Goal: Task Accomplishment & Management: Complete application form

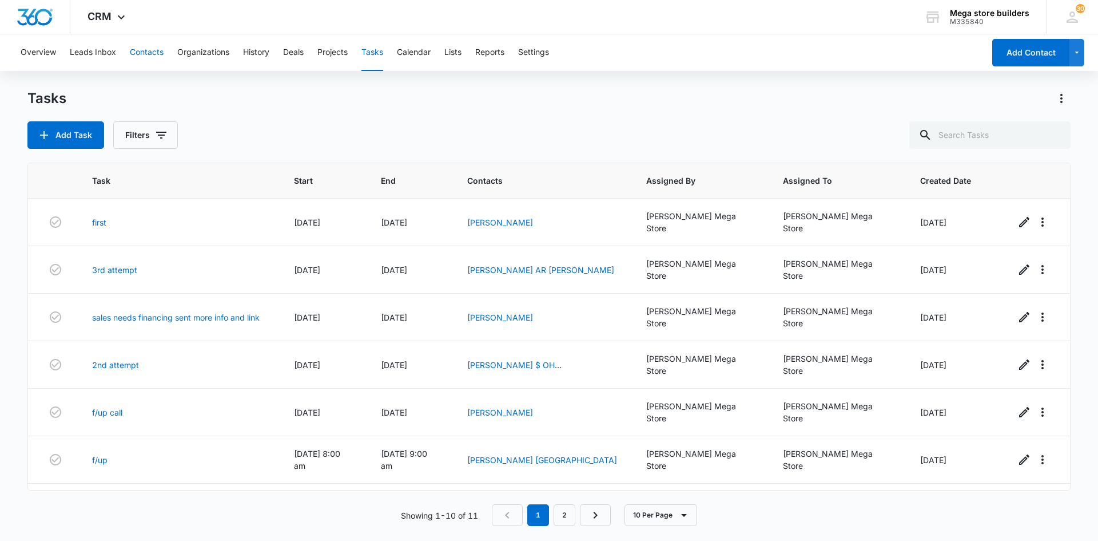
click at [153, 57] on button "Contacts" at bounding box center [147, 52] width 34 height 37
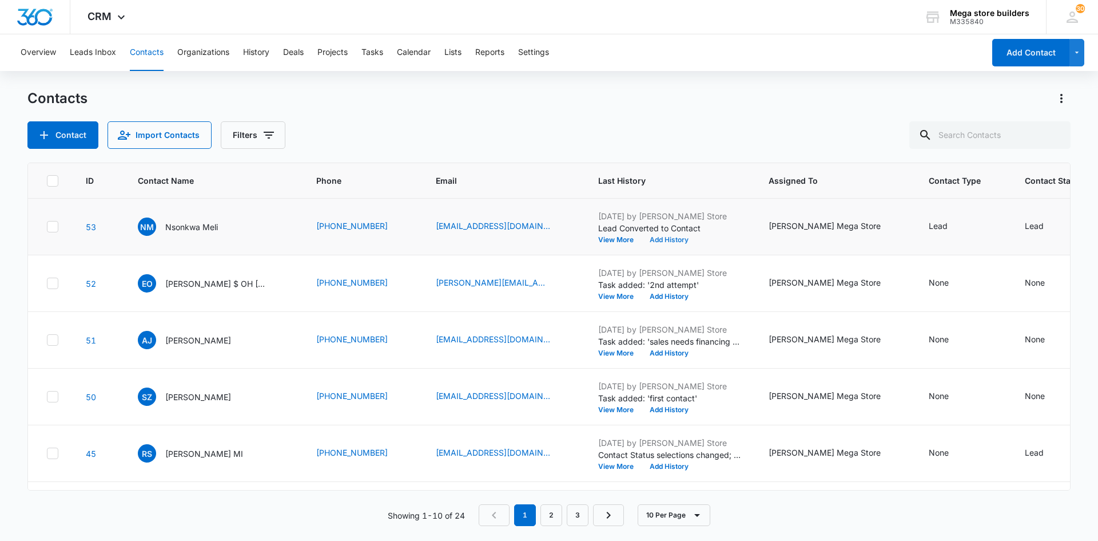
click at [642, 238] on button "Add History" at bounding box center [669, 239] width 55 height 7
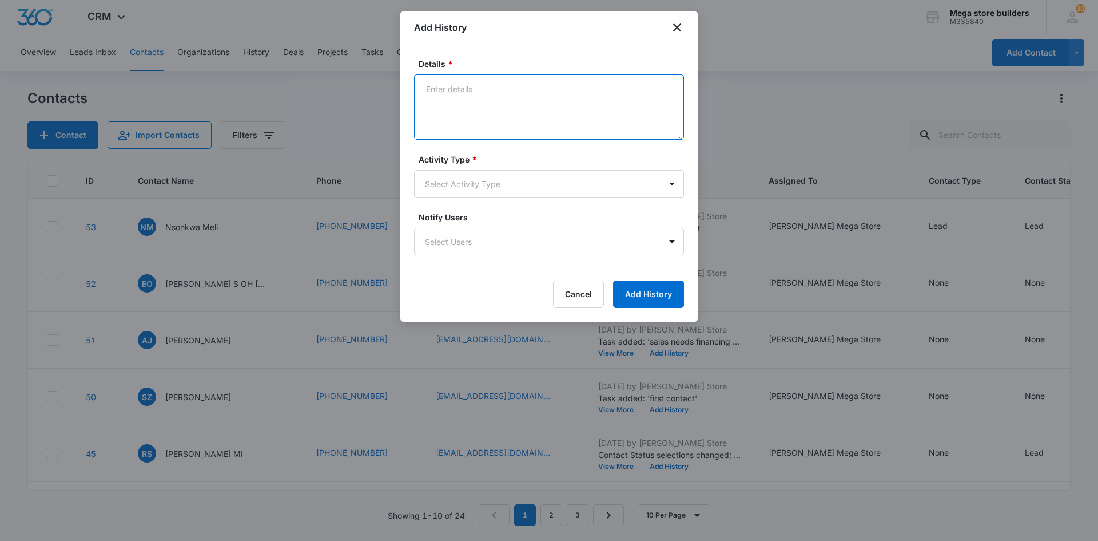
click at [478, 100] on textarea "Details *" at bounding box center [549, 106] width 270 height 65
type textarea "lmc sent intro em/text"
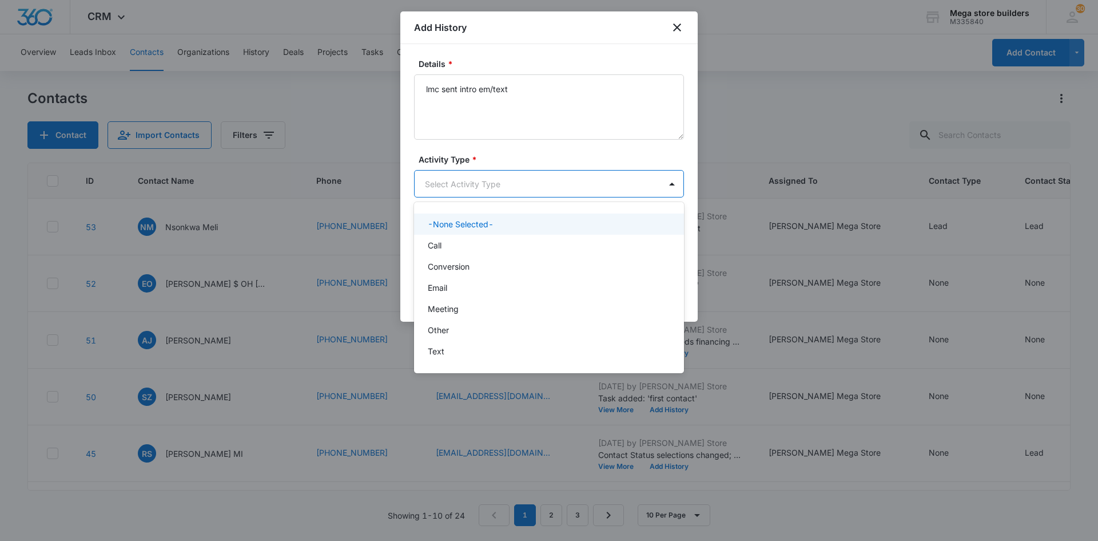
click at [490, 188] on body "CRM Apps Reputation Forms CRM Email Social Content Ads Intelligence Files Brand…" at bounding box center [549, 270] width 1098 height 541
click at [451, 241] on div "Call" at bounding box center [548, 245] width 240 height 12
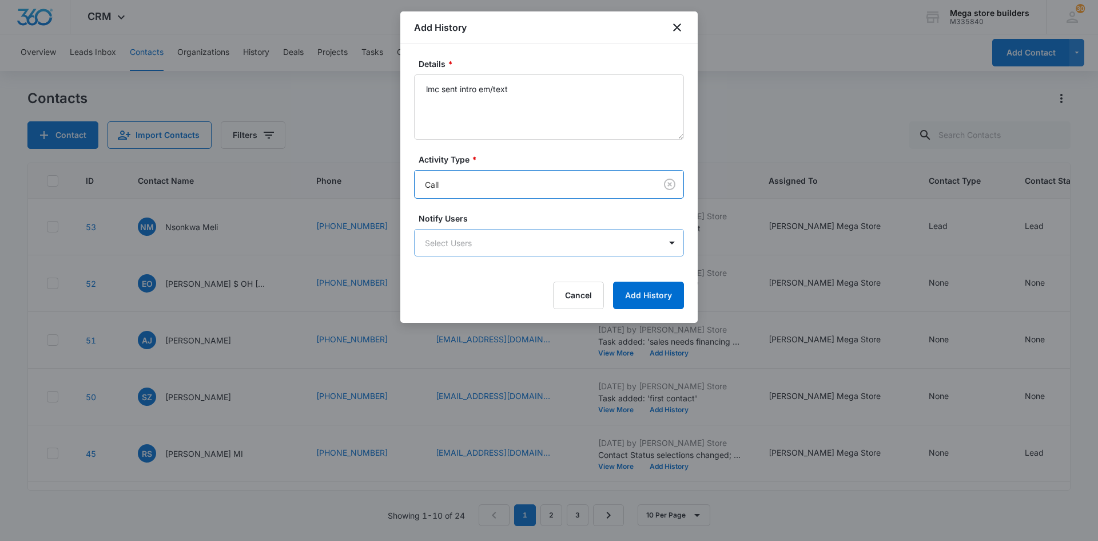
click at [521, 250] on body "CRM Apps Reputation Forms CRM Email Social Content Ads Intelligence Files Brand…" at bounding box center [549, 270] width 1098 height 541
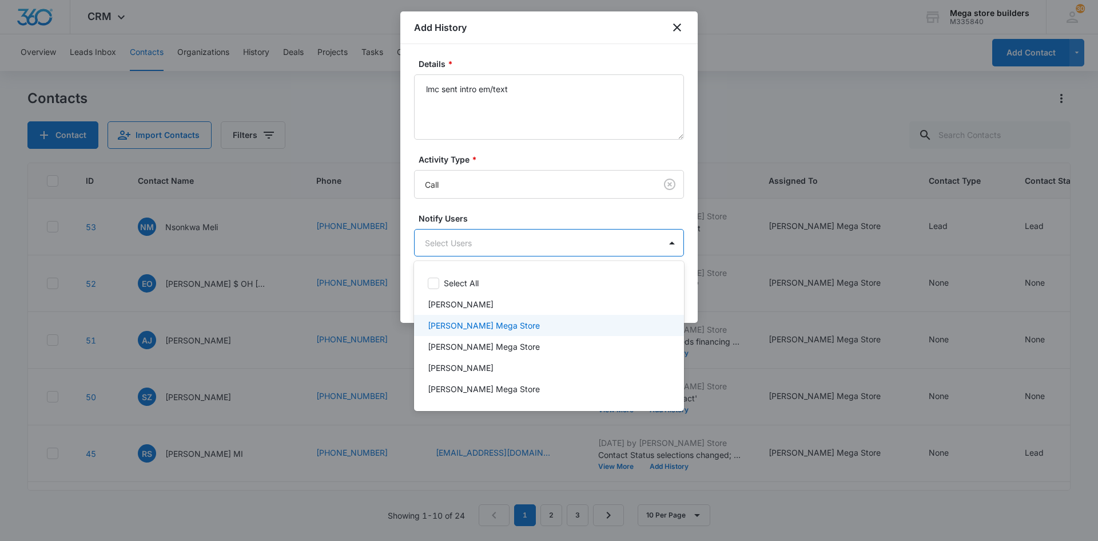
click at [469, 327] on p "[PERSON_NAME] Mega Store" at bounding box center [484, 325] width 112 height 12
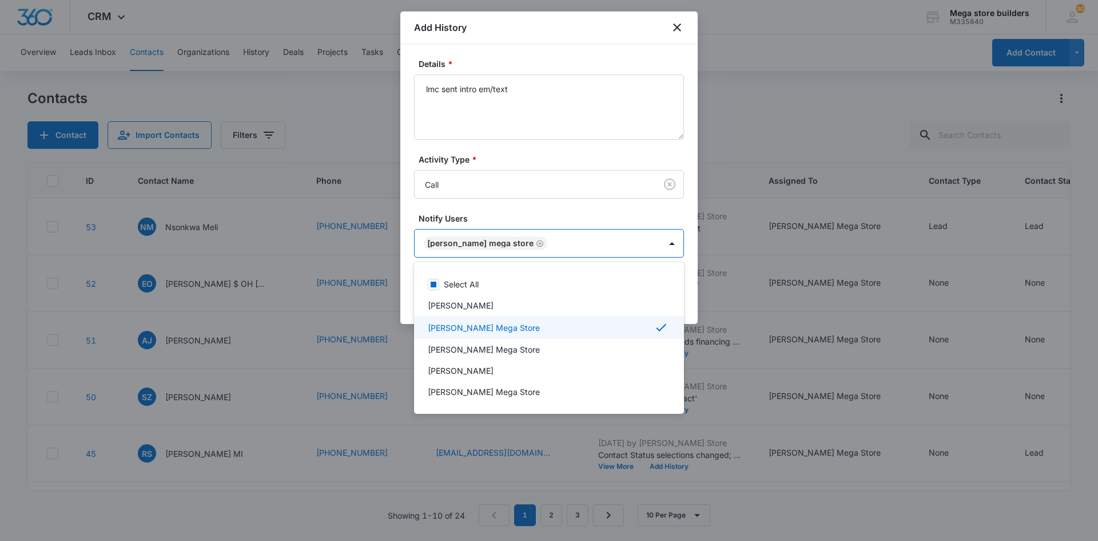
click at [744, 373] on div at bounding box center [549, 270] width 1098 height 541
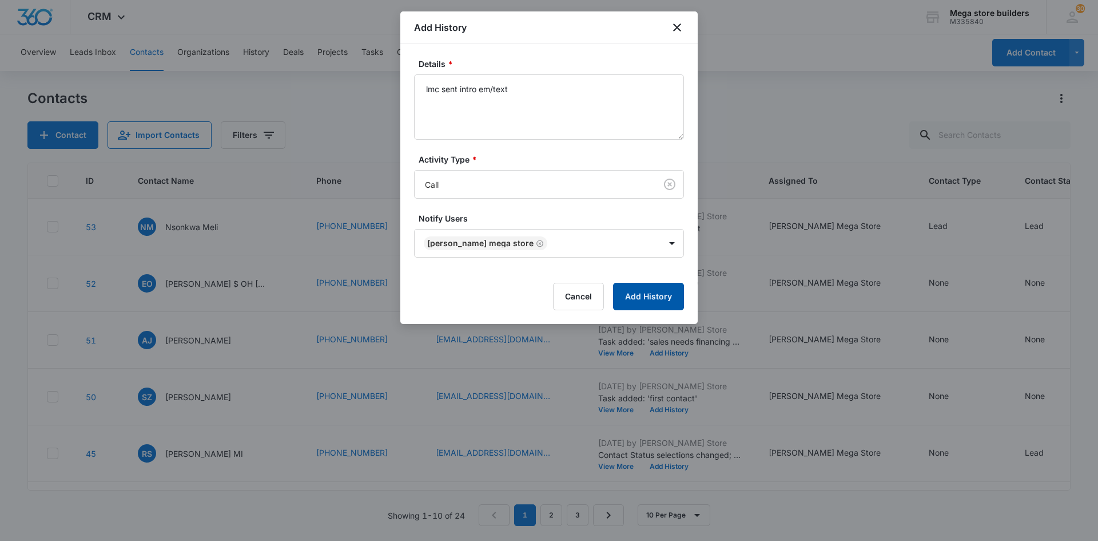
click at [645, 293] on button "Add History" at bounding box center [648, 296] width 71 height 27
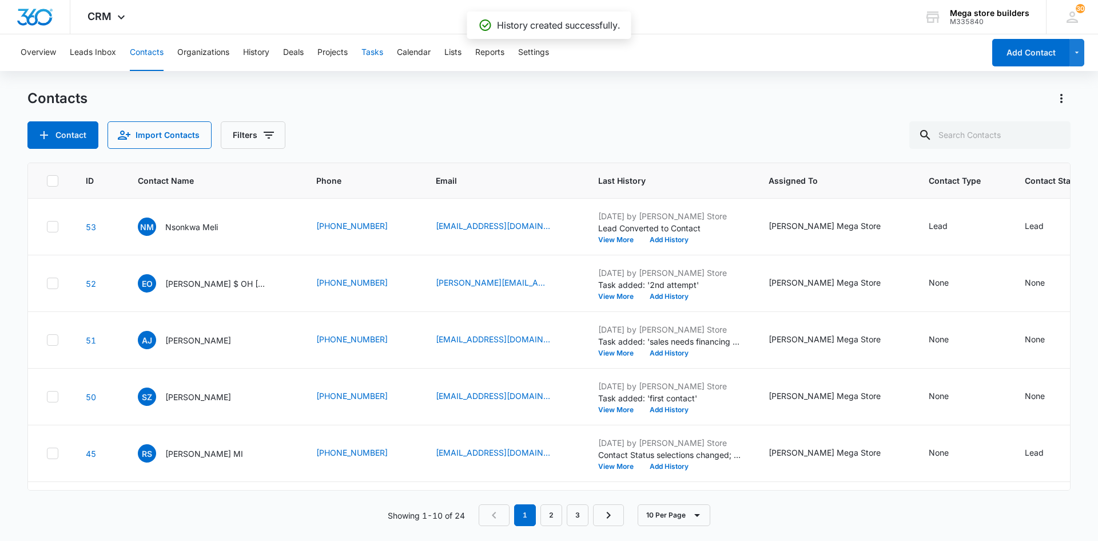
click at [371, 47] on button "Tasks" at bounding box center [373, 52] width 22 height 37
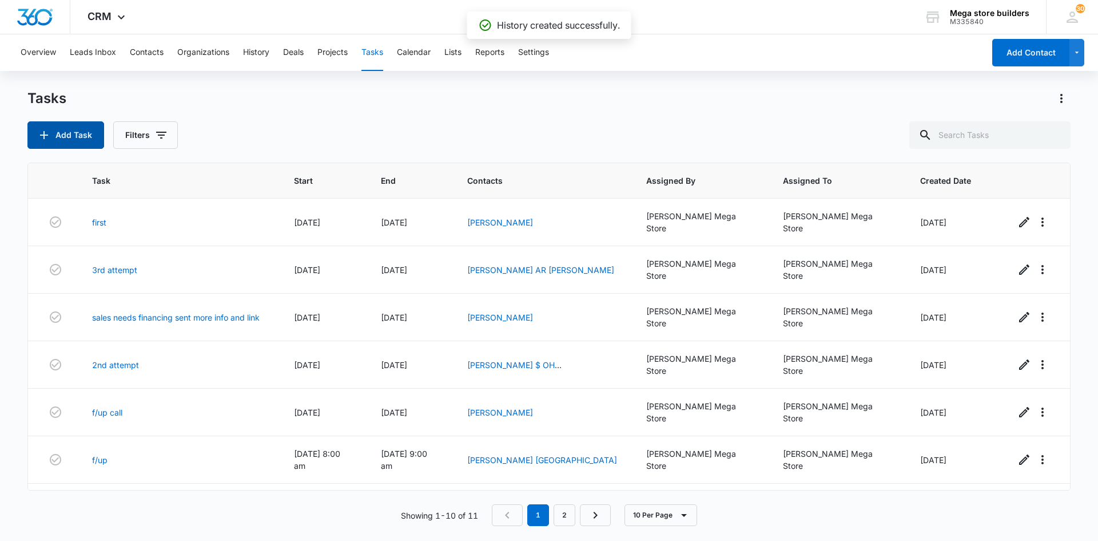
click at [68, 130] on button "Add Task" at bounding box center [65, 134] width 77 height 27
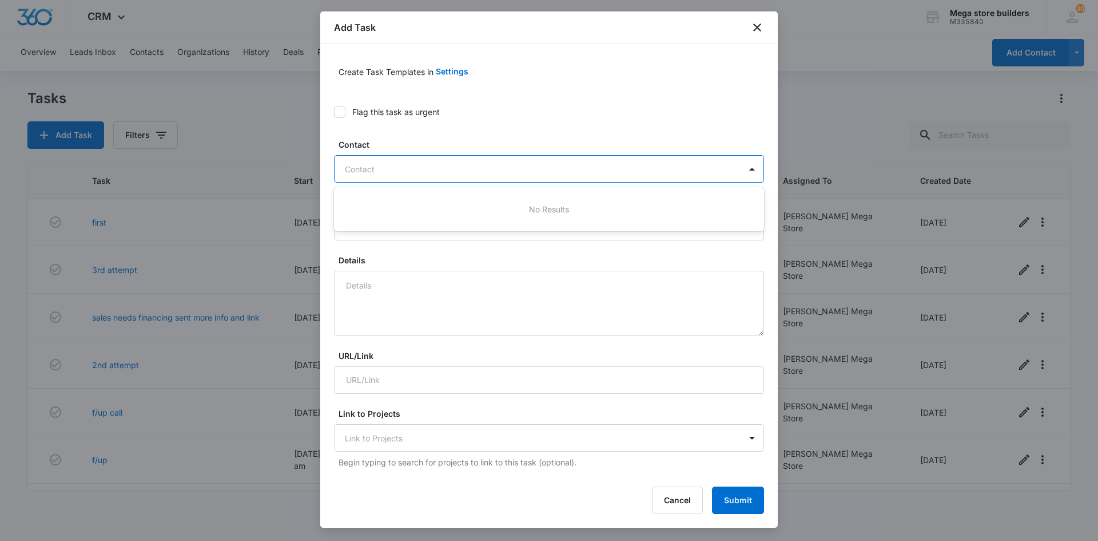
click at [399, 171] on div at bounding box center [542, 169] width 395 height 14
type input "Nsonkwa Meli"
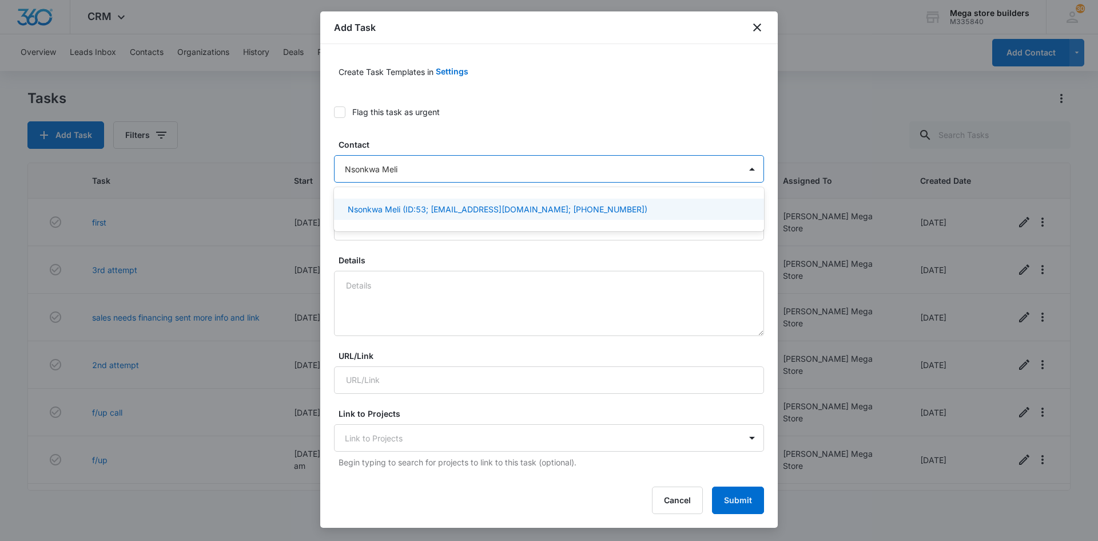
click at [401, 211] on p "Nsonkwa Meli (ID:53; [EMAIL_ADDRESS][DOMAIN_NAME]; [PHONE_NUMBER])" at bounding box center [498, 209] width 300 height 12
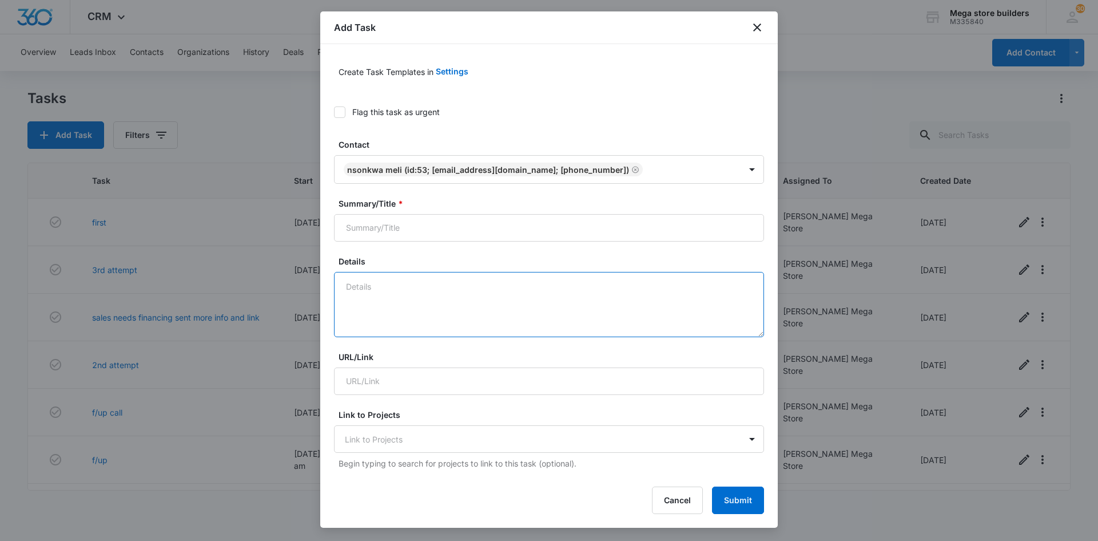
click at [376, 293] on textarea "Details" at bounding box center [549, 304] width 430 height 65
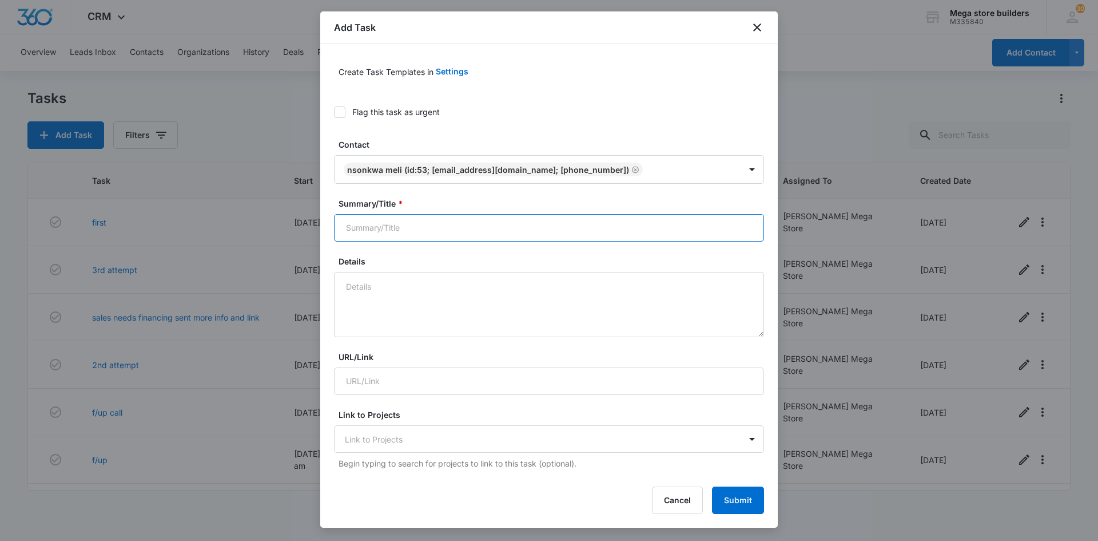
click at [363, 224] on input "Summary/Title *" at bounding box center [549, 227] width 430 height 27
type input "2nd attempt"
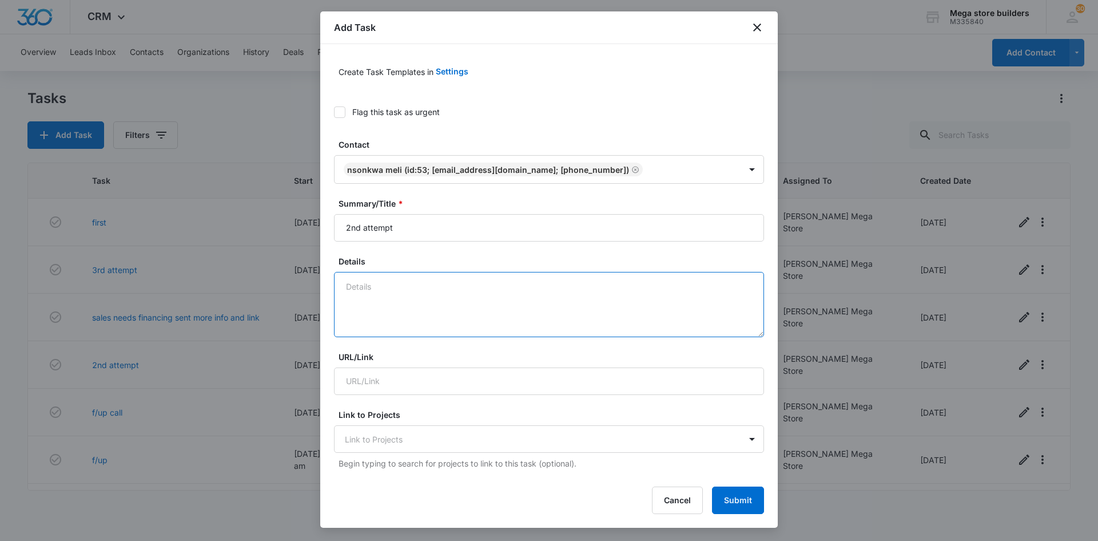
click at [376, 287] on textarea "Details" at bounding box center [549, 304] width 430 height 65
type textarea "c"
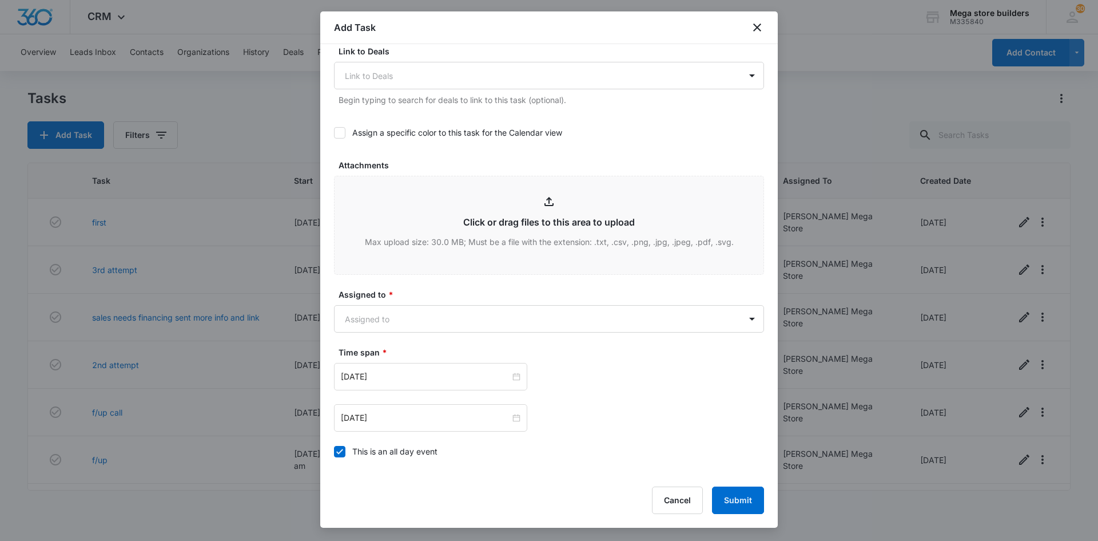
scroll to position [458, 0]
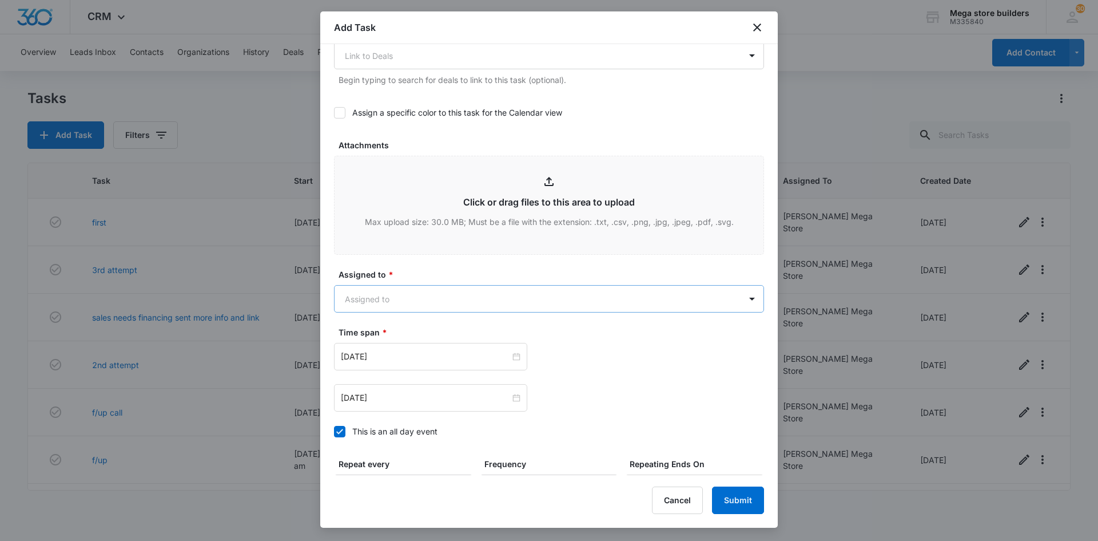
type textarea "1"
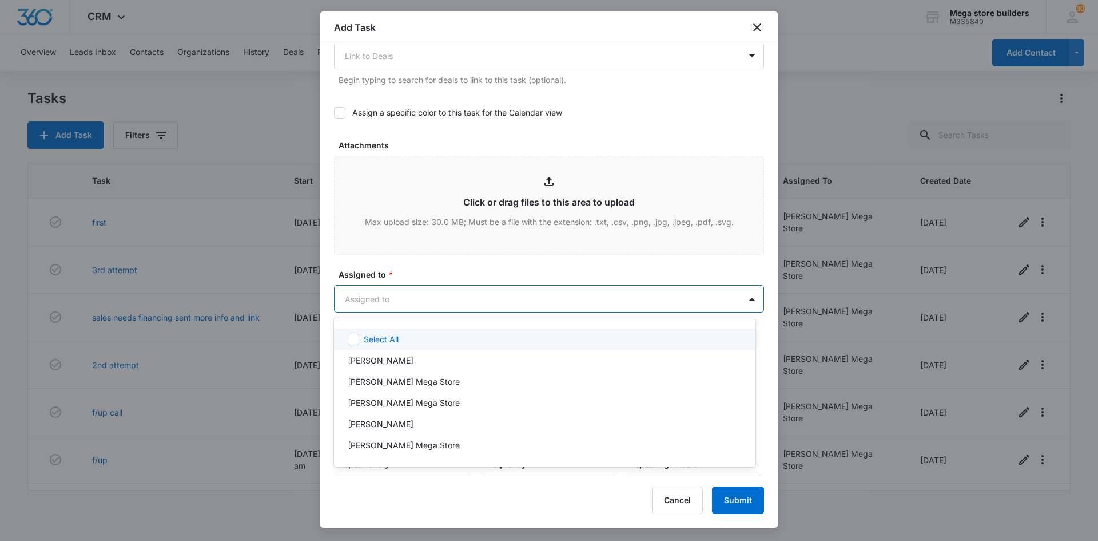
click at [490, 301] on body "CRM Apps Reputation Forms CRM Email Social Content Ads Intelligence Files Brand…" at bounding box center [549, 270] width 1098 height 541
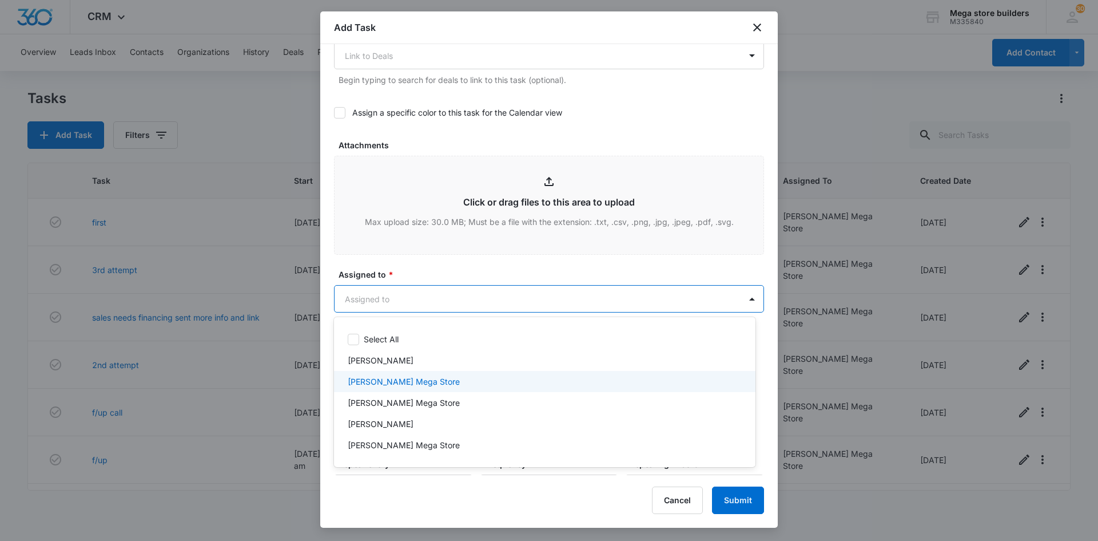
click at [380, 382] on p "[PERSON_NAME] Mega Store" at bounding box center [404, 381] width 112 height 12
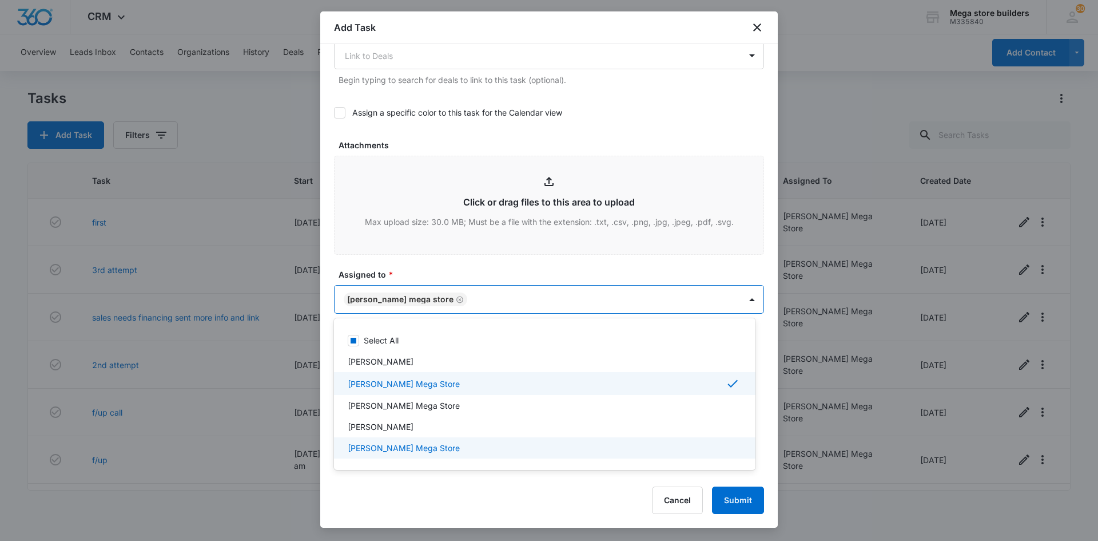
click at [439, 485] on div at bounding box center [549, 270] width 1098 height 541
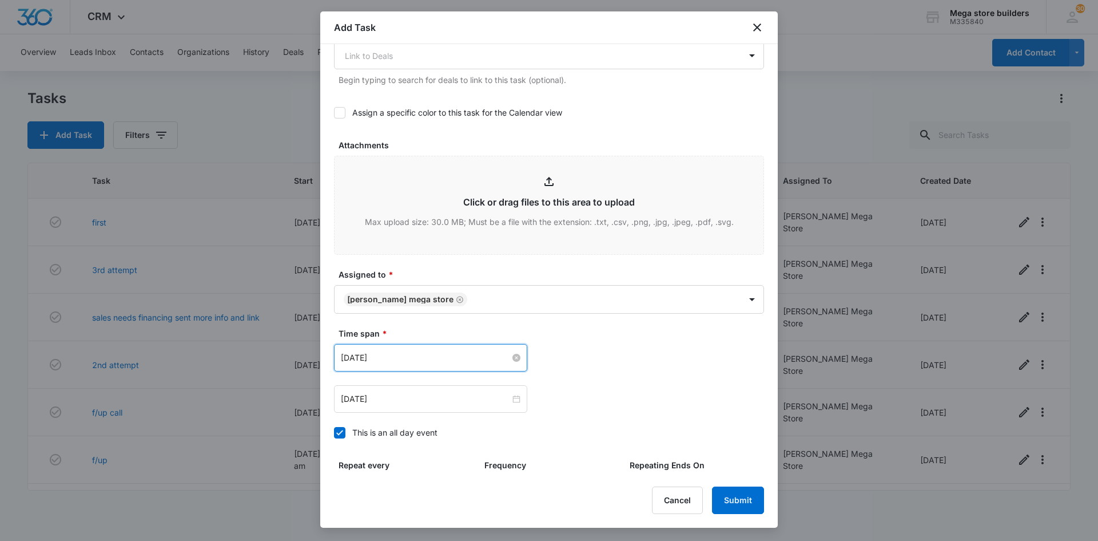
click at [469, 355] on input "[DATE]" at bounding box center [425, 357] width 169 height 13
click at [339, 435] on icon at bounding box center [339, 432] width 7 height 5
click at [334, 432] on input "This is an all day event" at bounding box center [334, 432] width 0 height 0
click at [416, 365] on div "[DATE]" at bounding box center [430, 357] width 193 height 27
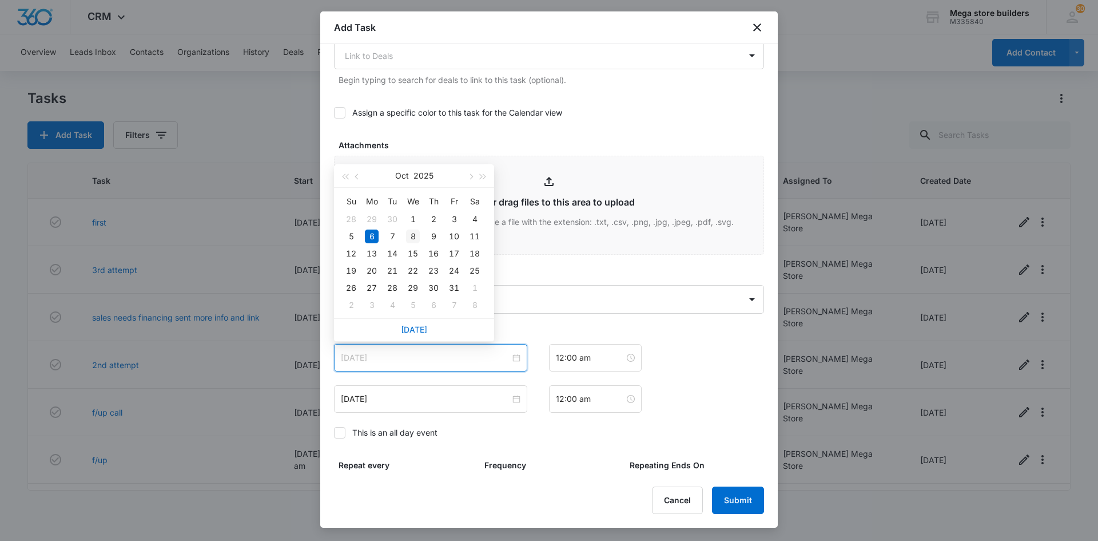
type input "[DATE]"
click at [412, 237] on div "8" at bounding box center [413, 236] width 14 height 14
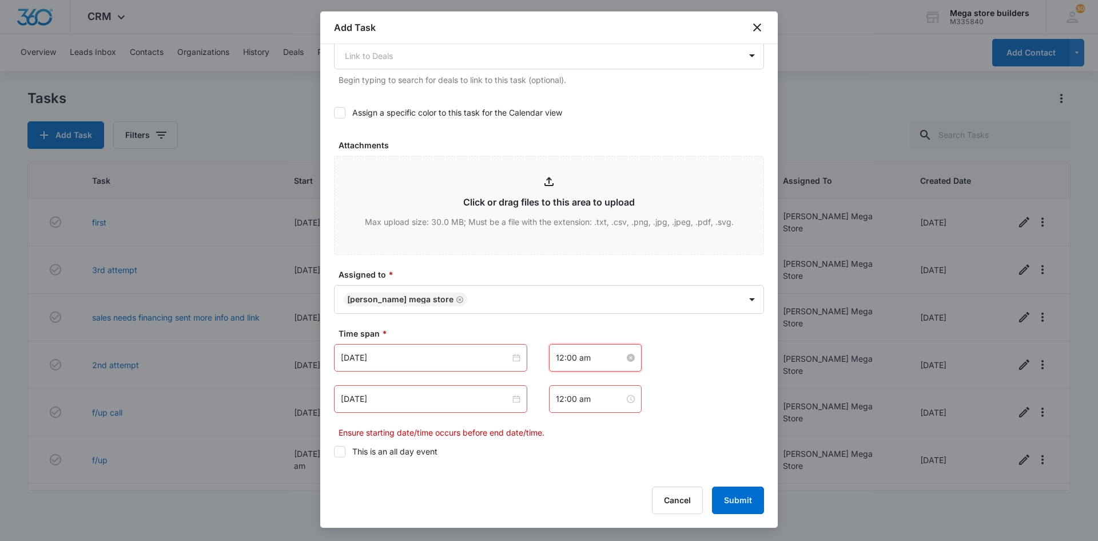
click at [573, 357] on input "12:00 am" at bounding box center [590, 357] width 69 height 13
click at [560, 432] on div "03" at bounding box center [561, 432] width 32 height 16
click at [619, 396] on div "PM" at bounding box center [624, 400] width 31 height 16
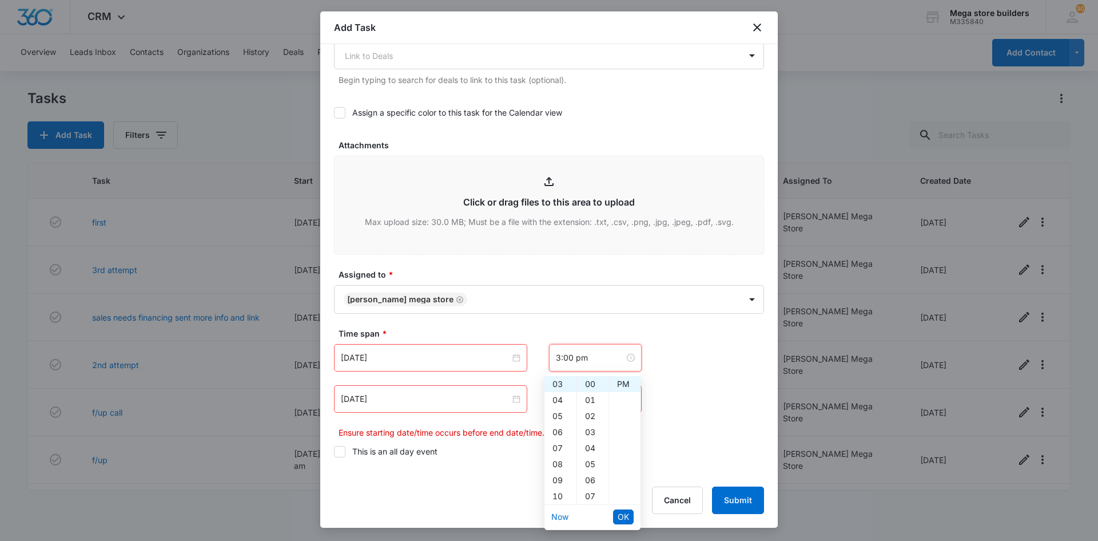
click at [619, 509] on li "OK" at bounding box center [623, 516] width 21 height 19
type input "12:00 am"
click at [413, 400] on input "[DATE]" at bounding box center [425, 398] width 169 height 13
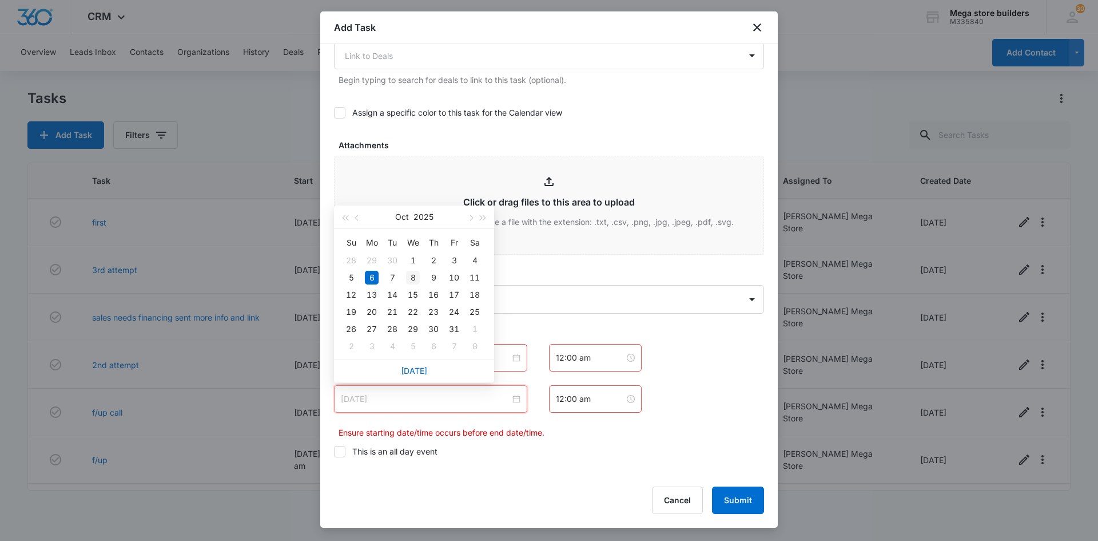
type input "[DATE]"
click at [414, 277] on div "8" at bounding box center [413, 278] width 14 height 14
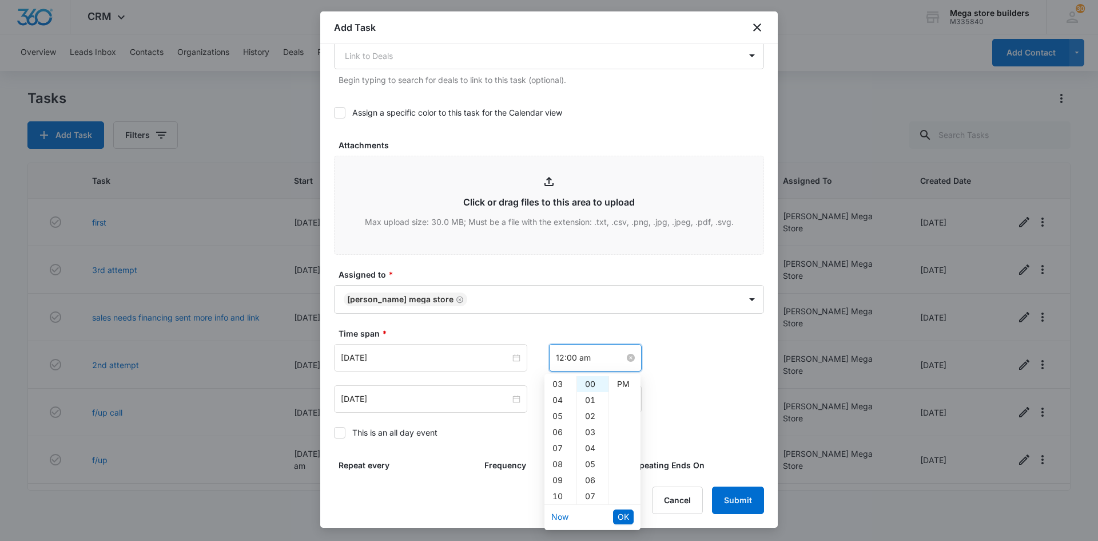
scroll to position [0, 0]
click at [584, 362] on input "12:00 am" at bounding box center [590, 357] width 69 height 13
click at [557, 434] on div "03" at bounding box center [561, 432] width 32 height 16
click at [616, 398] on div "PM" at bounding box center [624, 400] width 31 height 16
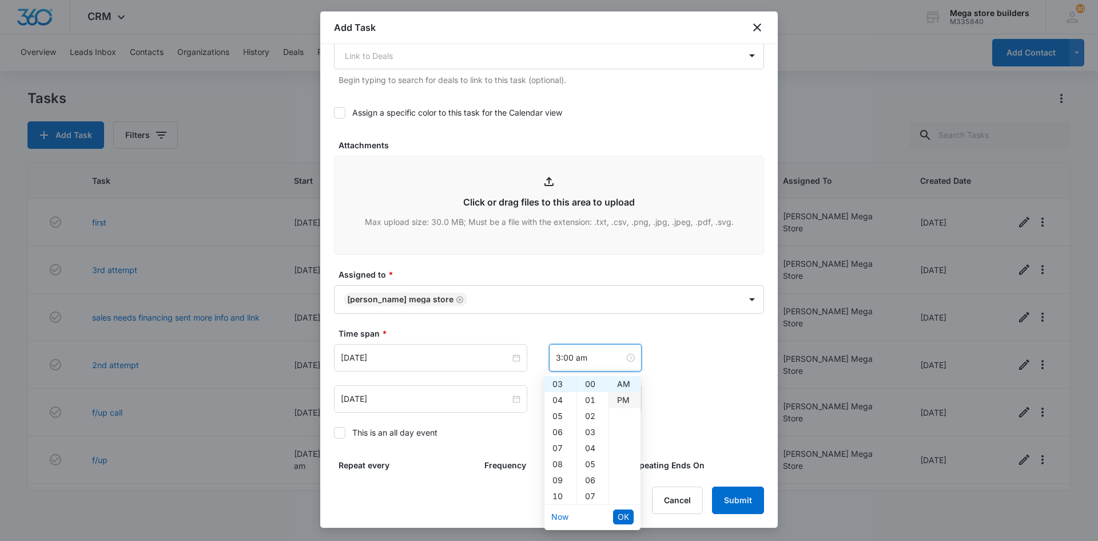
type input "3:00 pm"
click at [620, 514] on span "OK" at bounding box center [623, 516] width 11 height 13
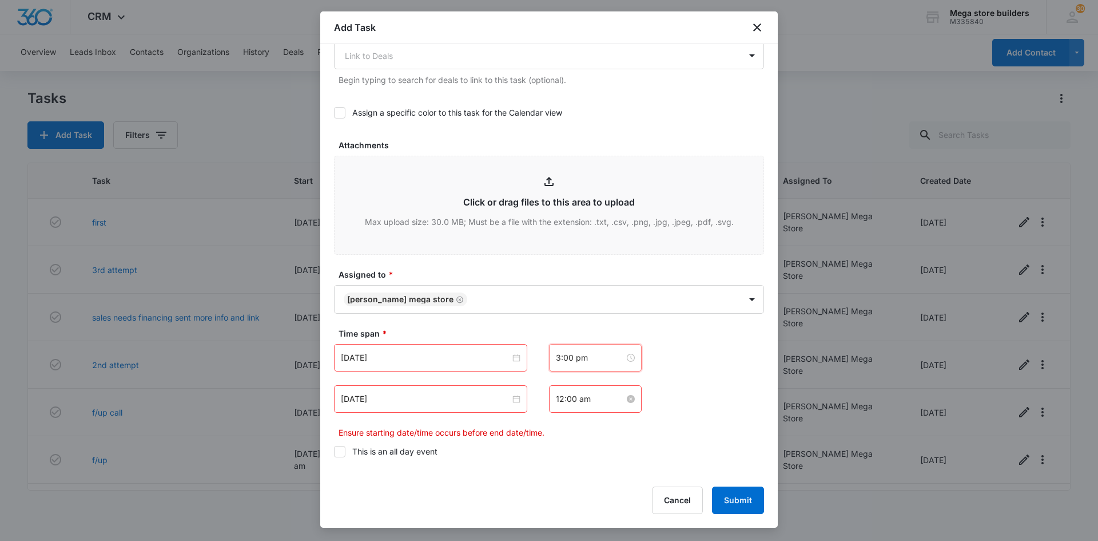
click at [562, 398] on input "12:00 am" at bounding box center [590, 398] width 69 height 13
click at [559, 283] on div "03" at bounding box center [561, 285] width 32 height 16
click at [589, 355] on div "25" at bounding box center [592, 351] width 31 height 16
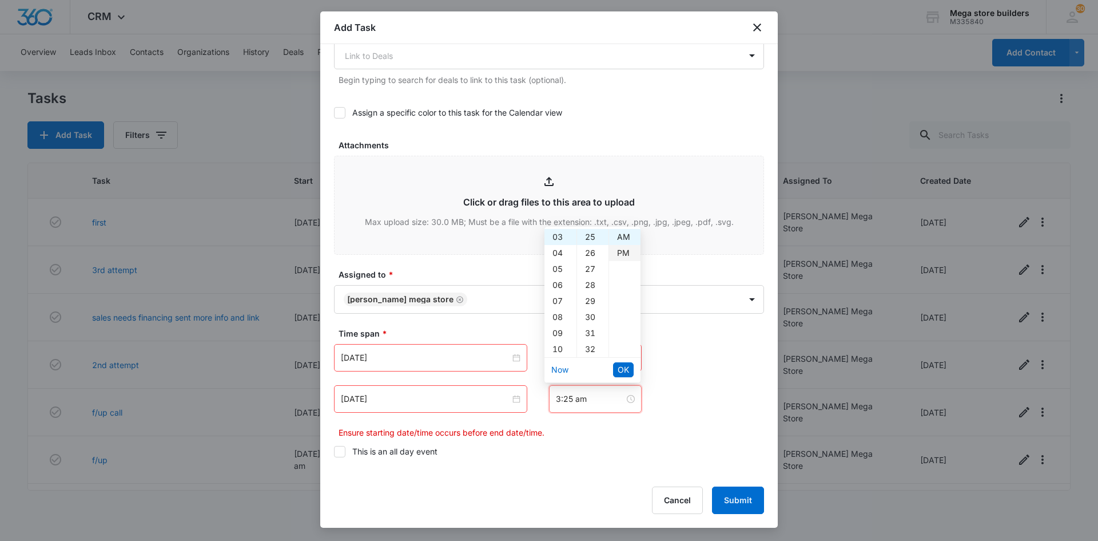
click at [626, 256] on div "PM" at bounding box center [624, 253] width 31 height 16
type input "3:25 pm"
click at [630, 366] on button "OK" at bounding box center [623, 369] width 21 height 15
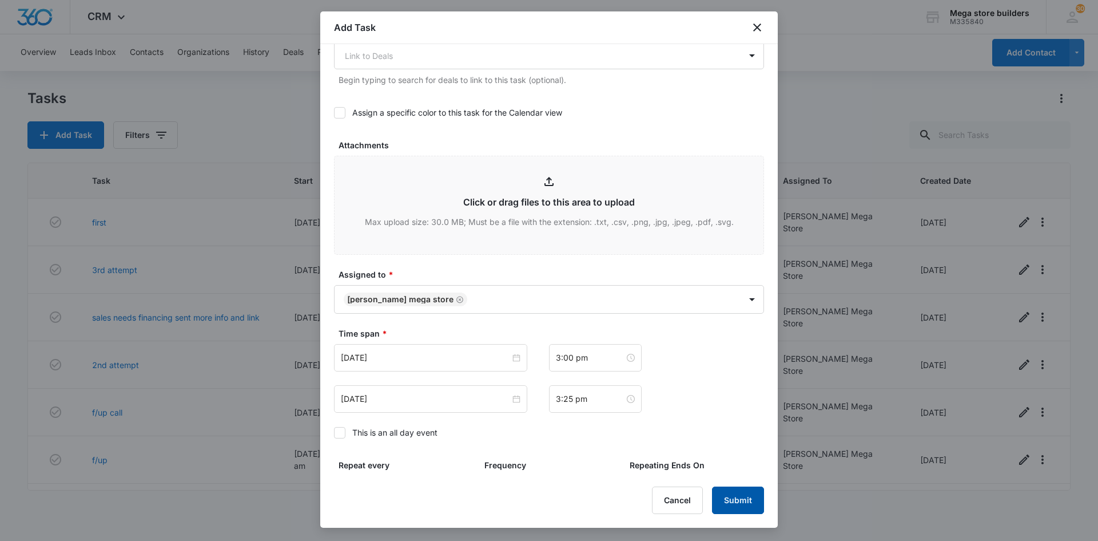
click at [745, 499] on button "Submit" at bounding box center [738, 499] width 52 height 27
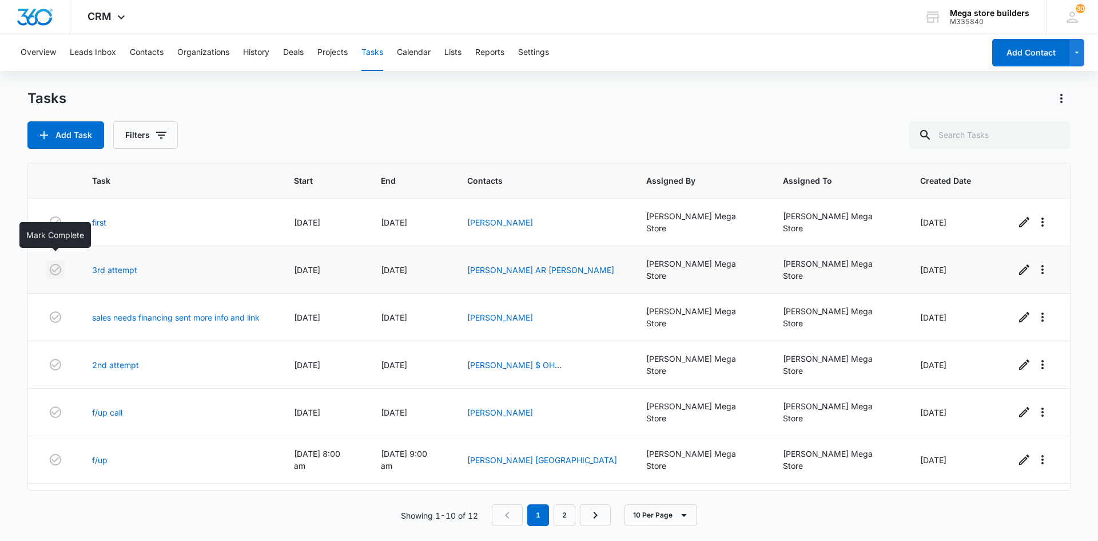
click at [57, 263] on icon "button" at bounding box center [56, 270] width 14 height 14
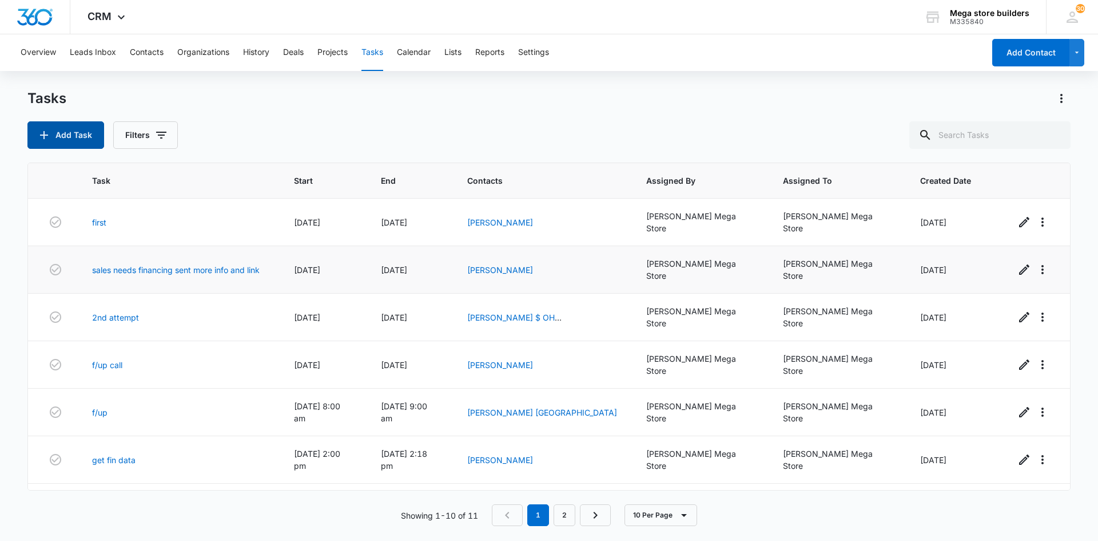
click at [59, 129] on button "Add Task" at bounding box center [65, 134] width 77 height 27
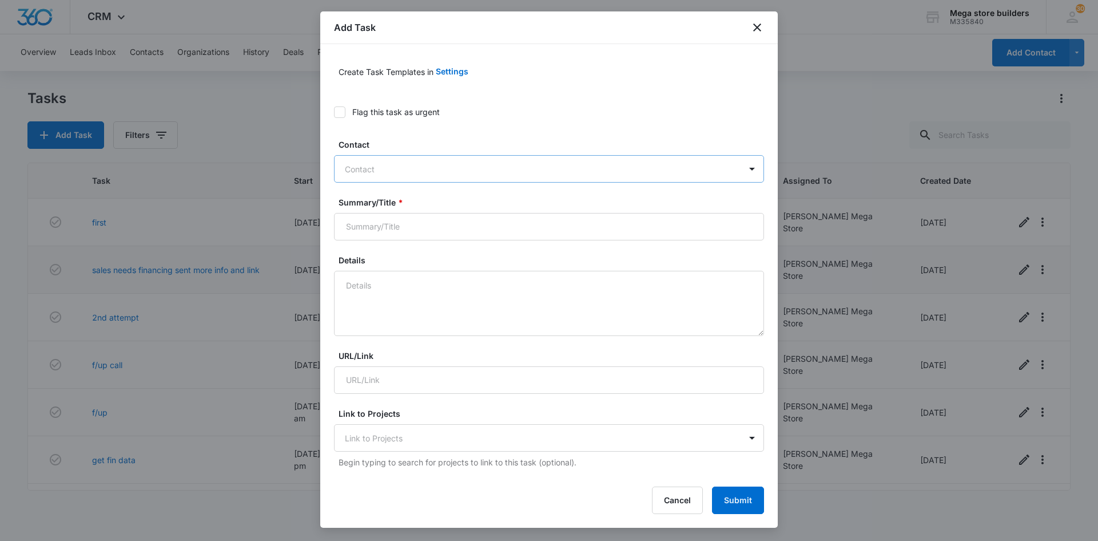
click at [432, 175] on div at bounding box center [542, 169] width 395 height 14
type input "[PERSON_NAME]"
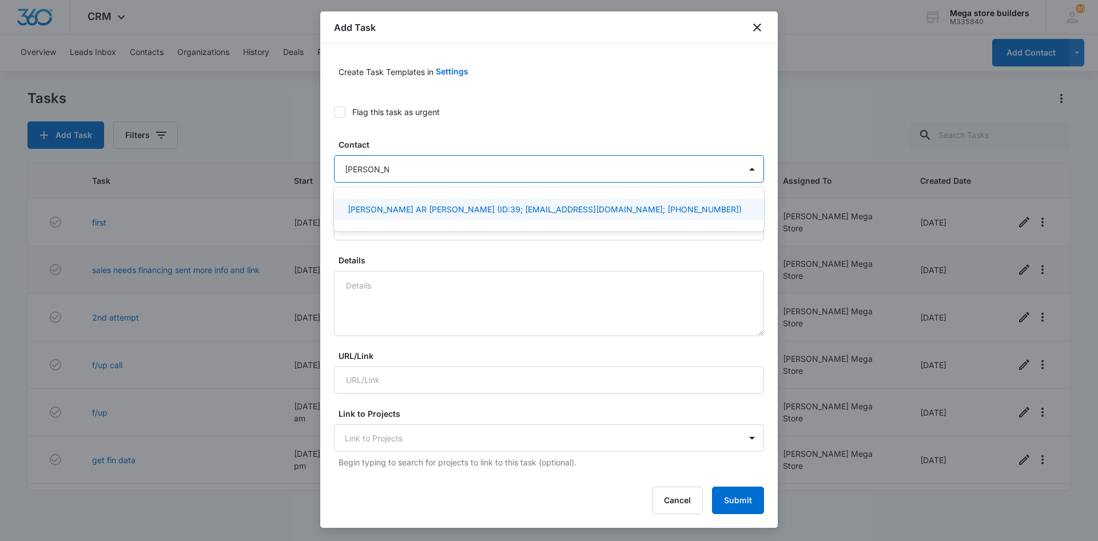
click at [452, 211] on p "[PERSON_NAME] AR [PERSON_NAME] (ID:39; [EMAIL_ADDRESS][DOMAIN_NAME]; [PHONE_NUM…" at bounding box center [545, 209] width 394 height 12
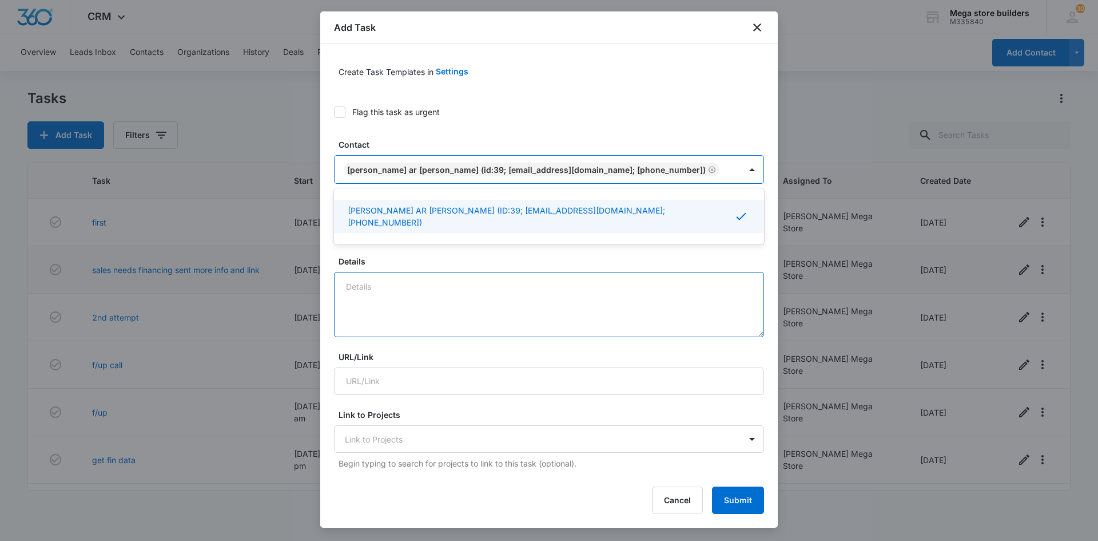
click at [395, 292] on textarea "Details" at bounding box center [549, 304] width 430 height 65
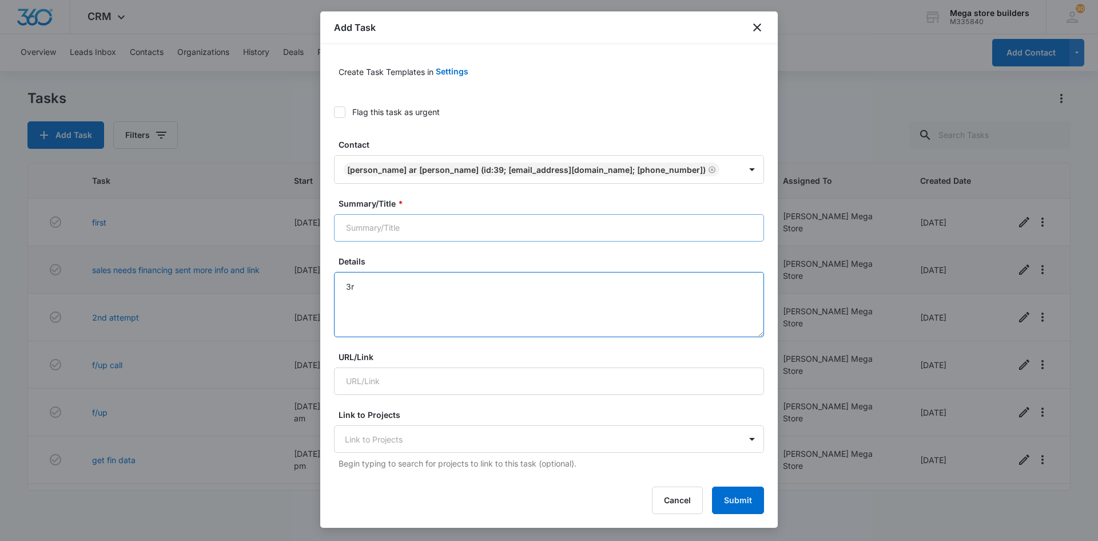
type textarea "3r"
click at [425, 228] on input "Summary/Title *" at bounding box center [549, 227] width 430 height 27
type input "3rd attempt"
click at [391, 295] on textarea "3r" at bounding box center [549, 304] width 430 height 65
type textarea "3"
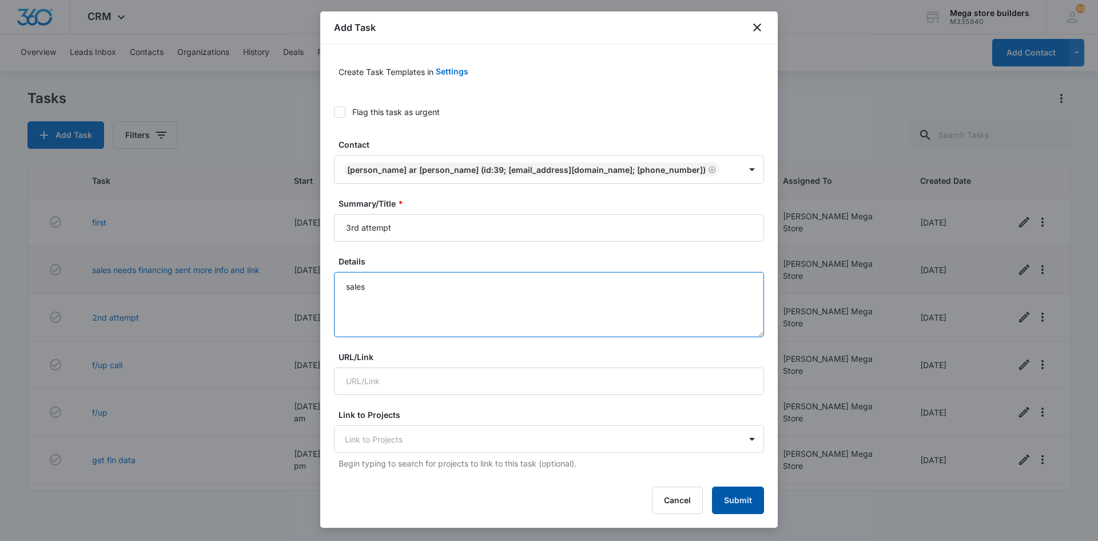
type textarea "sales"
click at [748, 500] on button "Submit" at bounding box center [738, 499] width 52 height 27
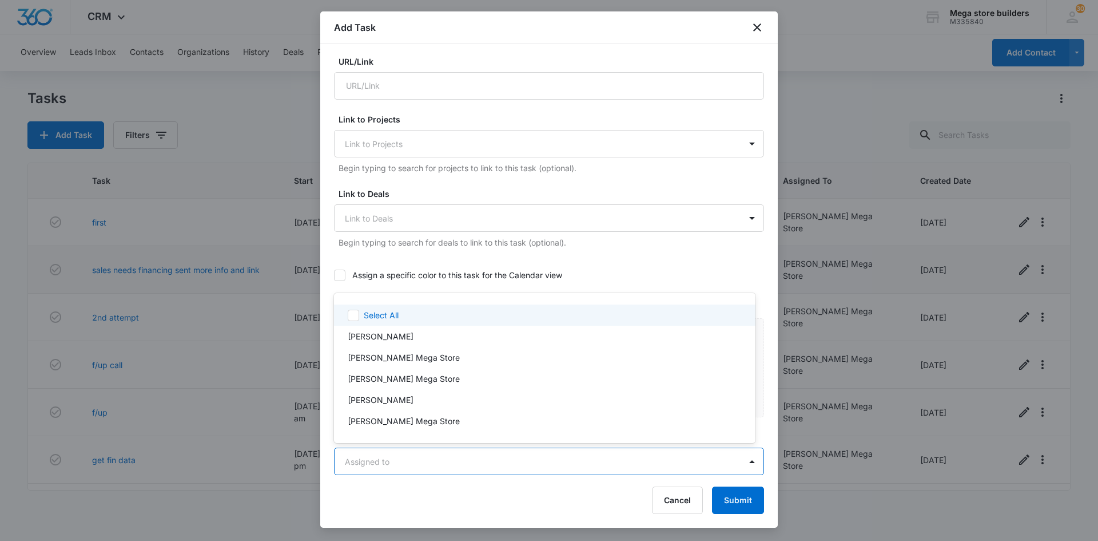
click at [518, 455] on body "CRM Apps Reputation Forms CRM Email Social Content Ads Intelligence Files Brand…" at bounding box center [549, 270] width 1098 height 541
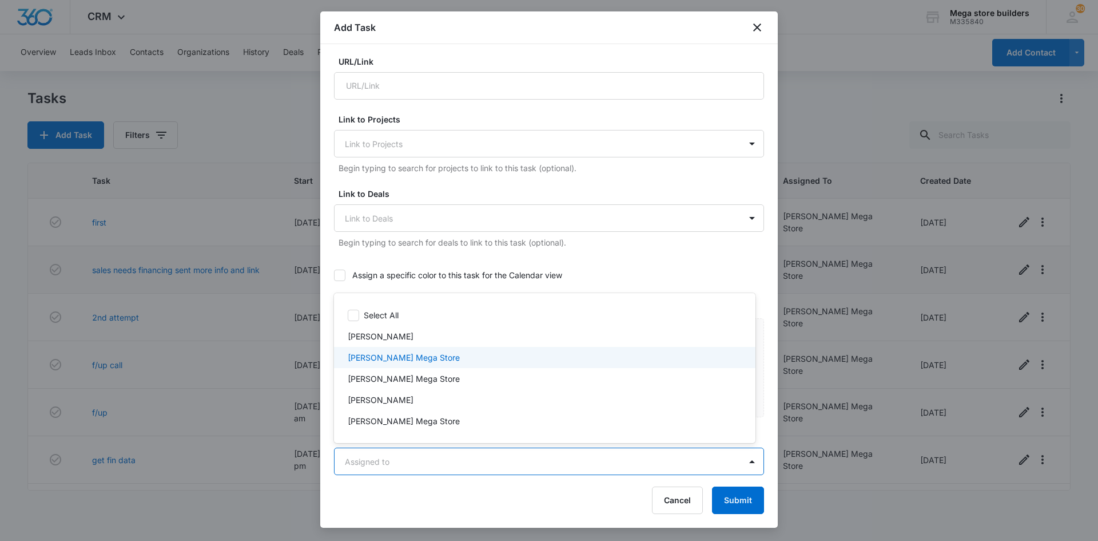
click at [399, 358] on p "[PERSON_NAME] Mega Store" at bounding box center [404, 357] width 112 height 12
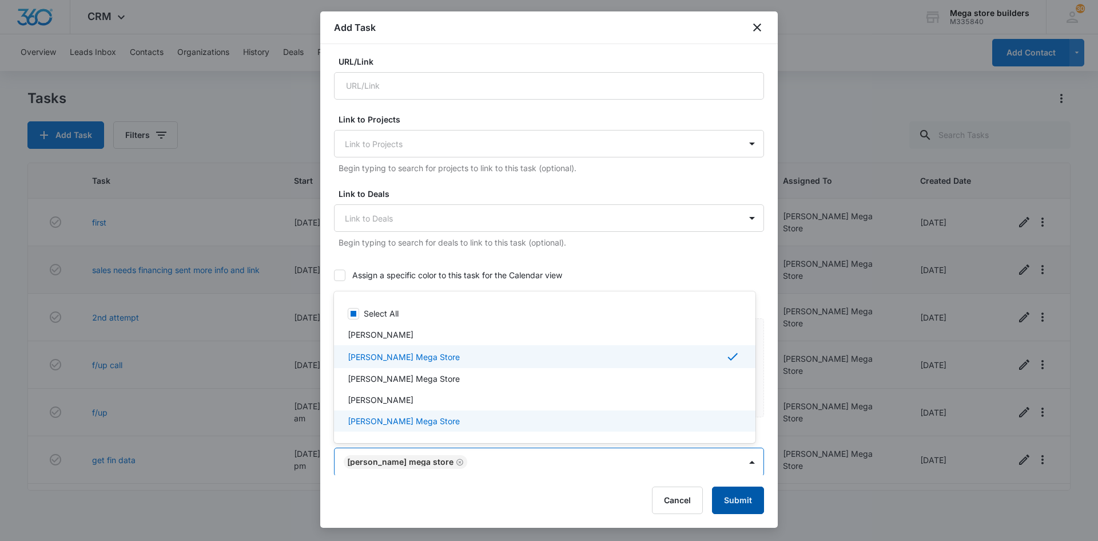
click at [731, 497] on div at bounding box center [549, 270] width 1098 height 541
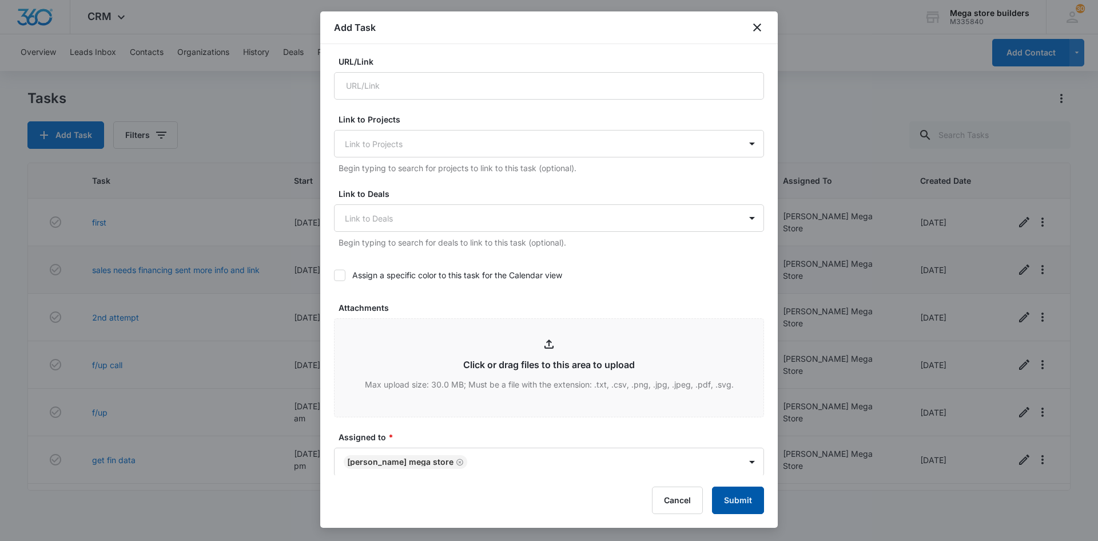
click at [739, 508] on button "Submit" at bounding box center [738, 499] width 52 height 27
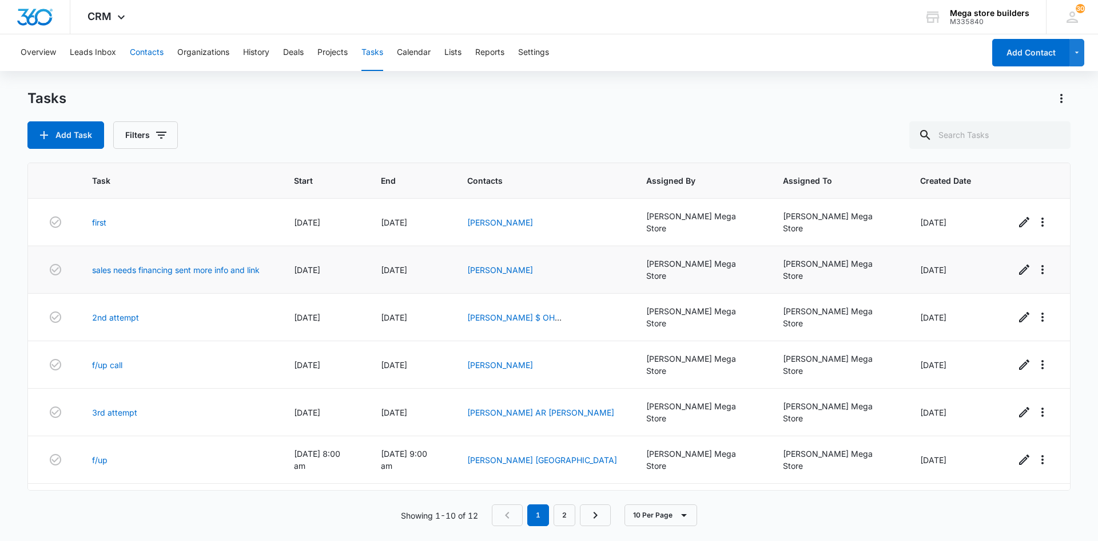
click at [155, 51] on button "Contacts" at bounding box center [147, 52] width 34 height 37
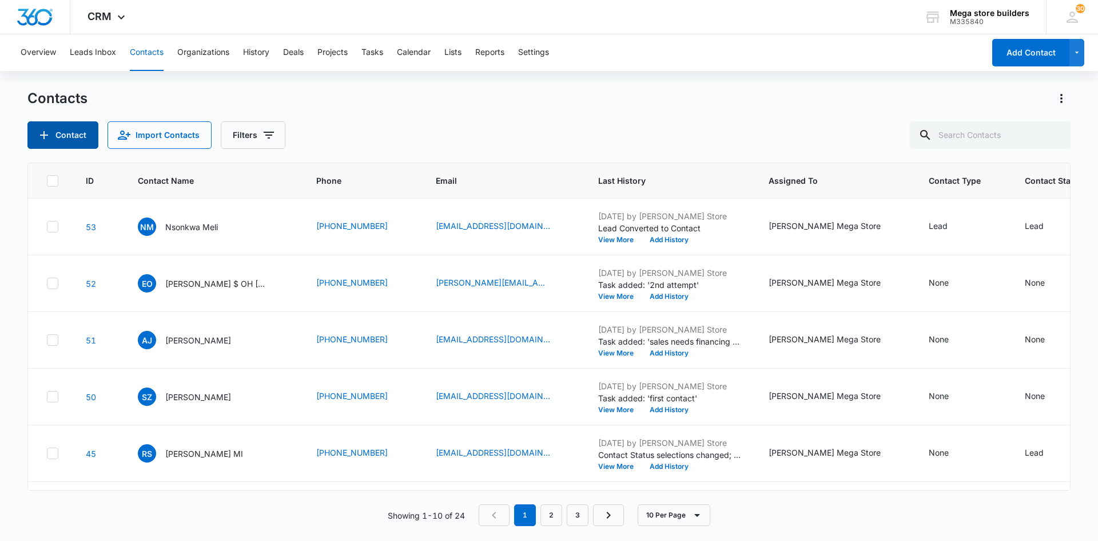
click at [66, 133] on button "Contact" at bounding box center [62, 134] width 71 height 27
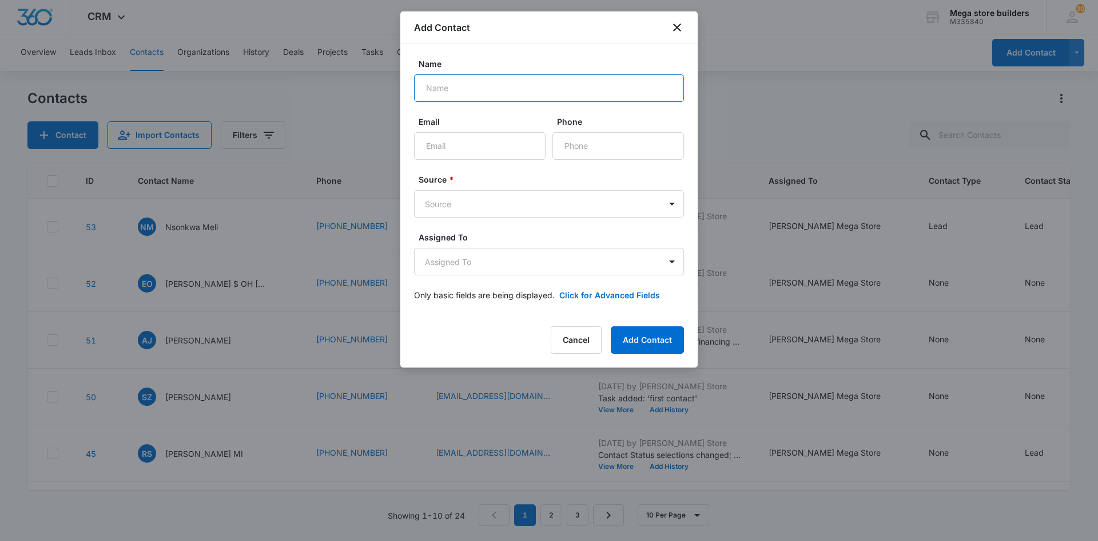
click at [426, 90] on input "Name" at bounding box center [549, 87] width 270 height 27
type input "[PERSON_NAME]"
type input "[EMAIL_ADDRESS][DOMAIN_NAME]"
type input "[PHONE_NUMBER]"
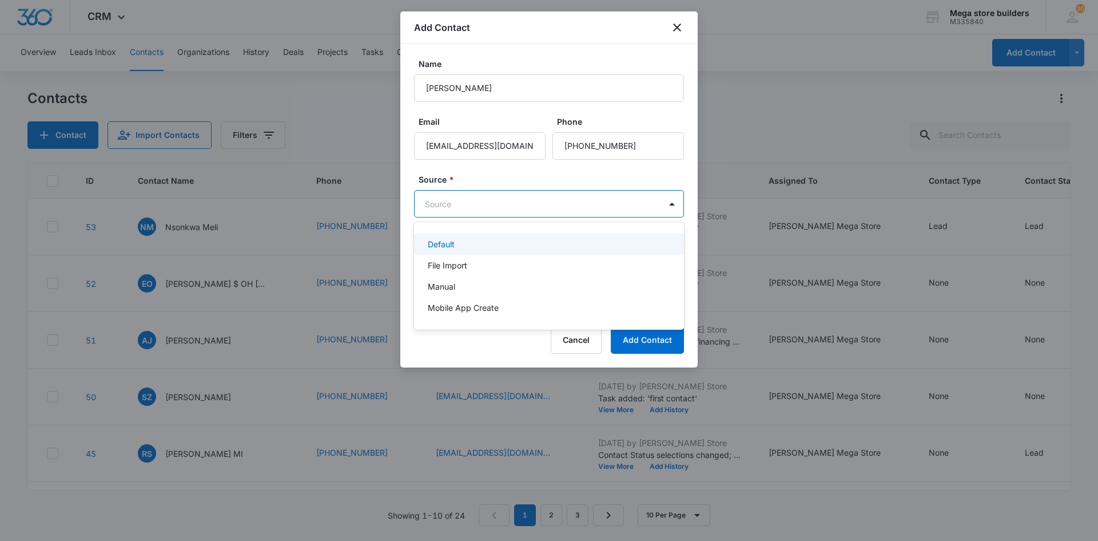
click at [518, 211] on body "CRM Apps Reputation Forms CRM Email Social Content Ads Intelligence Files Brand…" at bounding box center [549, 270] width 1098 height 541
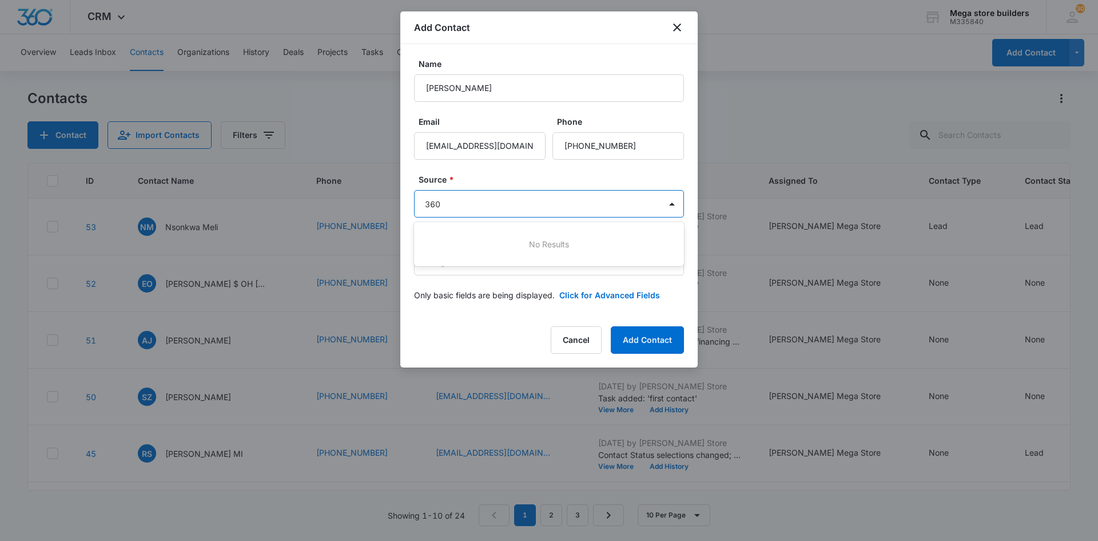
click at [538, 349] on div at bounding box center [549, 270] width 1098 height 541
type input "360"
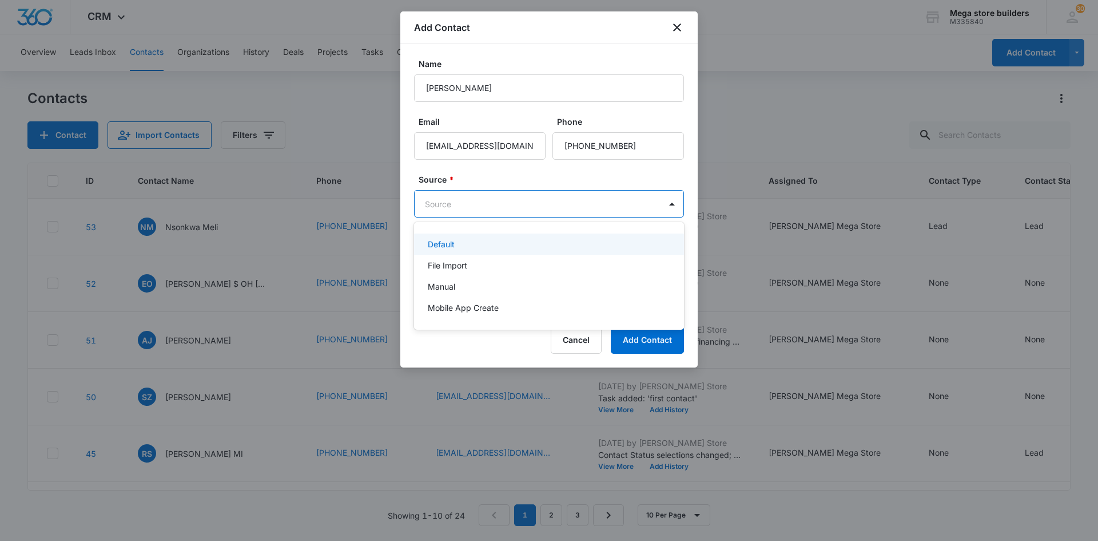
click at [482, 197] on body "CRM Apps Reputation Forms CRM Email Social Content Ads Intelligence Files Brand…" at bounding box center [549, 270] width 1098 height 541
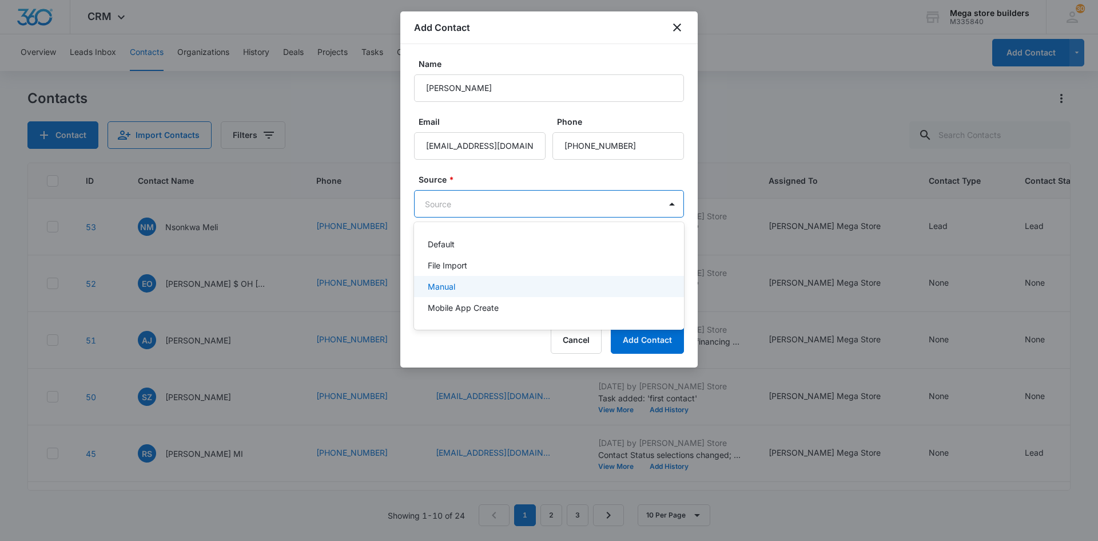
click at [451, 287] on p "Manual" at bounding box center [441, 286] width 27 height 12
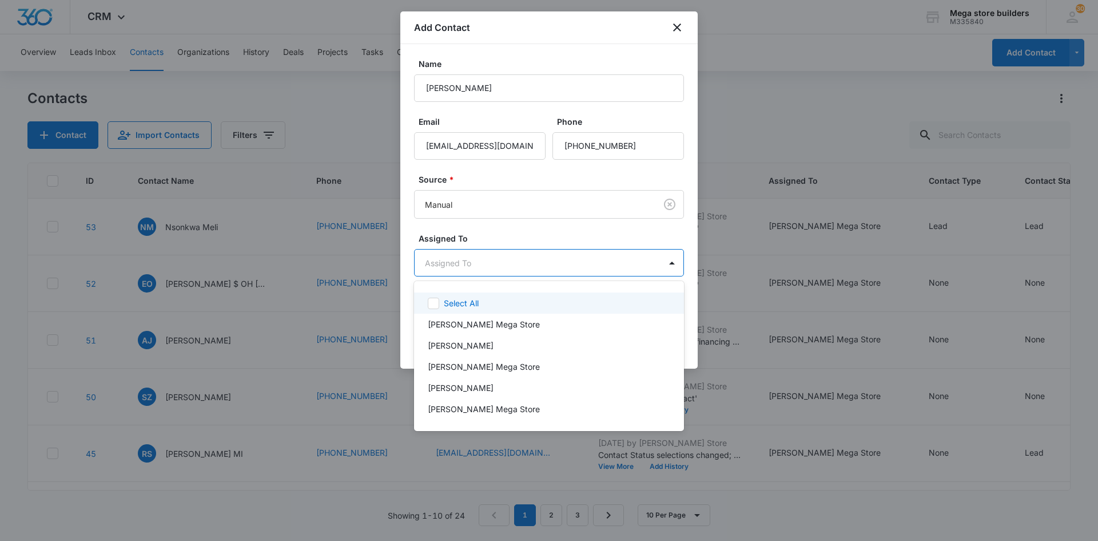
click at [527, 266] on body "CRM Apps Reputation Forms CRM Email Social Content Ads Intelligence Files Brand…" at bounding box center [549, 270] width 1098 height 541
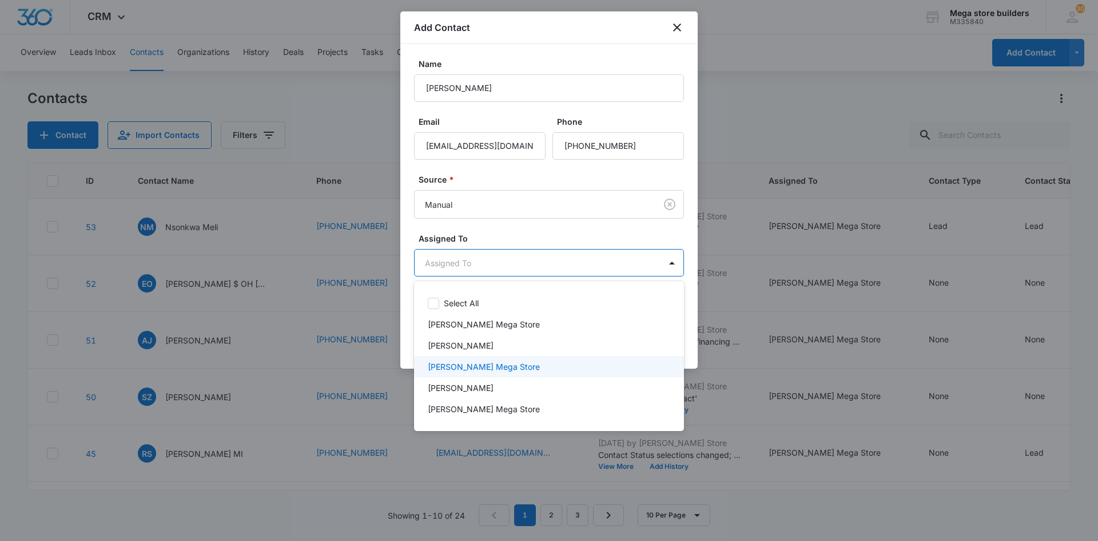
click at [475, 364] on p "[PERSON_NAME] Mega Store" at bounding box center [484, 366] width 112 height 12
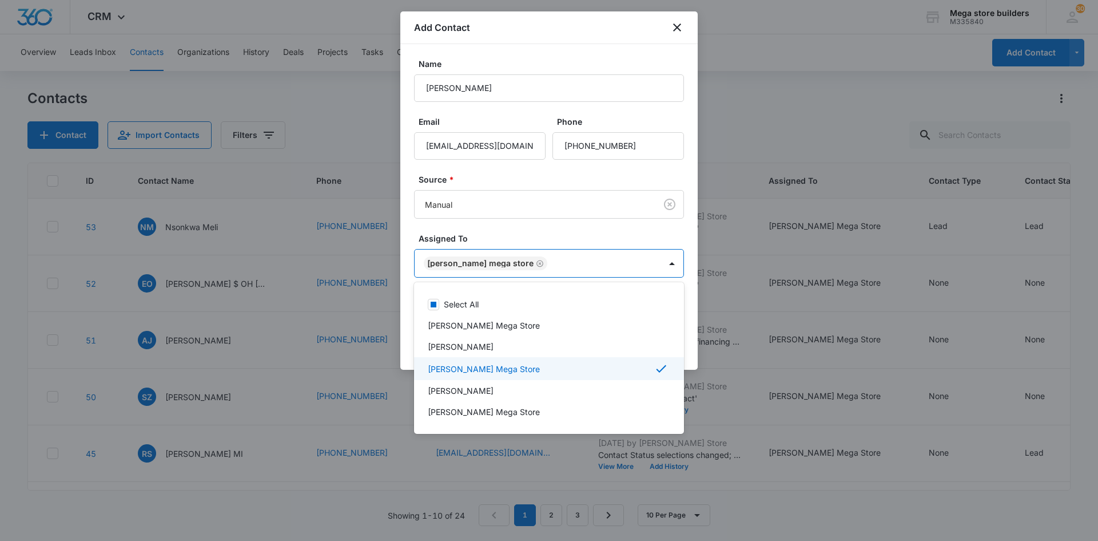
click at [712, 403] on div at bounding box center [549, 270] width 1098 height 541
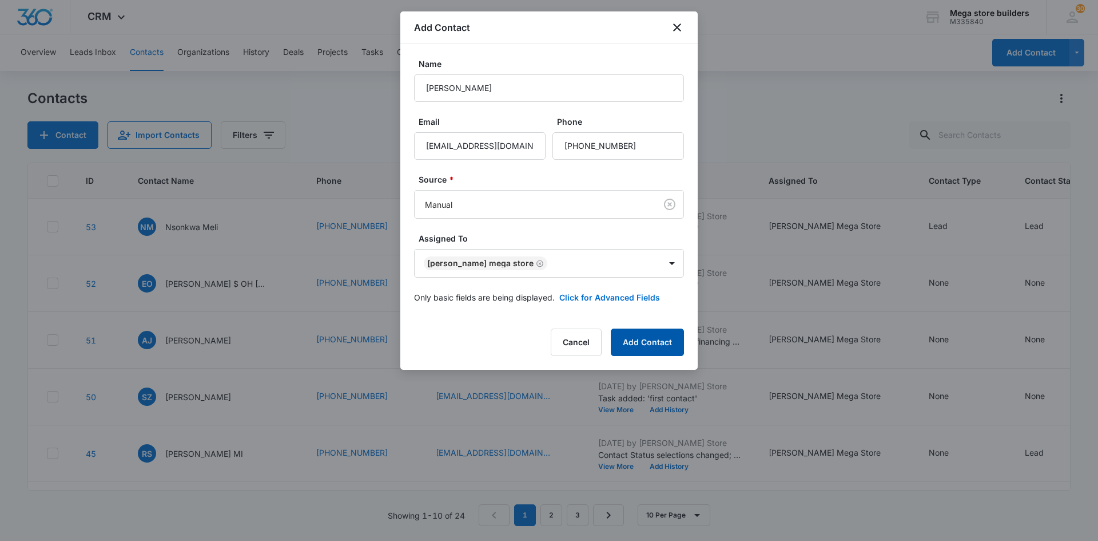
click at [644, 337] on button "Add Contact" at bounding box center [647, 341] width 73 height 27
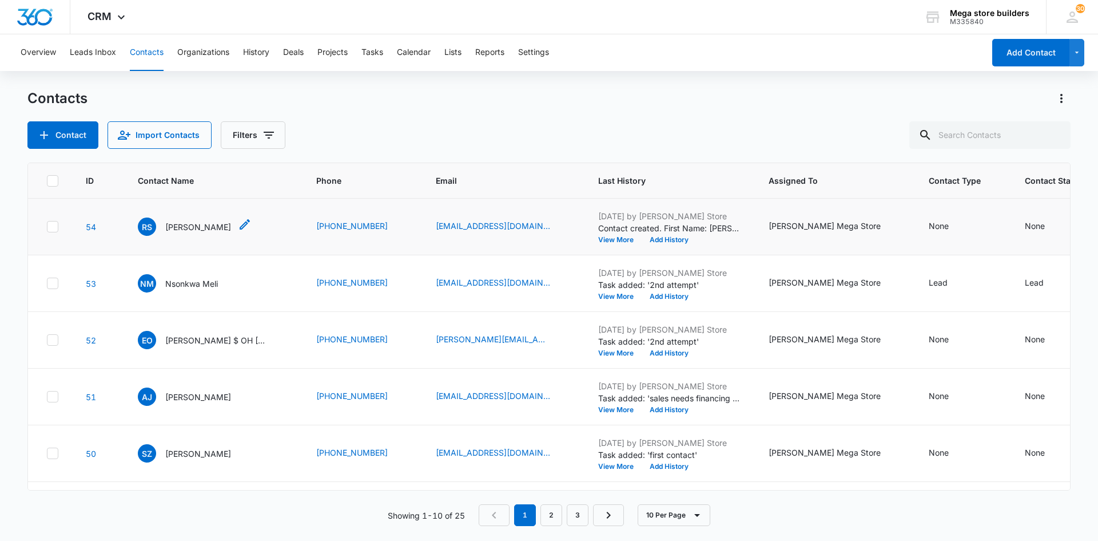
click at [240, 223] on icon "Contact Name - Raymond Sun - Select to Edit Field" at bounding box center [245, 224] width 10 height 10
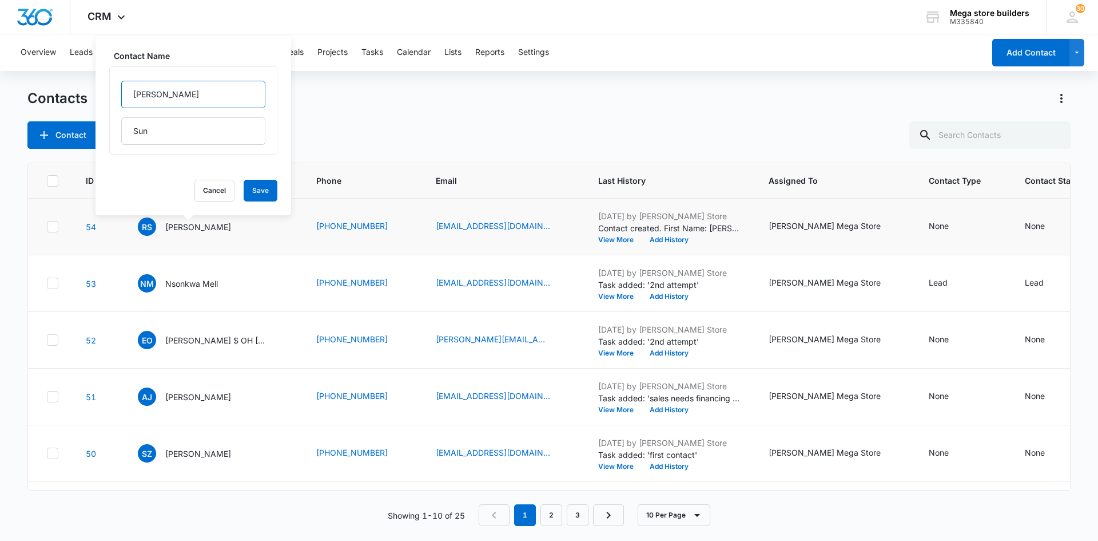
click at [190, 96] on input "[PERSON_NAME]" at bounding box center [193, 94] width 144 height 27
type input "[PERSON_NAME] CA"
click at [251, 188] on button "Save" at bounding box center [261, 191] width 34 height 22
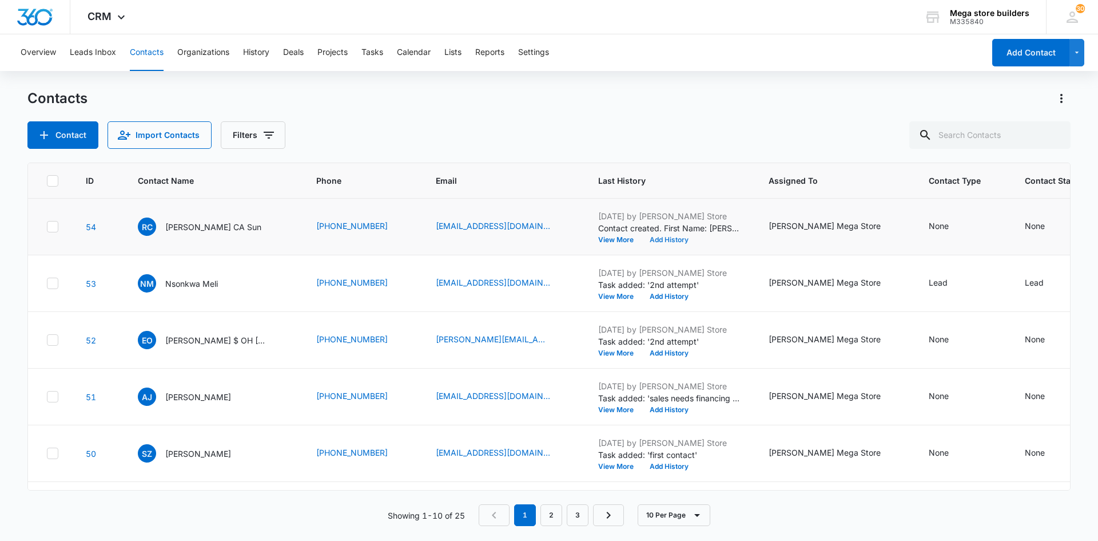
click at [642, 236] on button "Add History" at bounding box center [669, 239] width 55 height 7
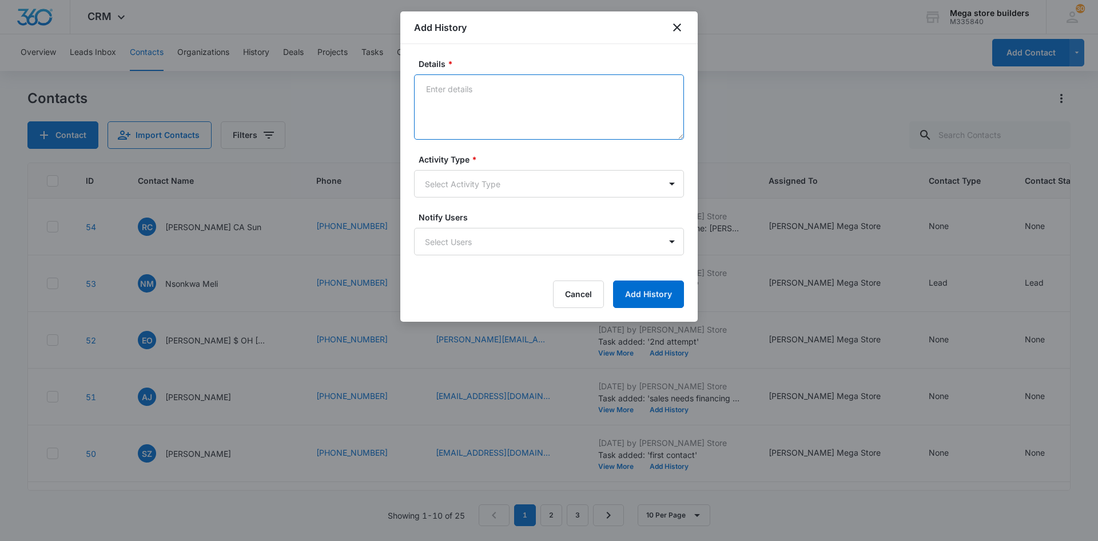
click at [452, 84] on textarea "Details *" at bounding box center [549, 106] width 270 height 65
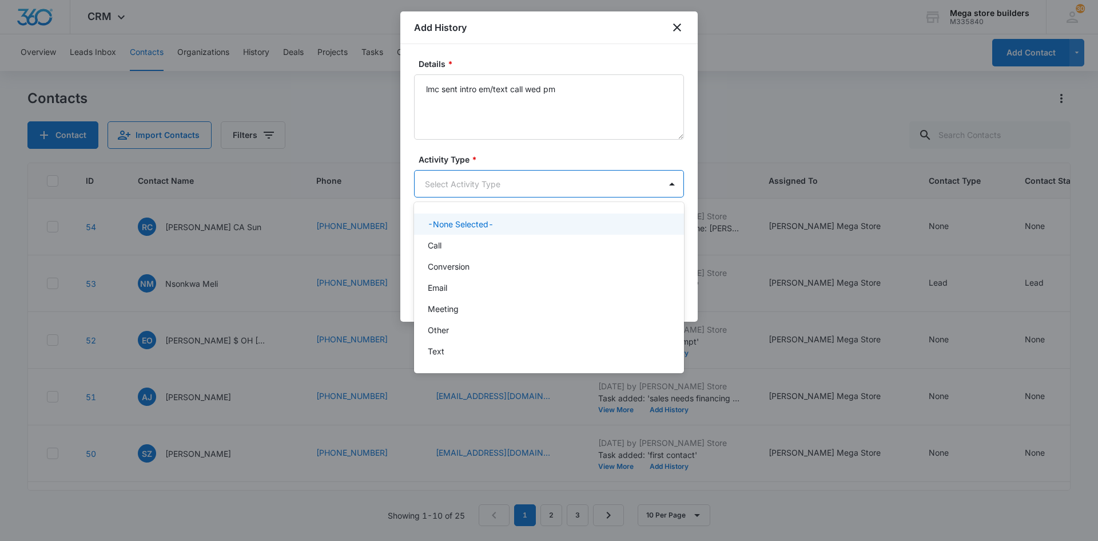
click at [459, 189] on body "CRM Apps Reputation Forms CRM Email Social Content Ads Intelligence Files Brand…" at bounding box center [549, 270] width 1098 height 541
click at [446, 241] on div "Call" at bounding box center [548, 245] width 240 height 12
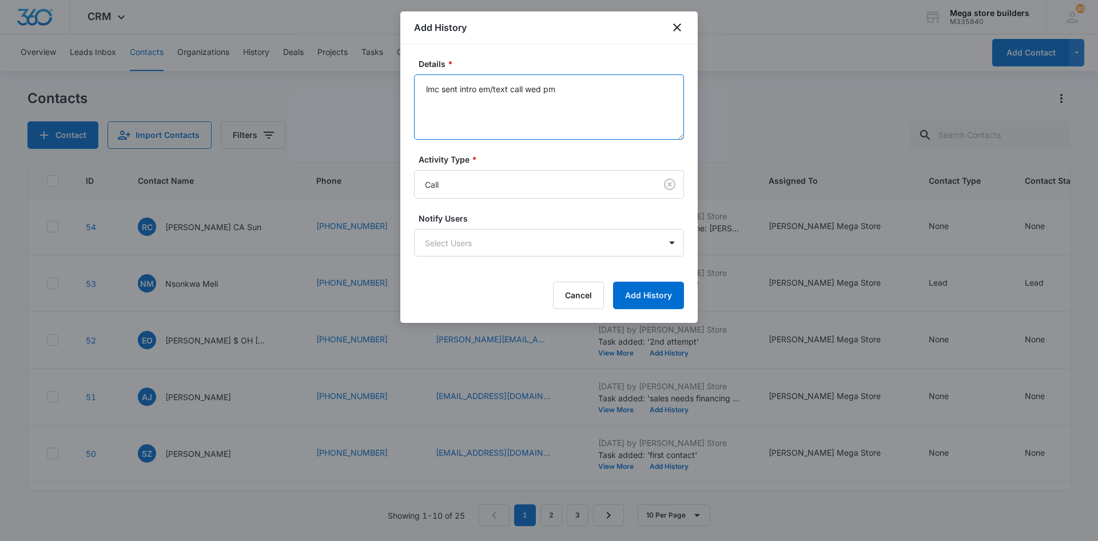
click at [559, 90] on textarea "lmc sent intro em/text call wed pm" at bounding box center [549, 106] width 270 height 65
drag, startPoint x: 559, startPoint y: 90, endPoint x: 255, endPoint y: 105, distance: 304.7
click at [255, 105] on body "CRM Apps Reputation Forms CRM Email Social Content Ads Intelligence Files Brand…" at bounding box center [549, 270] width 1098 height 541
type textarea "ttc minor G1 sending more info call thurs 9:30 am"
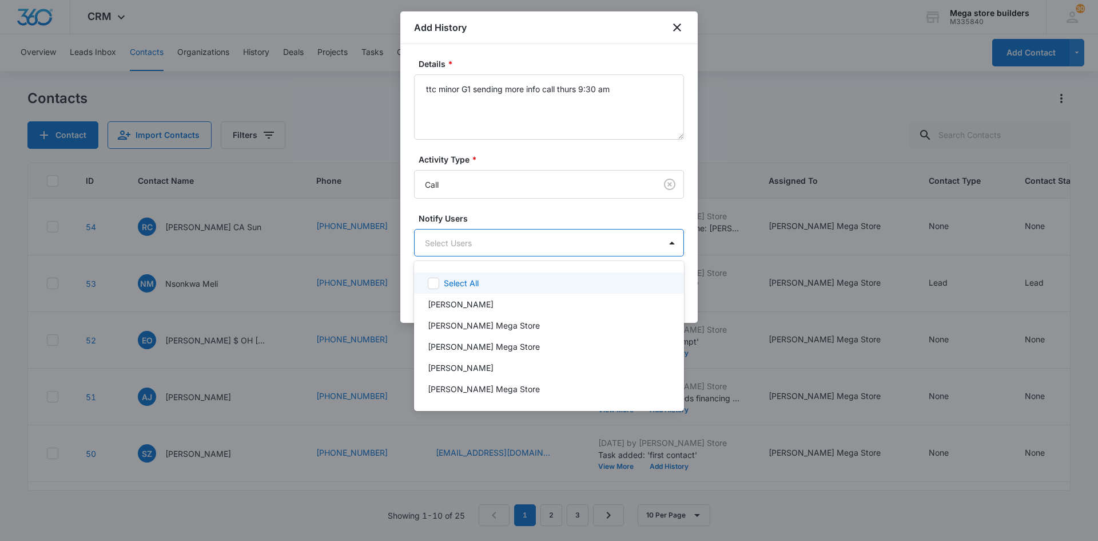
click at [509, 246] on body "CRM Apps Reputation Forms CRM Email Social Content Ads Intelligence Files Brand…" at bounding box center [549, 270] width 1098 height 541
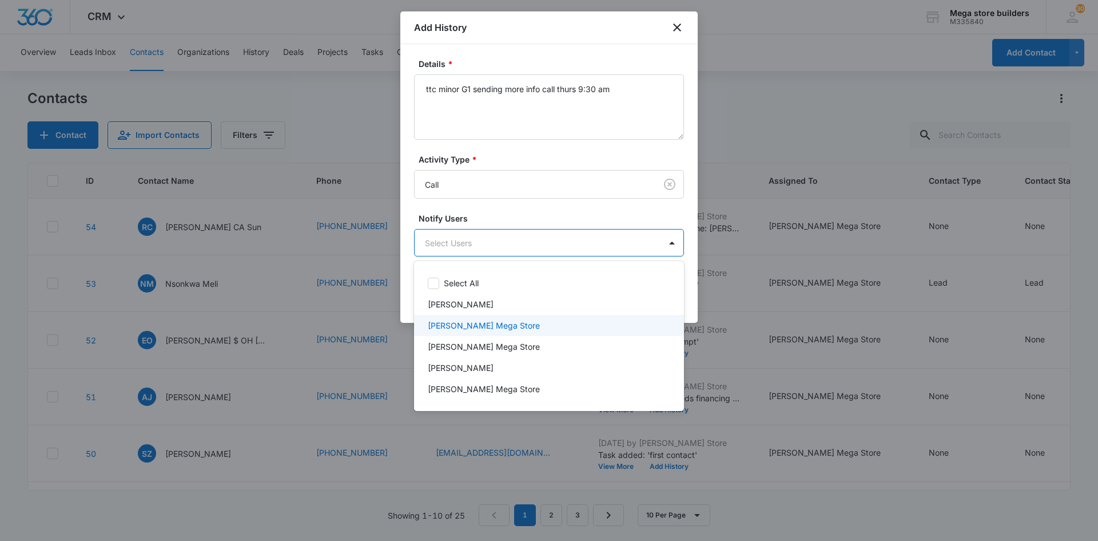
click at [446, 319] on p "[PERSON_NAME] Mega Store" at bounding box center [484, 325] width 112 height 12
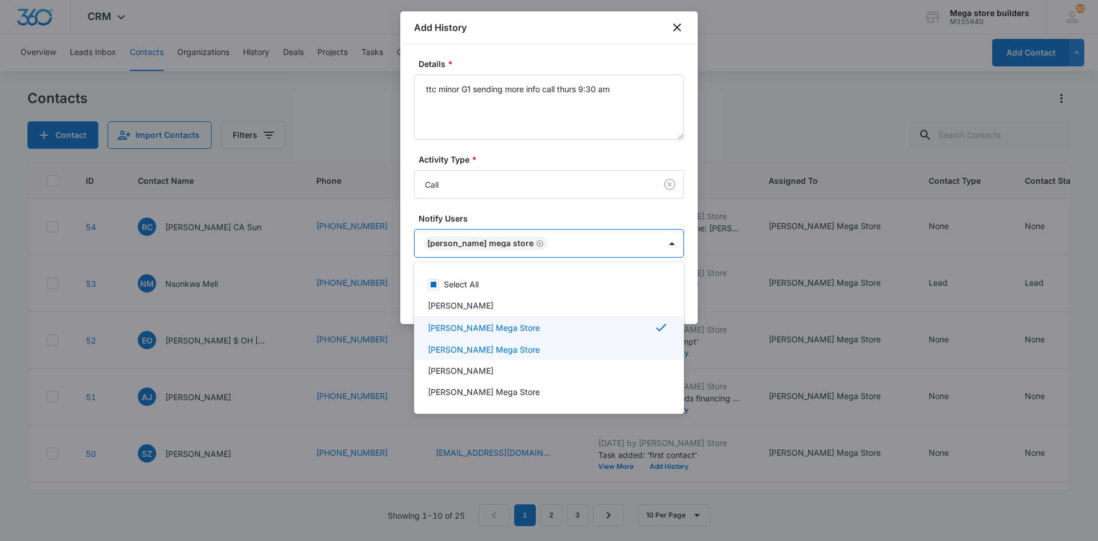
click at [698, 367] on div at bounding box center [549, 270] width 1098 height 541
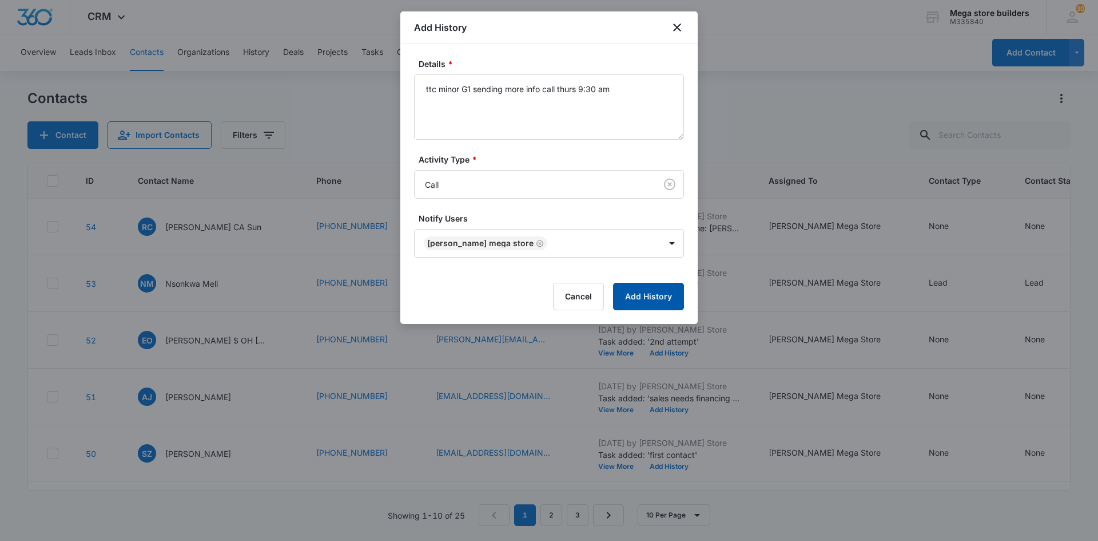
click at [657, 297] on button "Add History" at bounding box center [648, 296] width 71 height 27
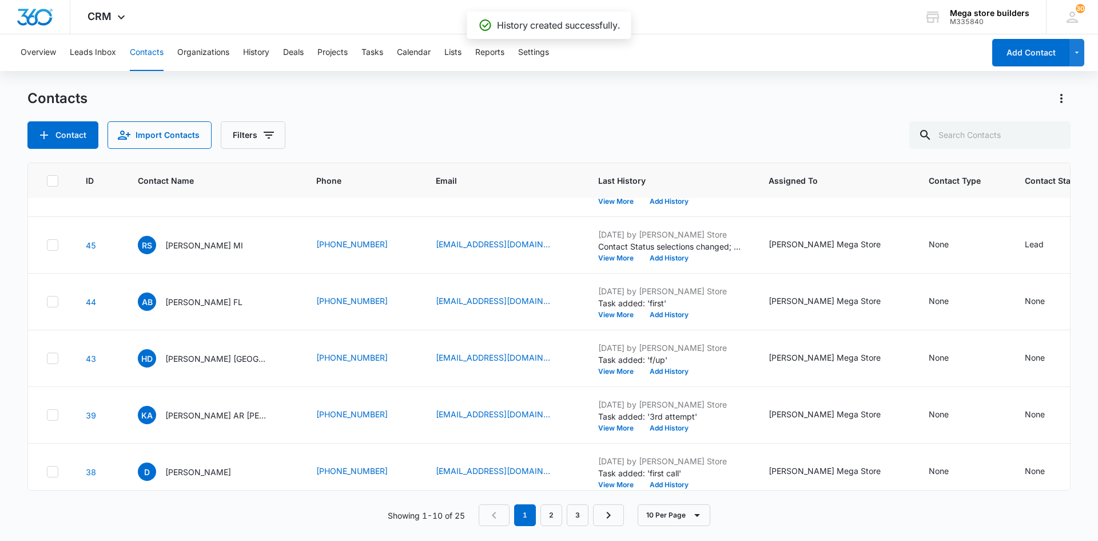
scroll to position [283, 0]
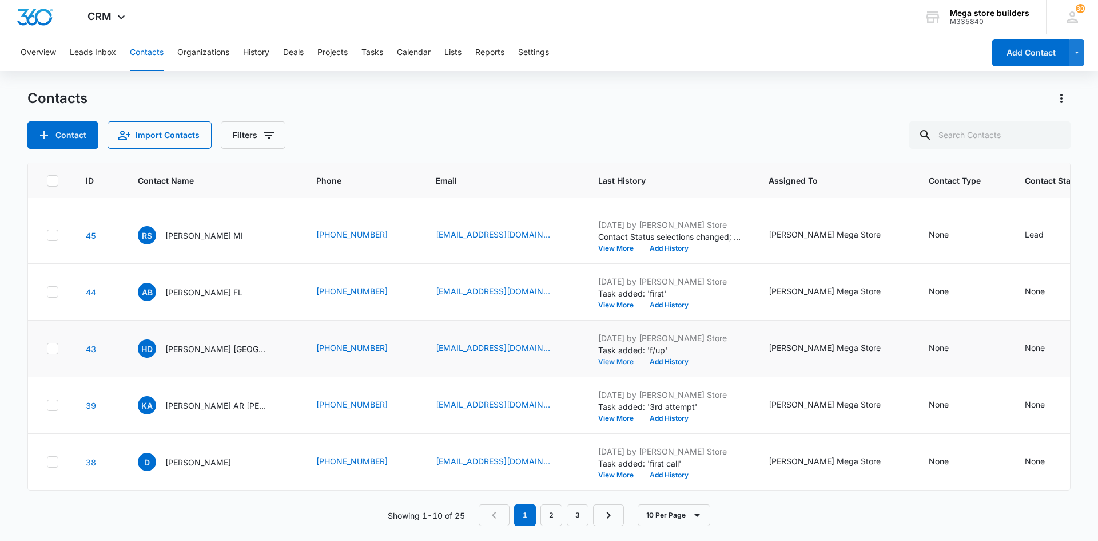
click at [598, 358] on button "View More" at bounding box center [619, 361] width 43 height 7
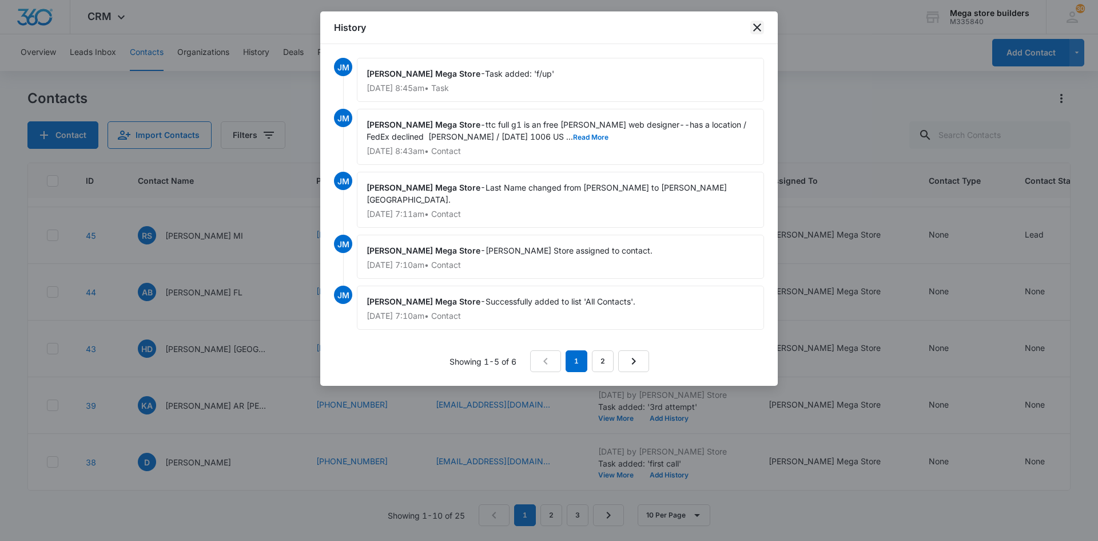
click at [758, 26] on icon "close" at bounding box center [757, 27] width 8 height 8
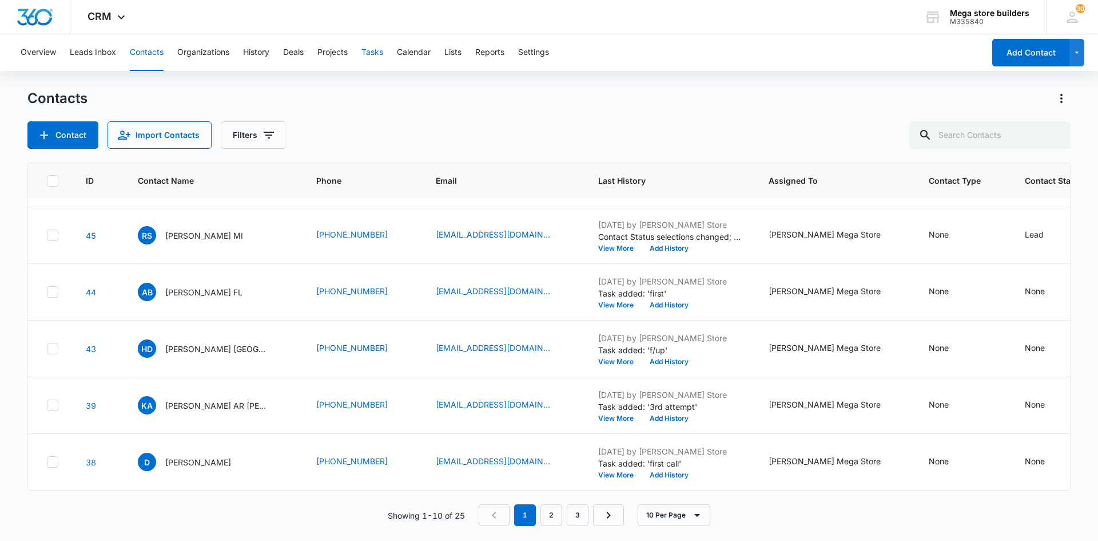
click at [376, 53] on button "Tasks" at bounding box center [373, 52] width 22 height 37
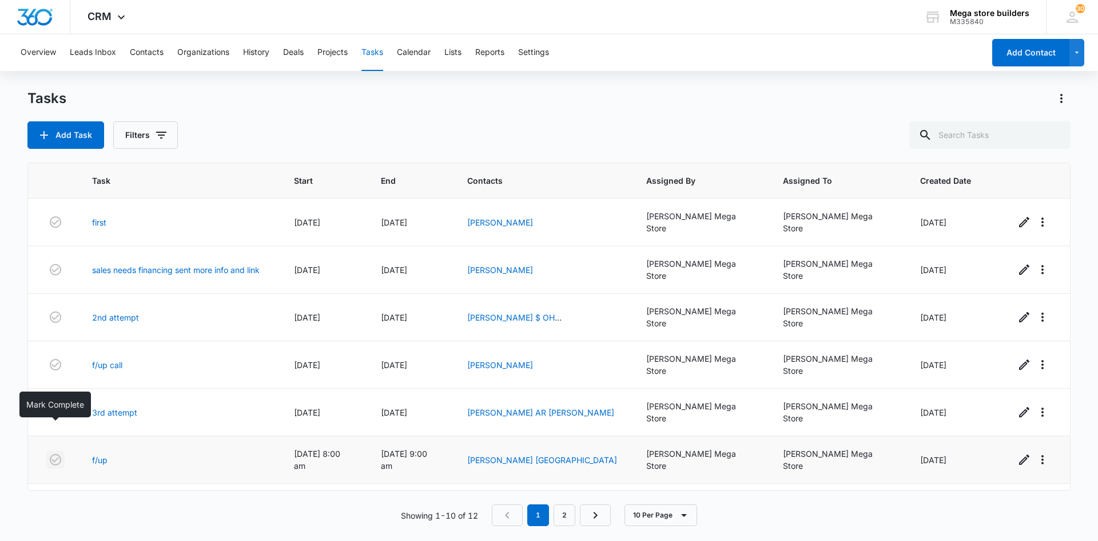
click at [52, 452] on icon "button" at bounding box center [56, 459] width 14 height 14
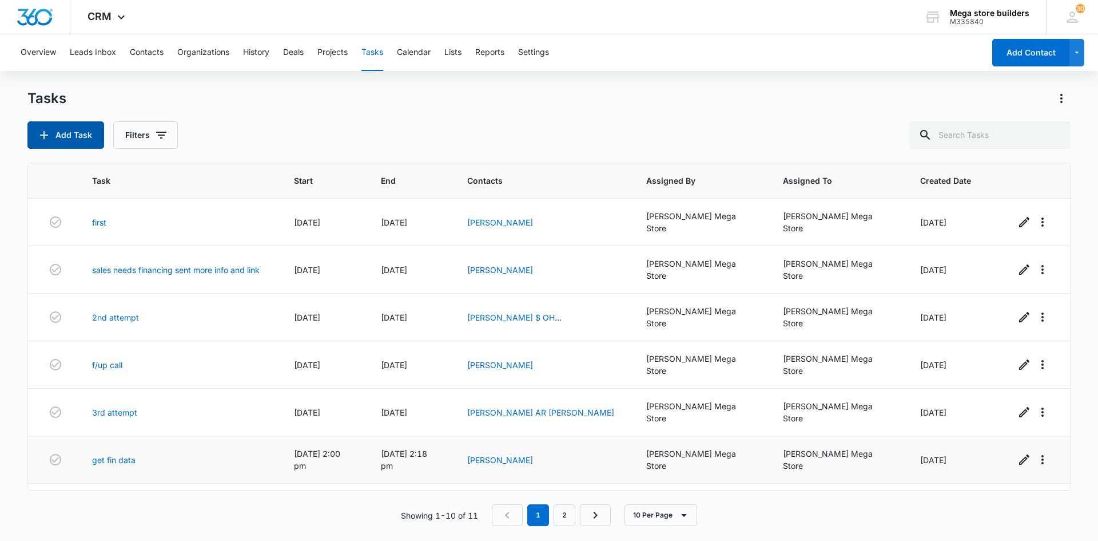
click at [74, 140] on button "Add Task" at bounding box center [65, 134] width 77 height 27
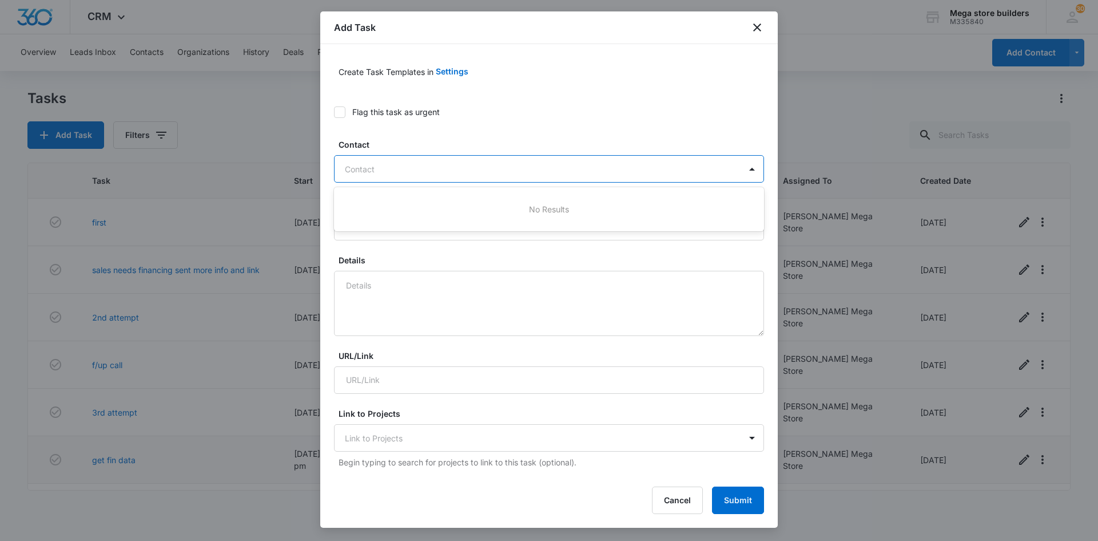
click at [427, 165] on div at bounding box center [542, 169] width 395 height 14
type input "[PERSON_NAME]"
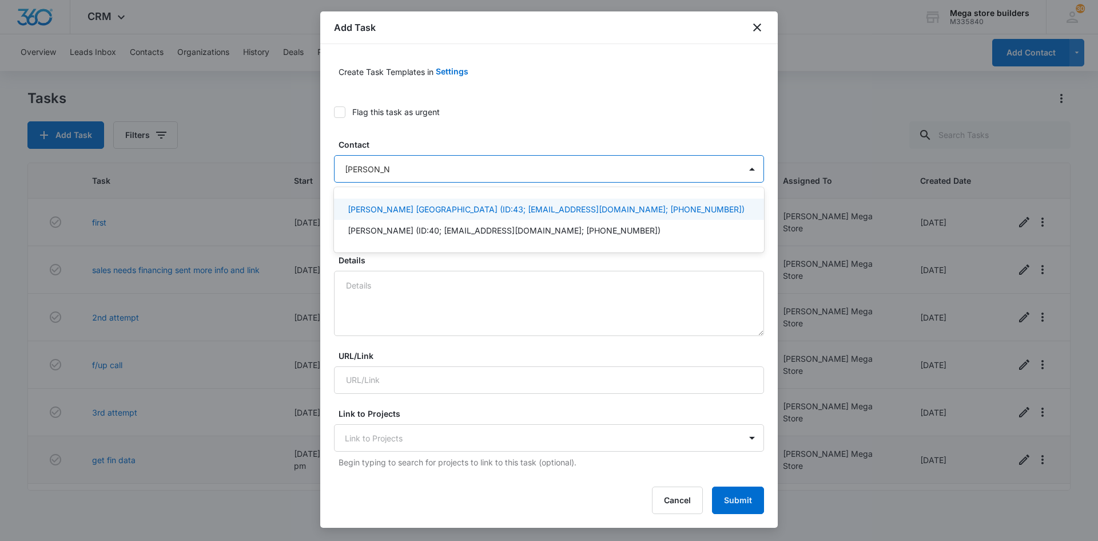
click at [412, 207] on p "[PERSON_NAME] [GEOGRAPHIC_DATA] (ID:43; [EMAIL_ADDRESS][DOMAIN_NAME]; [PHONE_NU…" at bounding box center [546, 209] width 397 height 12
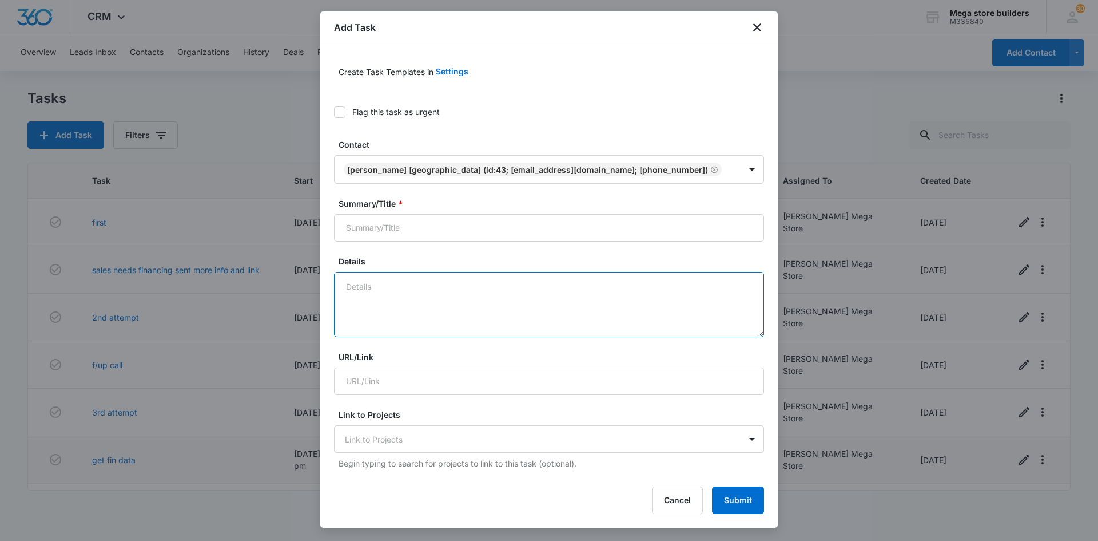
click at [376, 305] on textarea "Details" at bounding box center [549, 304] width 430 height 65
type textarea "n"
type textarea "f/up call called dna"
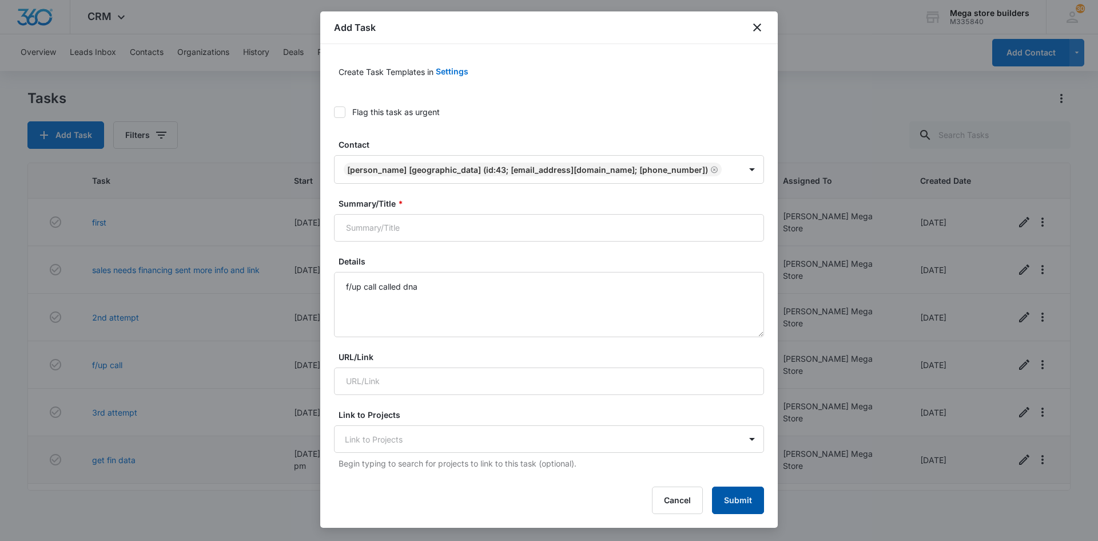
click at [735, 495] on button "Submit" at bounding box center [738, 499] width 52 height 27
click at [501, 231] on input "Summary/Title *" at bounding box center [549, 227] width 430 height 27
type input "sales"
click at [744, 505] on button "Submit" at bounding box center [738, 499] width 52 height 27
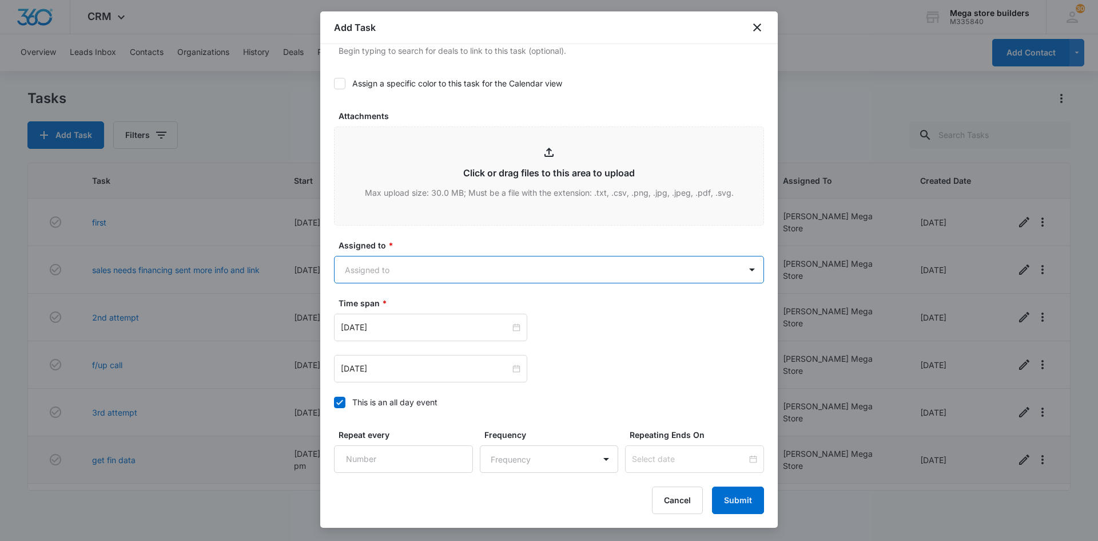
scroll to position [524, 0]
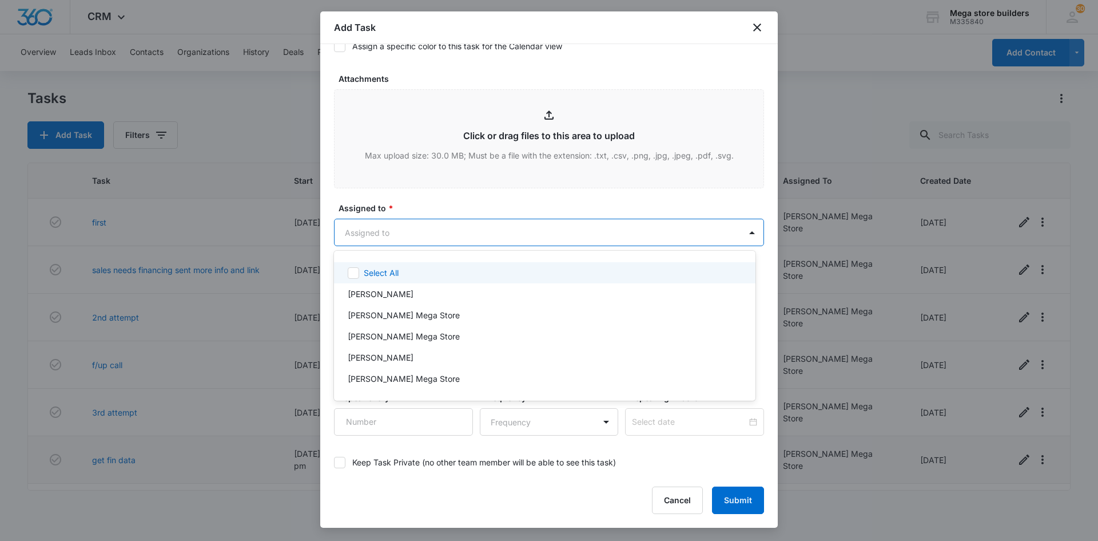
click at [412, 232] on body "CRM Apps Reputation Forms CRM Email Social Content Ads Intelligence Files Brand…" at bounding box center [549, 270] width 1098 height 541
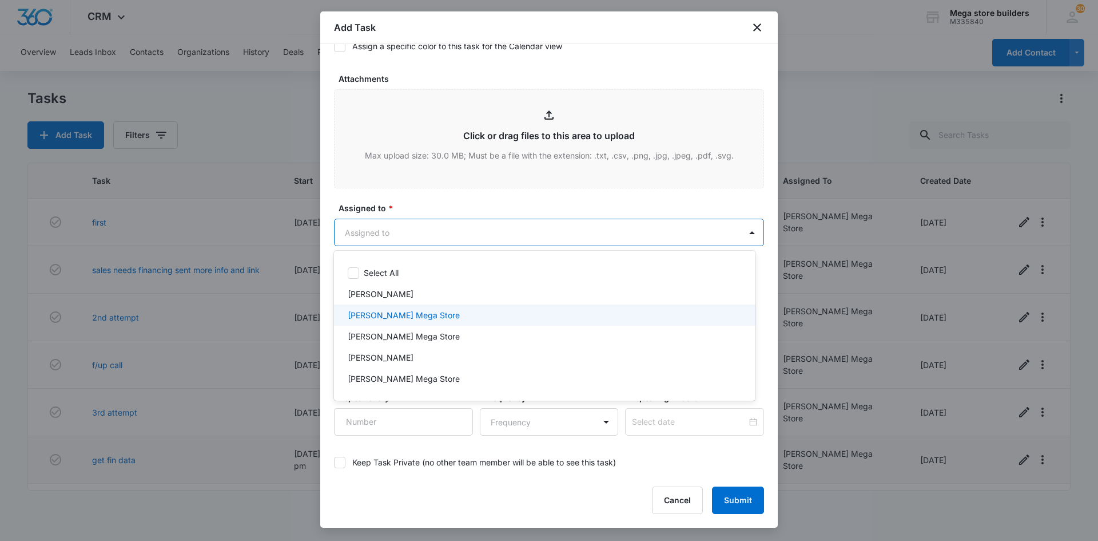
click at [388, 320] on p "[PERSON_NAME] Mega Store" at bounding box center [404, 315] width 112 height 12
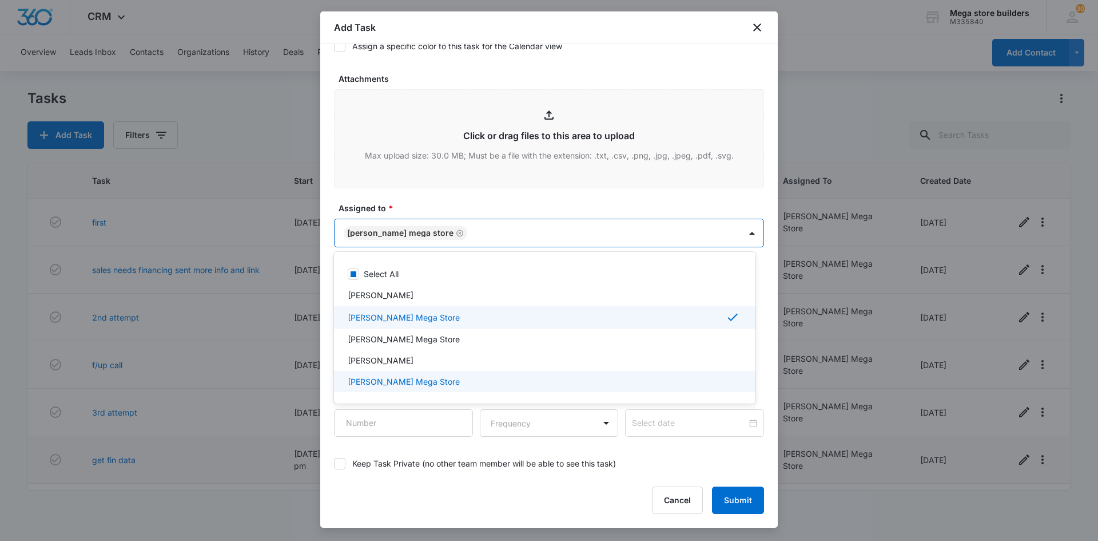
click at [576, 490] on div at bounding box center [549, 270] width 1098 height 541
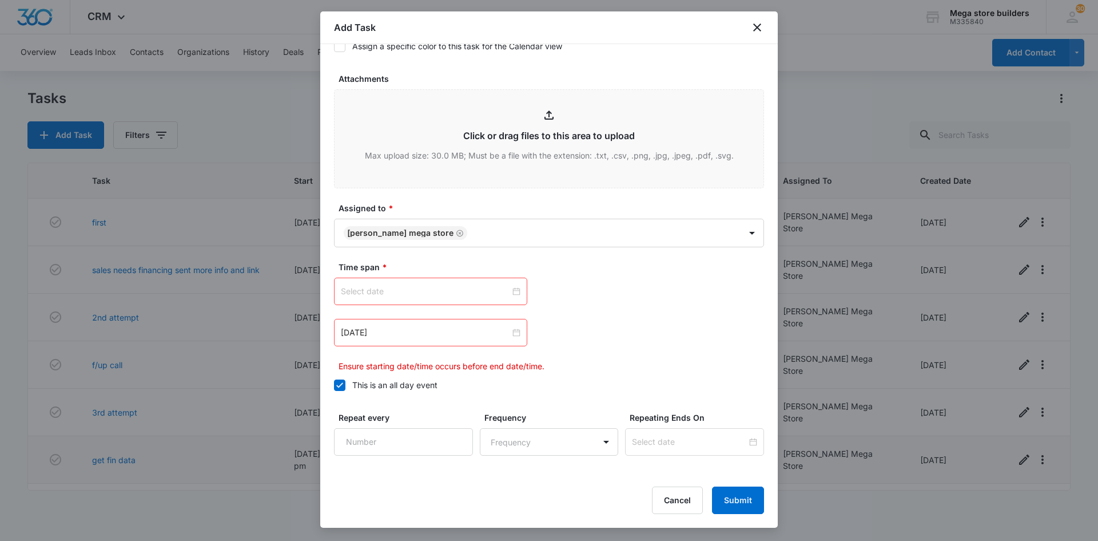
click at [335, 386] on icon at bounding box center [340, 385] width 10 height 10
click at [334, 385] on input "This is an all day event" at bounding box center [334, 385] width 0 height 0
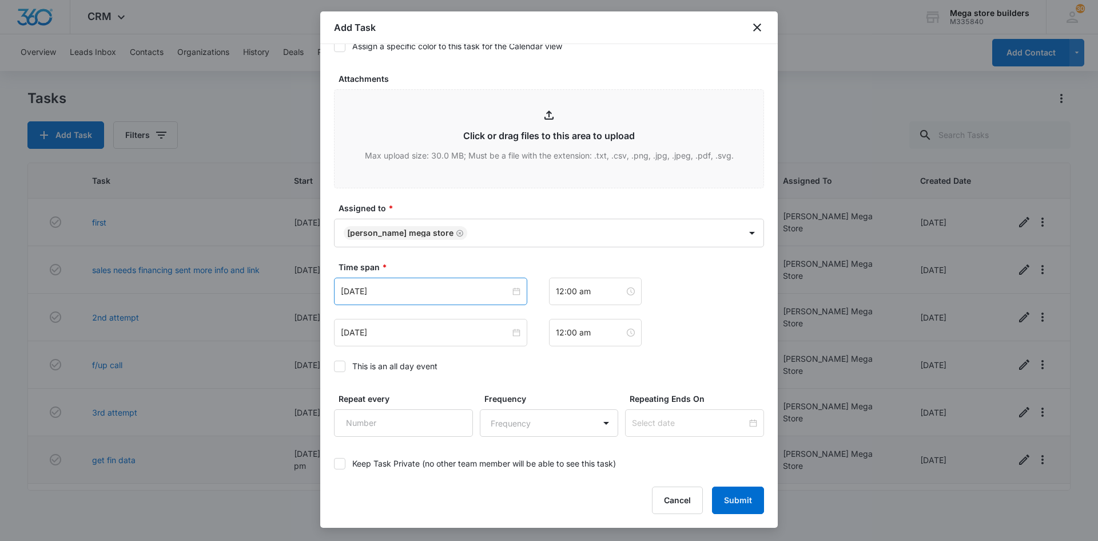
click at [455, 300] on div "[DATE]" at bounding box center [430, 290] width 193 height 27
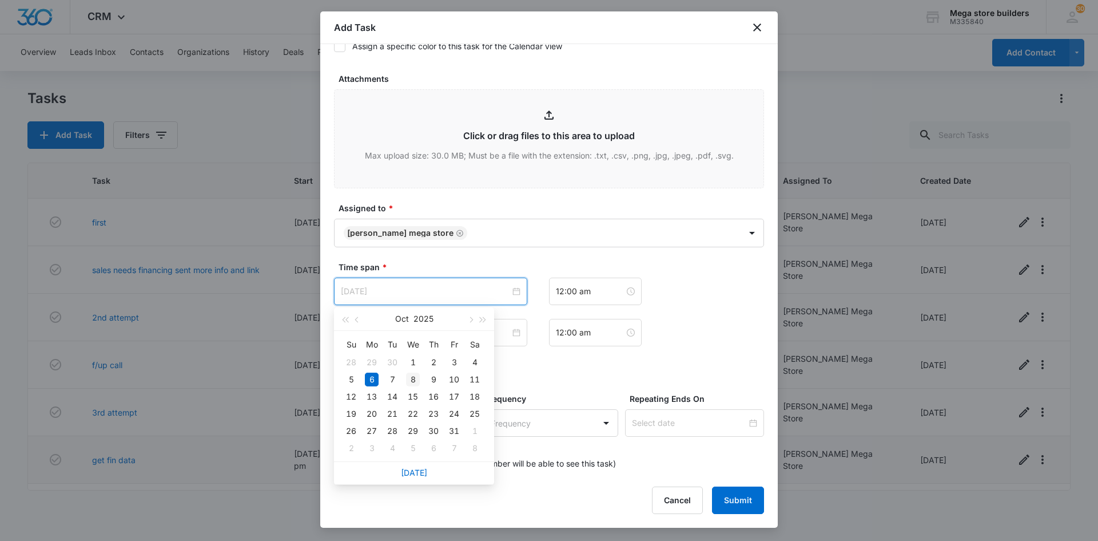
type input "[DATE]"
click at [415, 380] on div "8" at bounding box center [413, 379] width 14 height 14
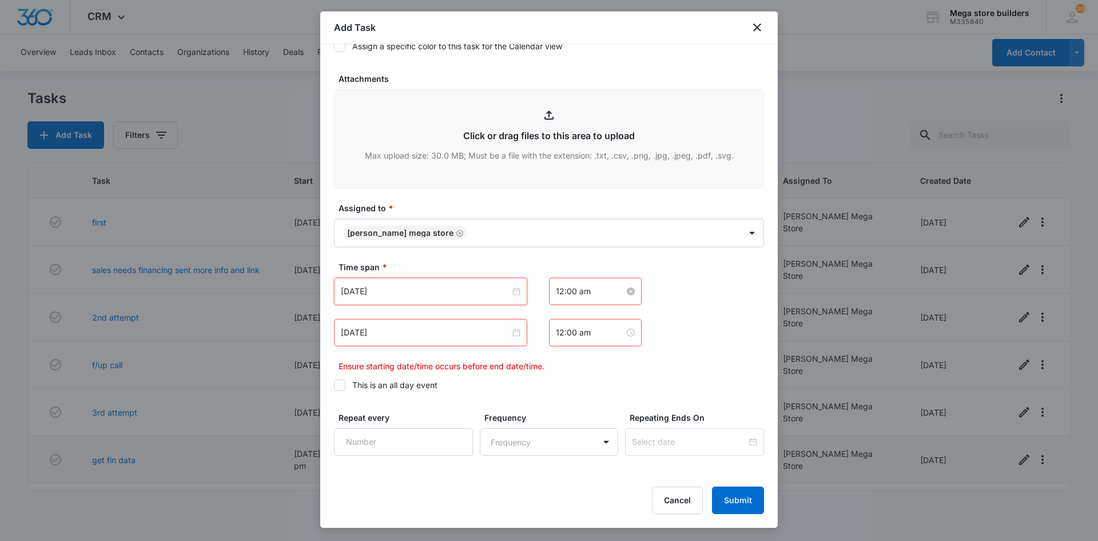
click at [582, 296] on input "12:00 am" at bounding box center [590, 291] width 69 height 13
click at [559, 366] on div "03" at bounding box center [561, 366] width 32 height 16
click at [622, 335] on div "PM" at bounding box center [624, 334] width 31 height 16
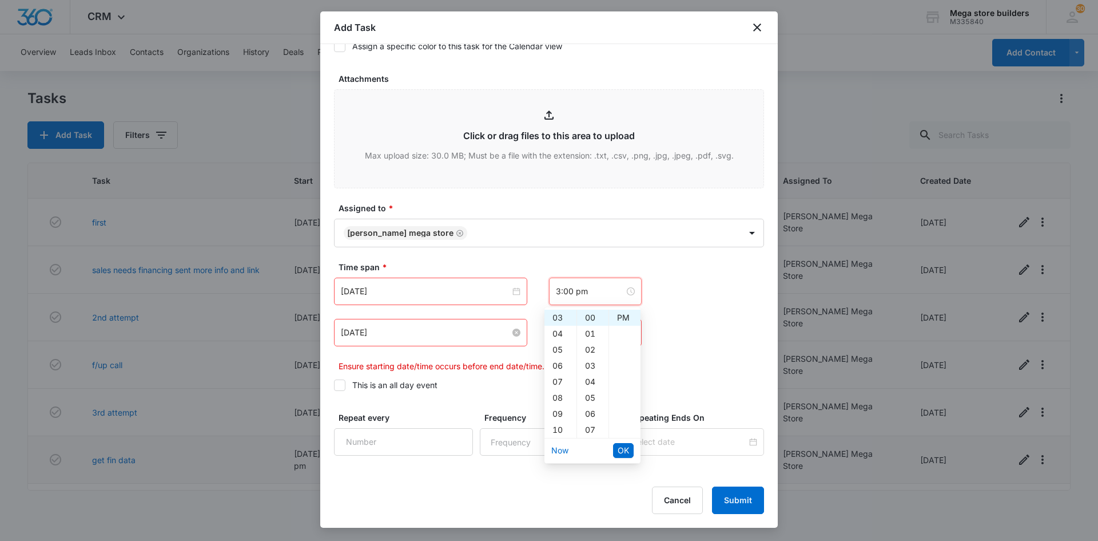
type input "12:00 am"
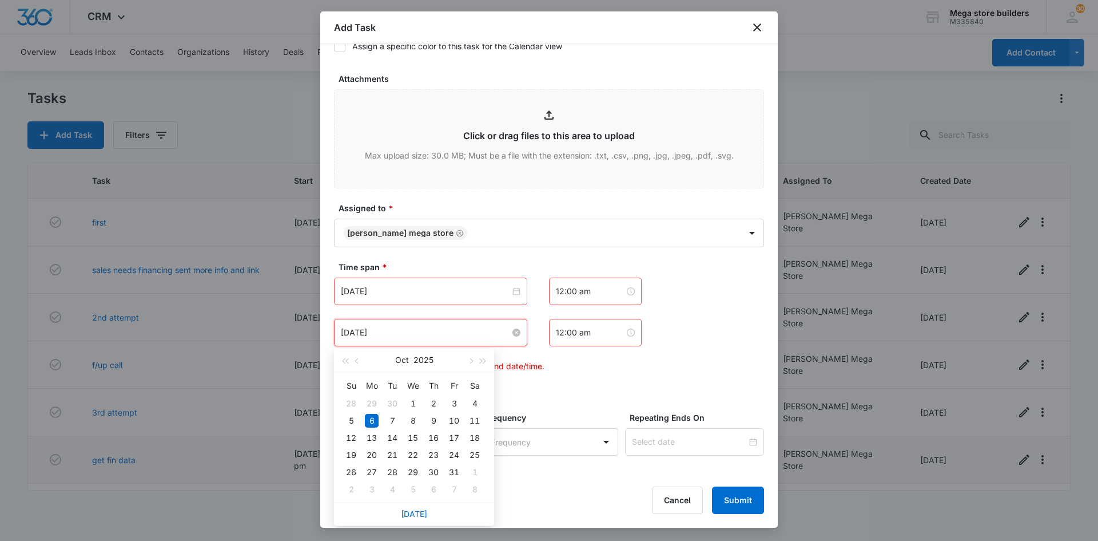
click at [471, 338] on input "[DATE]" at bounding box center [425, 332] width 169 height 13
type input "[DATE]"
click at [411, 421] on div "8" at bounding box center [413, 421] width 14 height 14
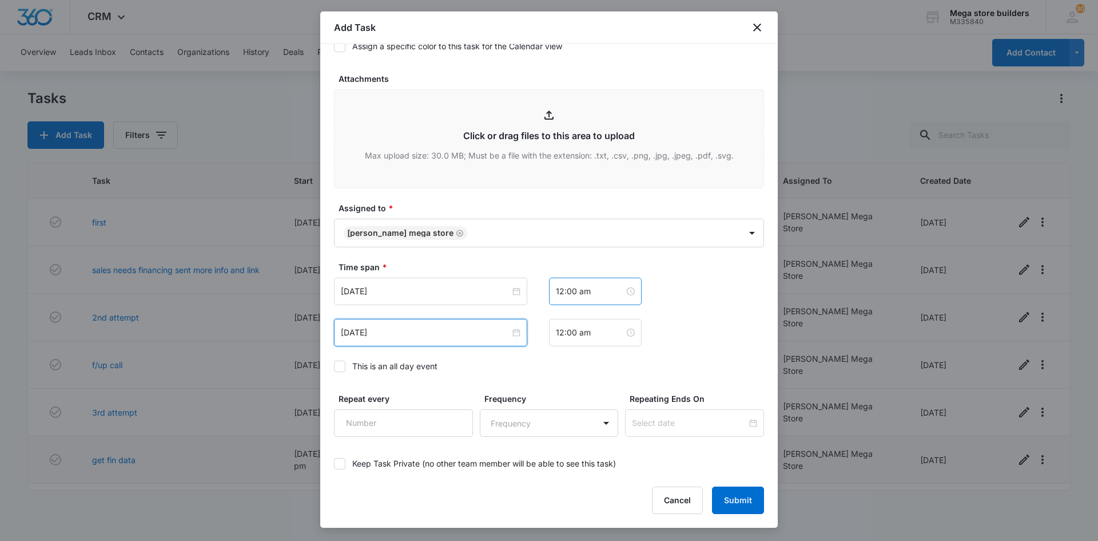
click at [600, 299] on div "12:00 am" at bounding box center [595, 290] width 93 height 27
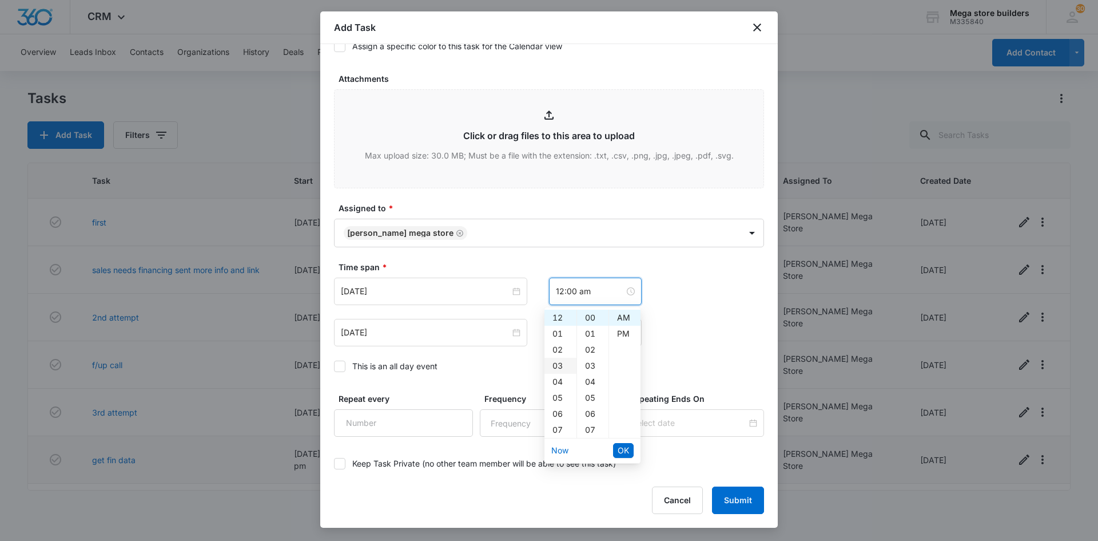
click at [558, 365] on div "03" at bounding box center [561, 366] width 32 height 16
click at [621, 334] on div "PM" at bounding box center [624, 334] width 31 height 16
type input "3:00 pm"
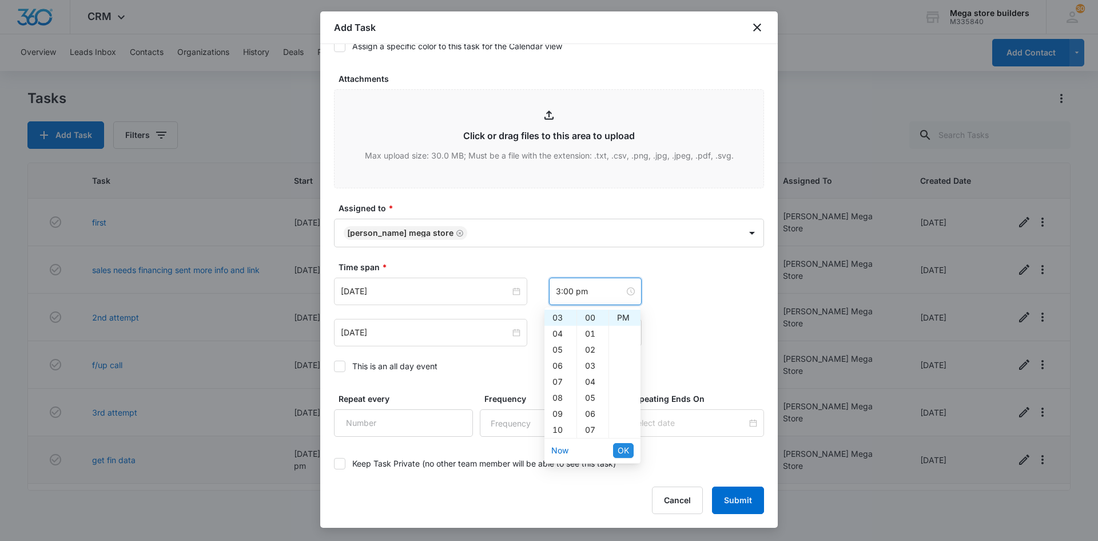
click at [621, 447] on span "OK" at bounding box center [623, 450] width 11 height 13
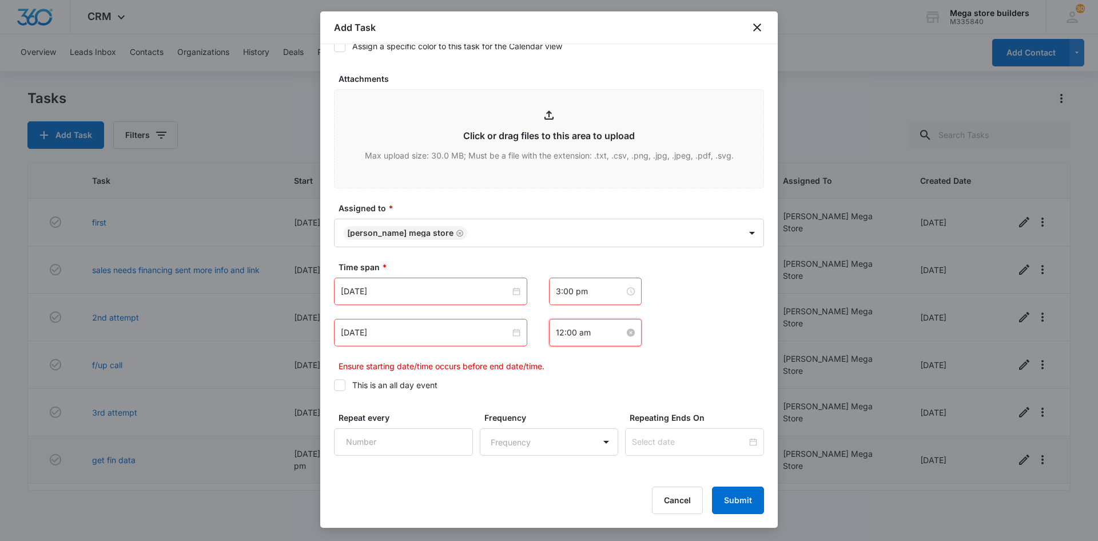
click at [581, 336] on input "12:00 am" at bounding box center [590, 332] width 69 height 13
click at [561, 408] on div "03" at bounding box center [561, 407] width 32 height 16
click at [593, 362] on div "18" at bounding box center [592, 361] width 31 height 16
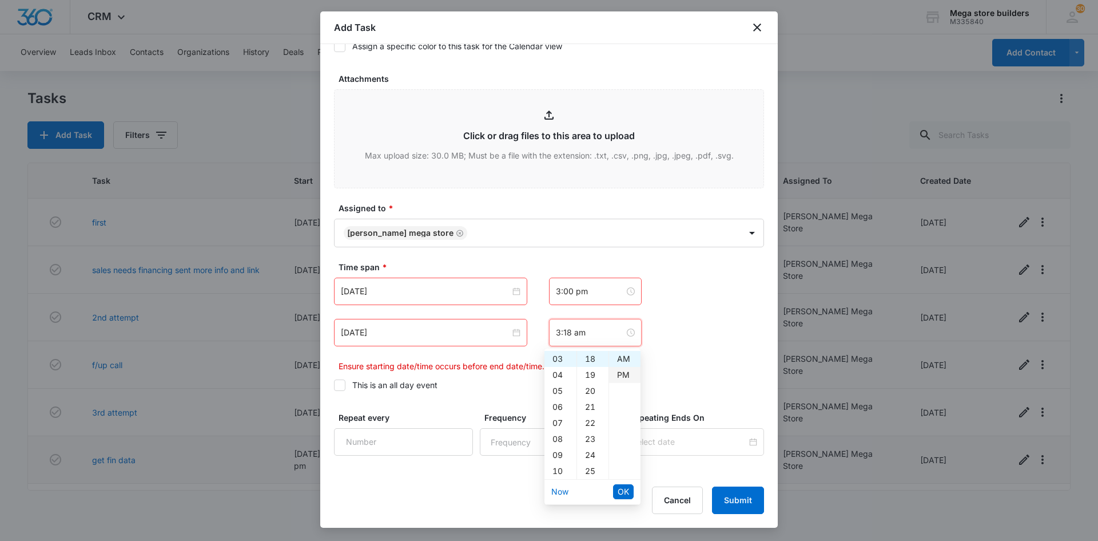
click at [625, 376] on div "PM" at bounding box center [624, 375] width 31 height 16
type input "3:18 pm"
click at [625, 491] on span "OK" at bounding box center [623, 491] width 11 height 13
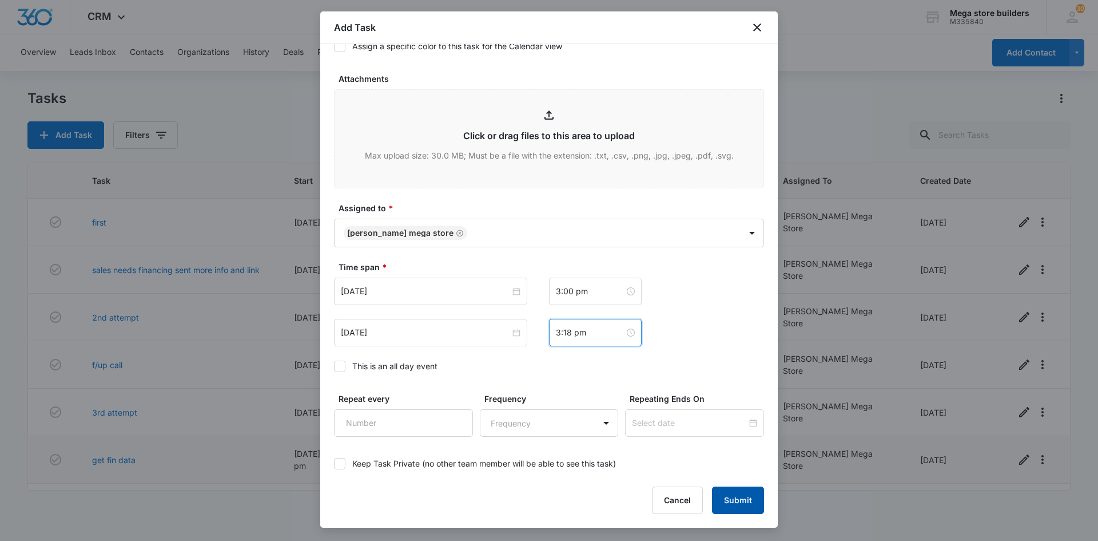
click at [728, 497] on button "Submit" at bounding box center [738, 499] width 52 height 27
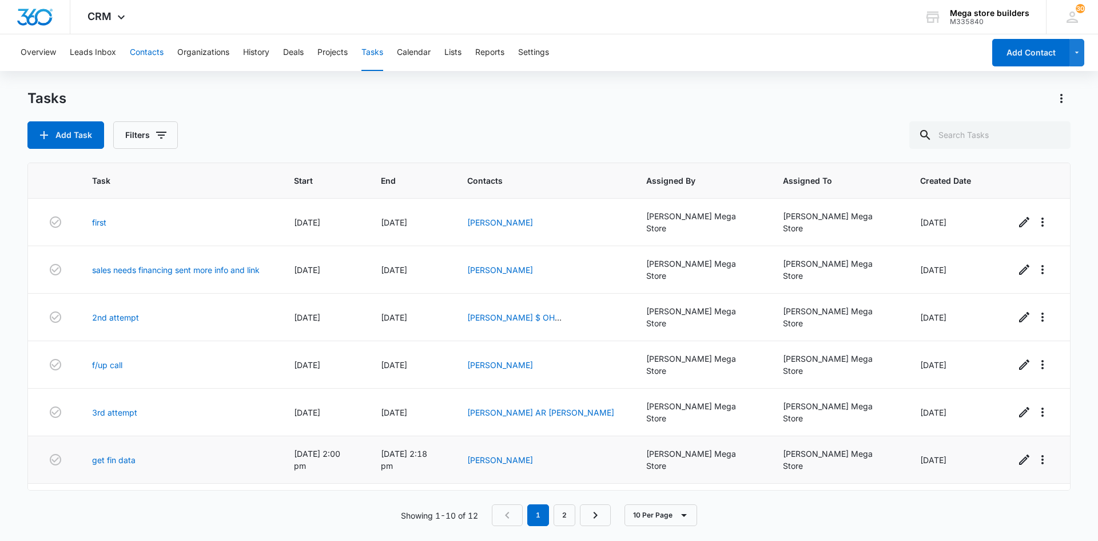
click at [153, 50] on button "Contacts" at bounding box center [147, 52] width 34 height 37
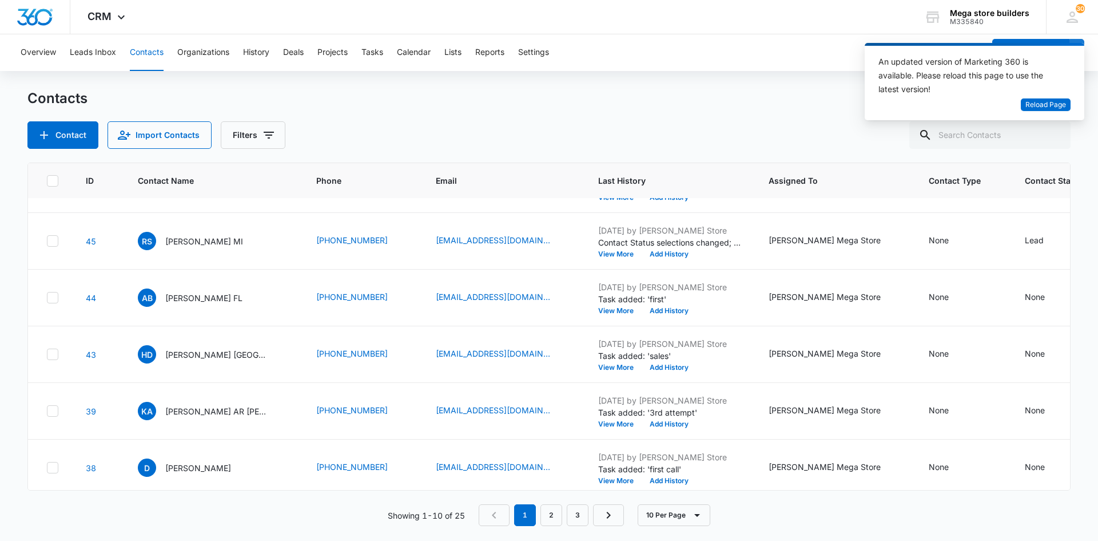
scroll to position [283, 0]
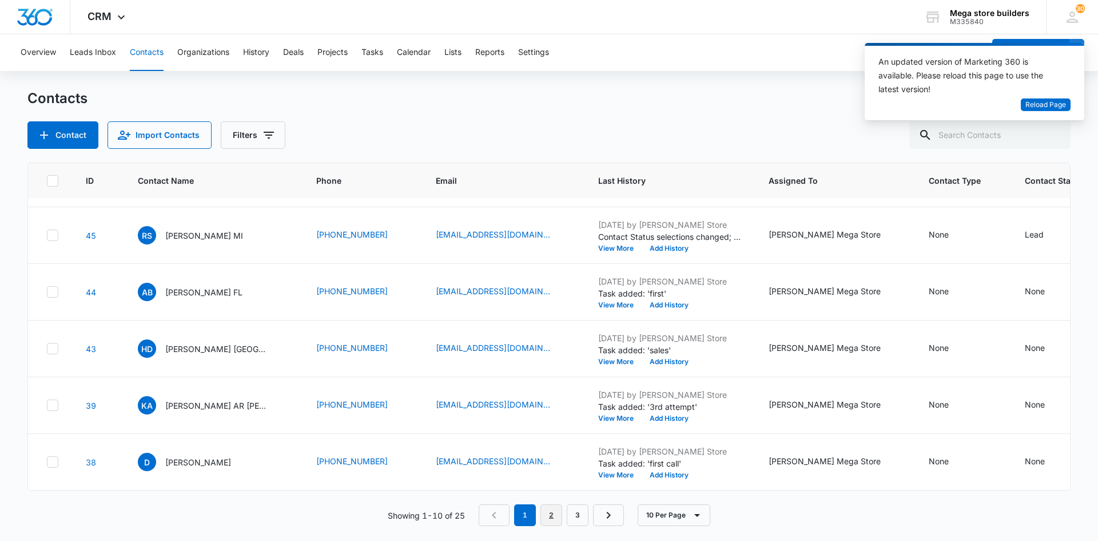
click at [553, 514] on link "2" at bounding box center [552, 515] width 22 height 22
click at [576, 511] on link "3" at bounding box center [581, 515] width 22 height 22
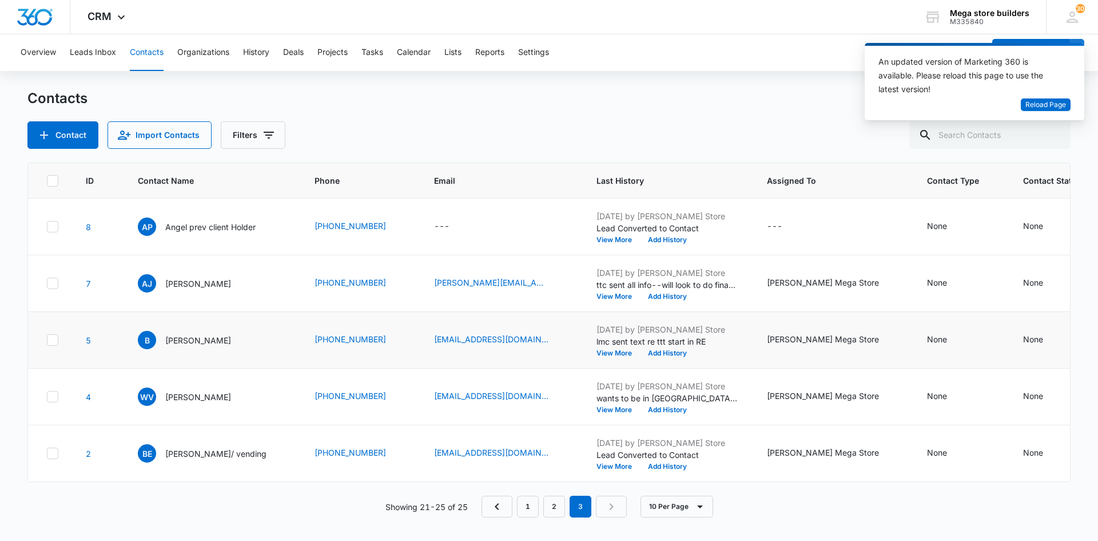
scroll to position [0, 0]
click at [597, 407] on button "View More" at bounding box center [618, 409] width 43 height 7
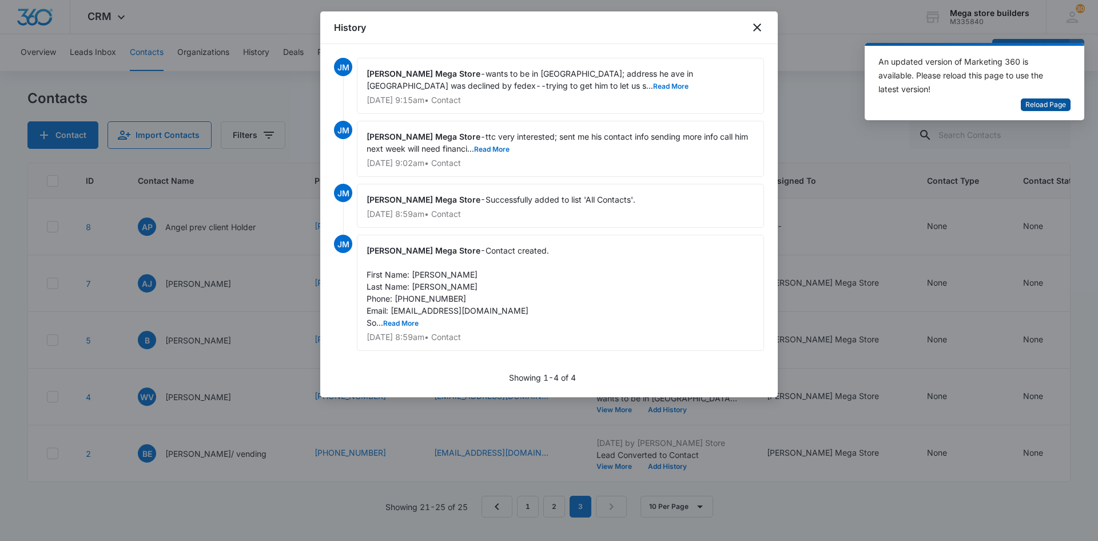
click at [1034, 104] on span "Reload Page" at bounding box center [1046, 105] width 41 height 11
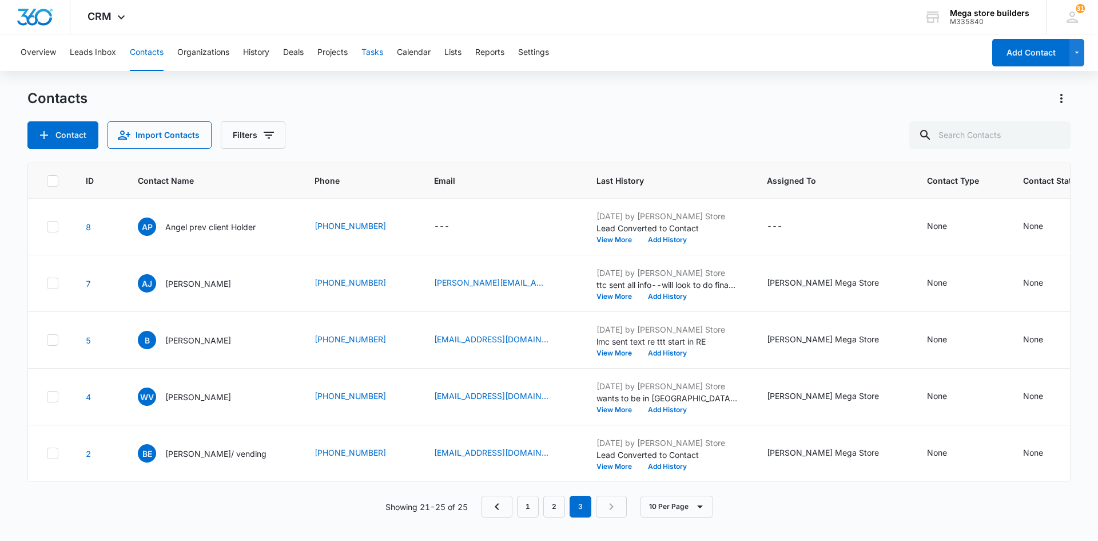
click at [379, 54] on button "Tasks" at bounding box center [373, 52] width 22 height 37
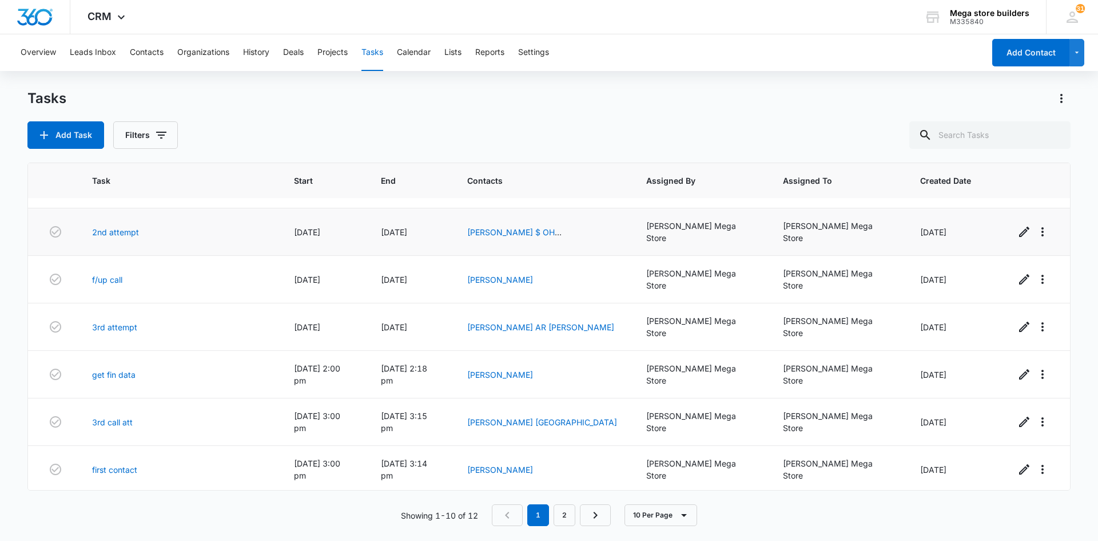
scroll to position [132, 0]
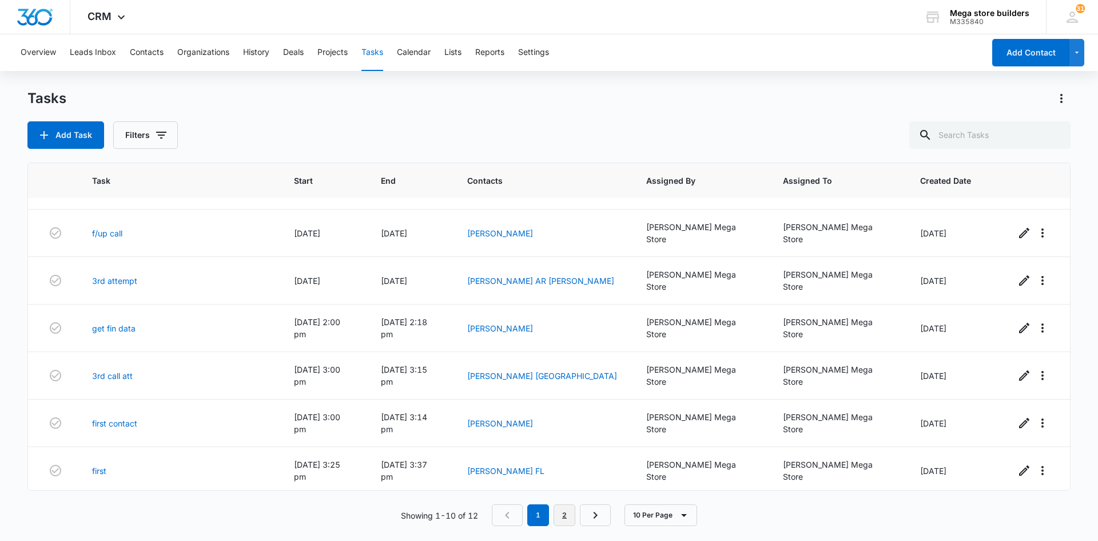
click at [562, 515] on link "2" at bounding box center [565, 515] width 22 height 22
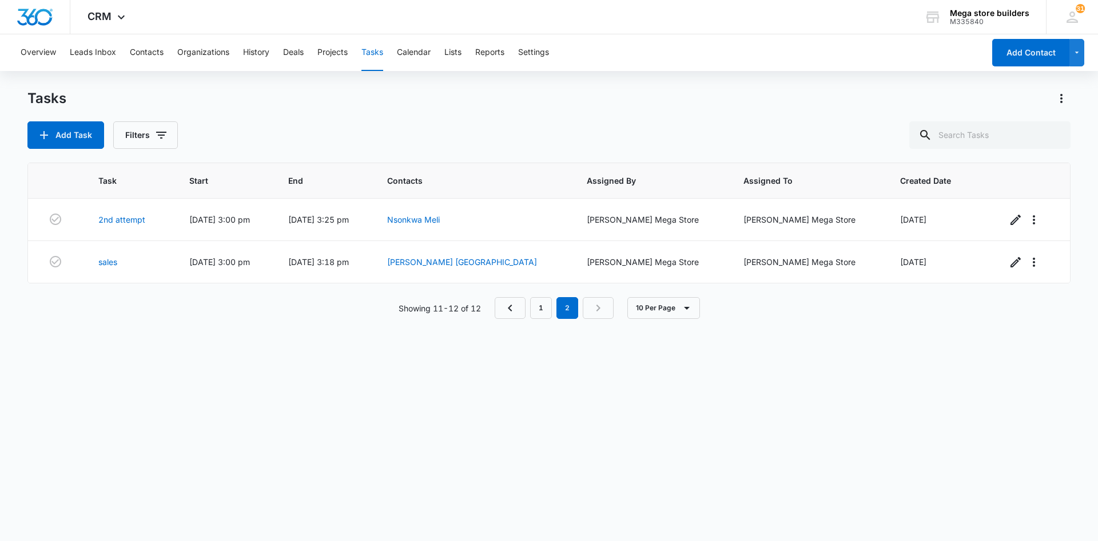
scroll to position [0, 0]
click at [541, 303] on link "1" at bounding box center [541, 308] width 22 height 22
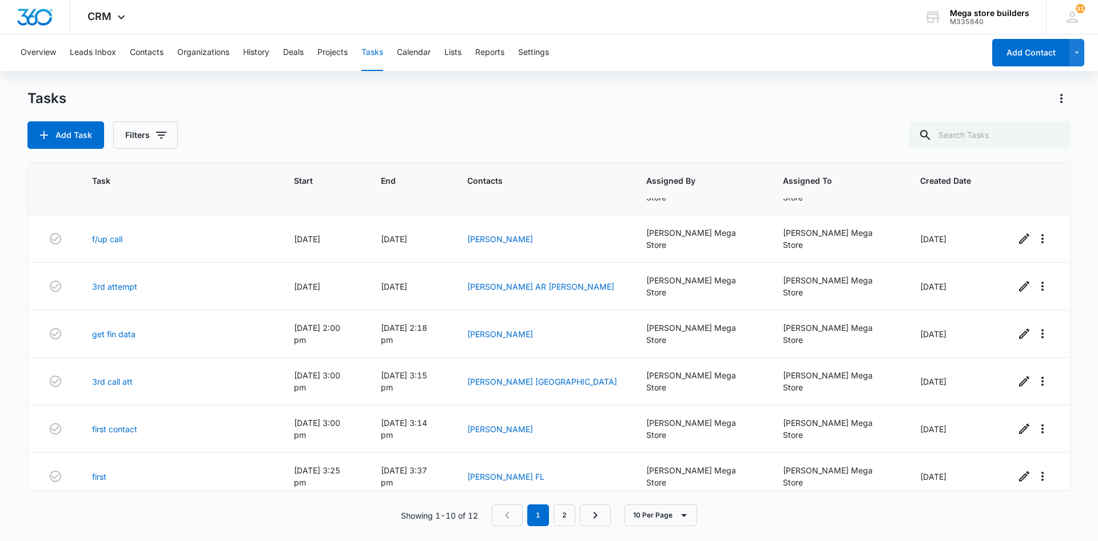
scroll to position [132, 0]
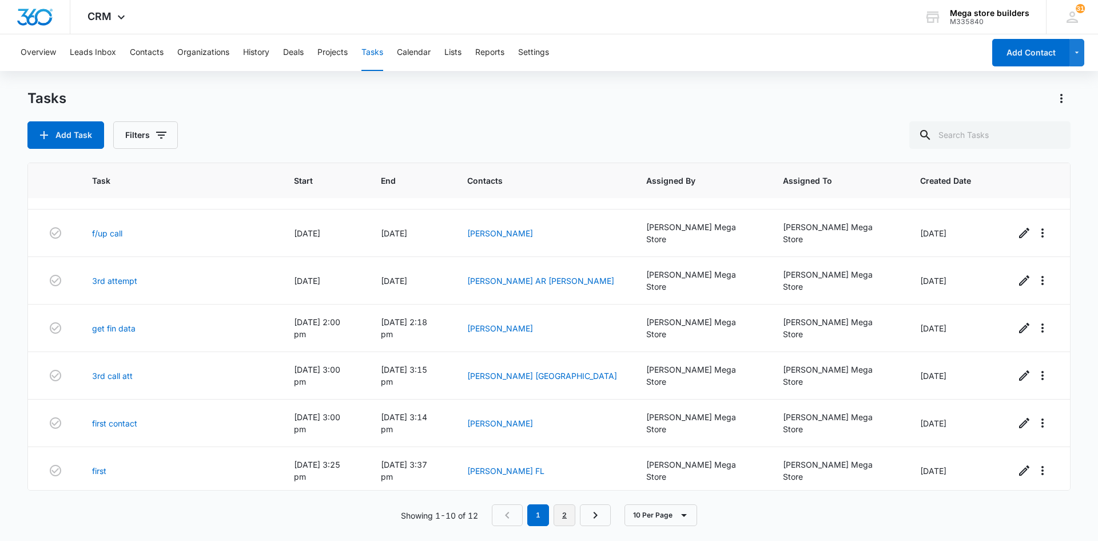
click at [568, 514] on link "2" at bounding box center [565, 515] width 22 height 22
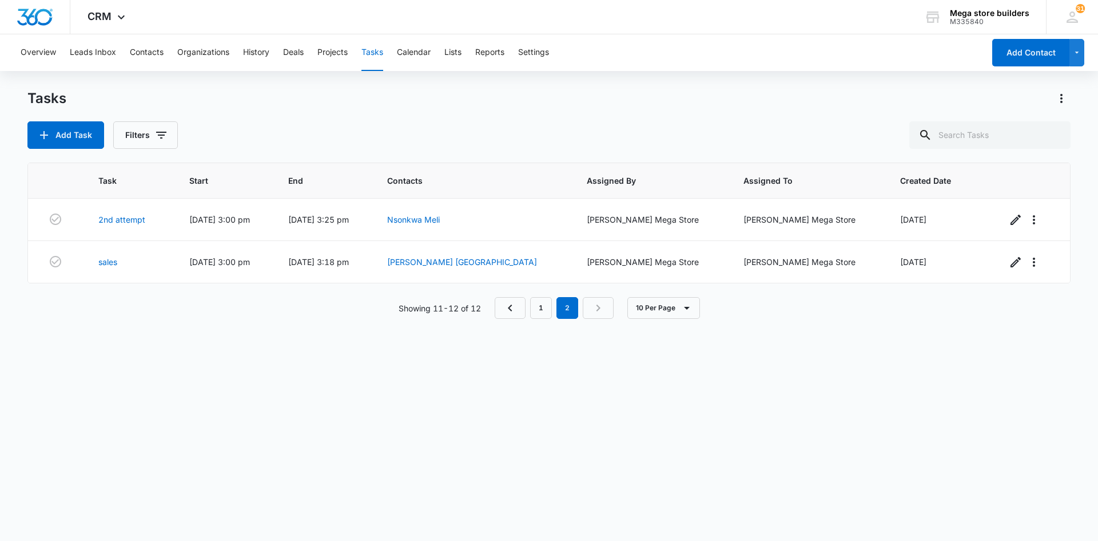
scroll to position [0, 0]
click at [543, 309] on link "1" at bounding box center [541, 308] width 22 height 22
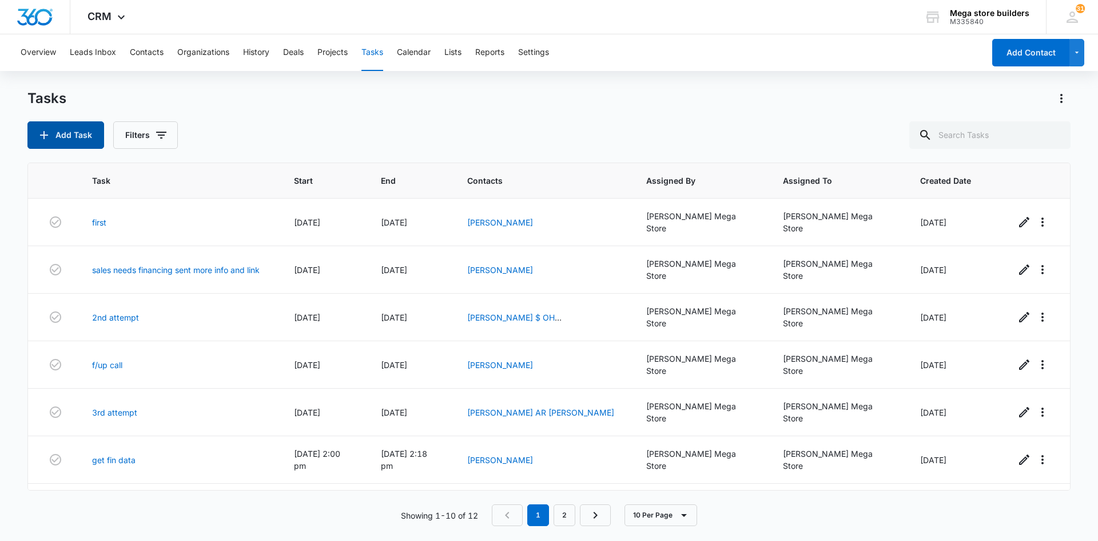
click at [69, 128] on button "Add Task" at bounding box center [65, 134] width 77 height 27
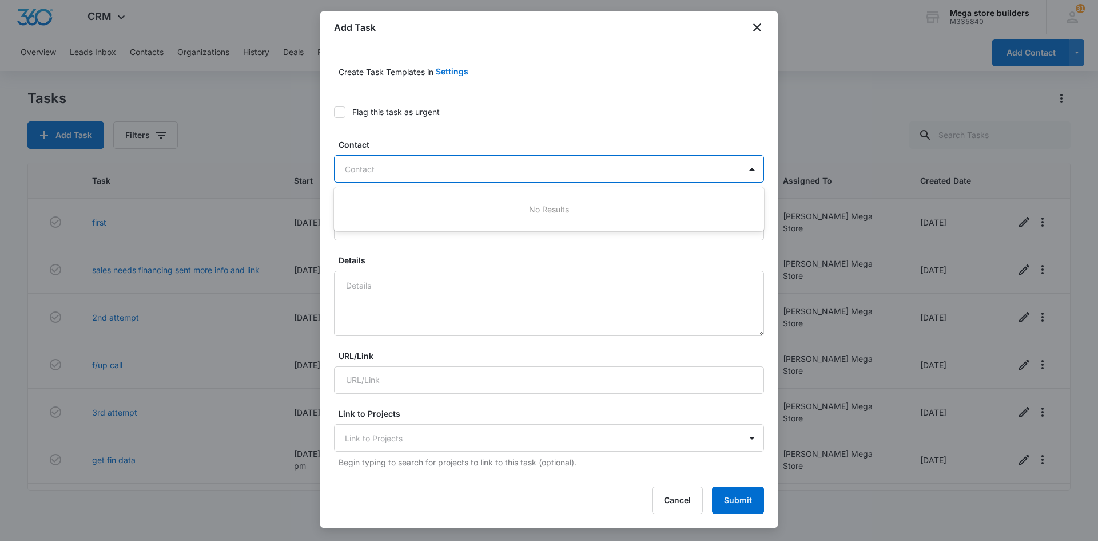
click at [399, 167] on div at bounding box center [542, 169] width 395 height 14
type input "william velez"
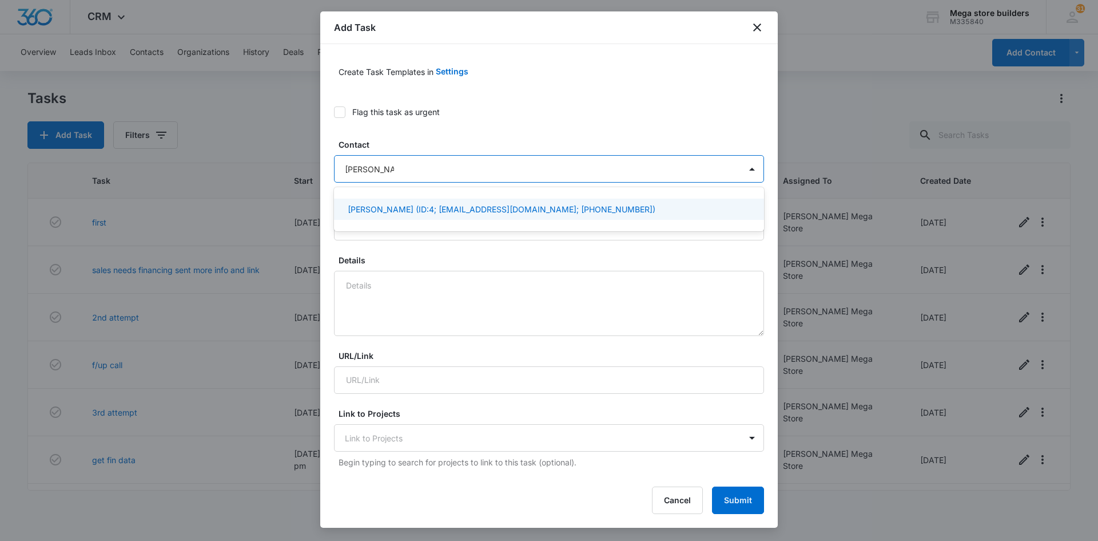
click at [475, 209] on p "William Velez (ID:4; velezw2@gmail.com; (407) 591-7229)" at bounding box center [502, 209] width 308 height 12
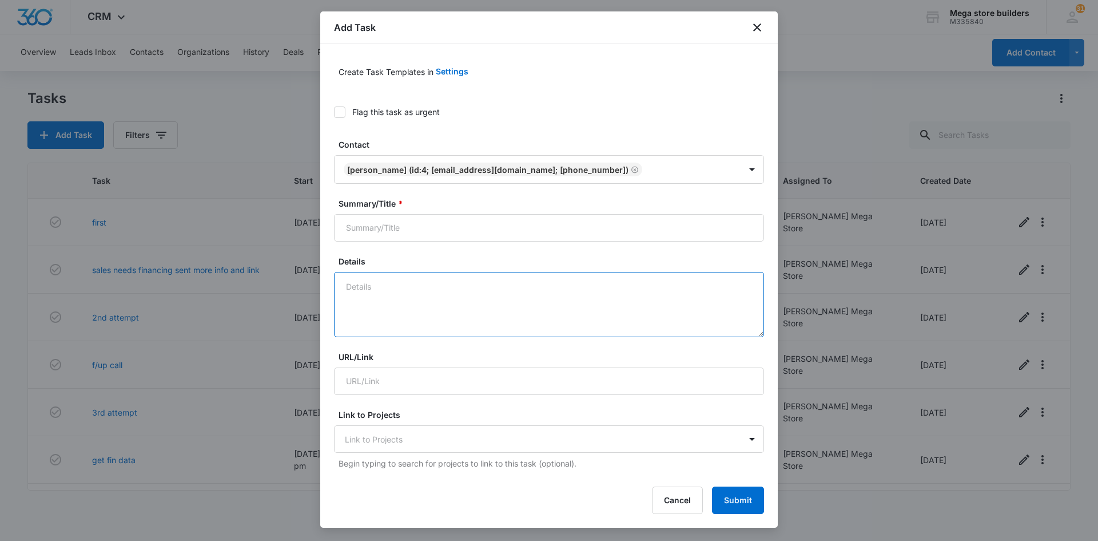
click at [367, 293] on textarea "Details" at bounding box center [549, 304] width 430 height 65
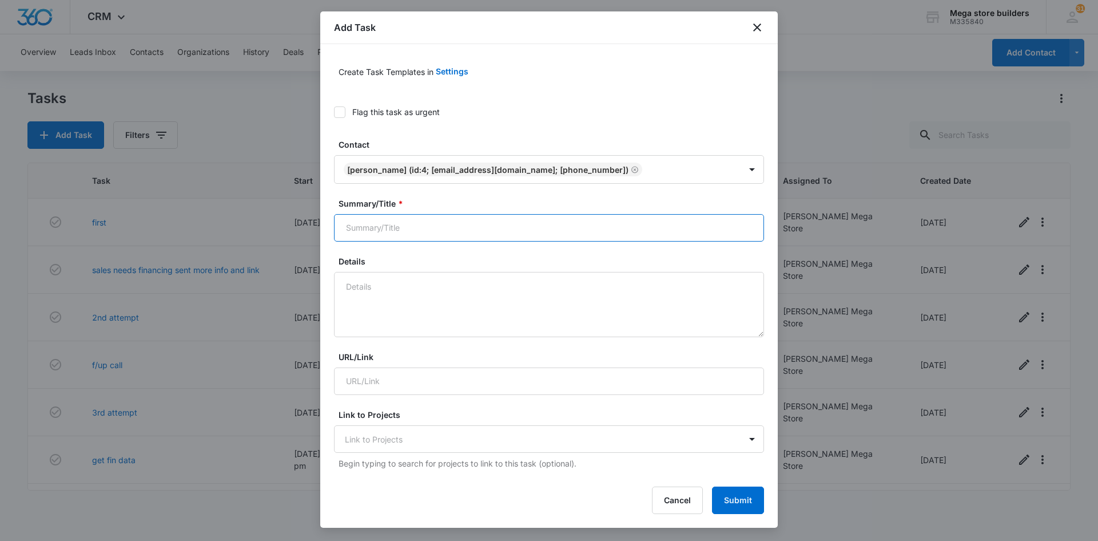
click at [380, 226] on input "Summary/Title *" at bounding box center [549, 227] width 430 height 27
type input "sales/ work around / get into site system"
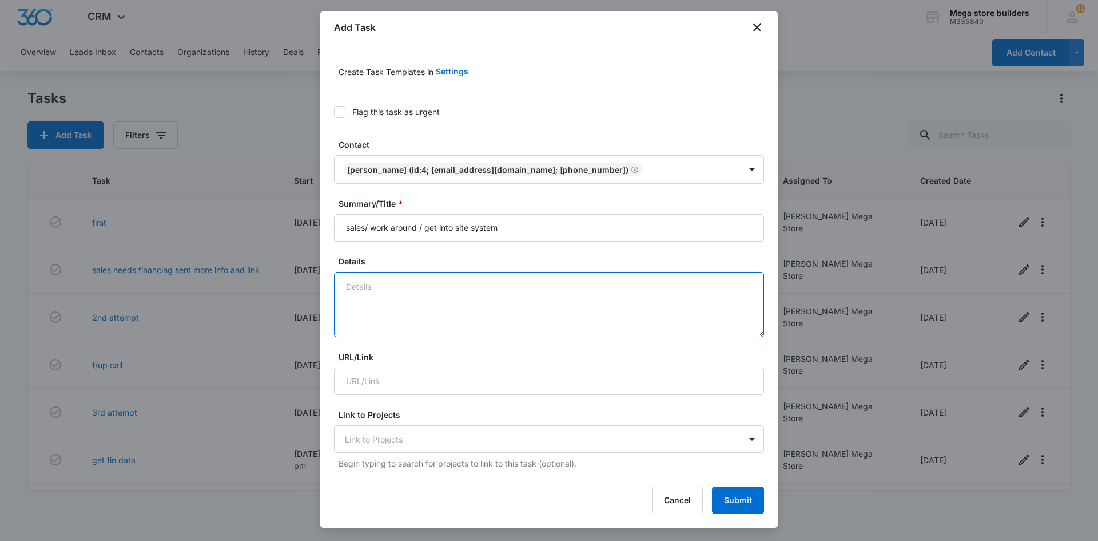
click at [388, 291] on textarea "Details" at bounding box center [549, 304] width 430 height 65
type textarea "2nd call fecex declined locatiion"
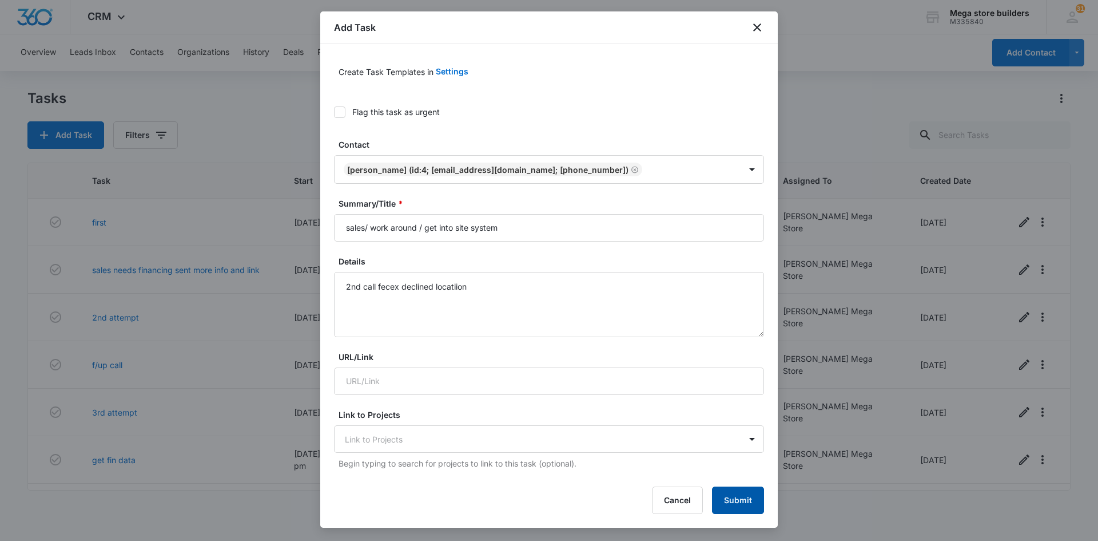
click at [738, 501] on button "Submit" at bounding box center [738, 499] width 52 height 27
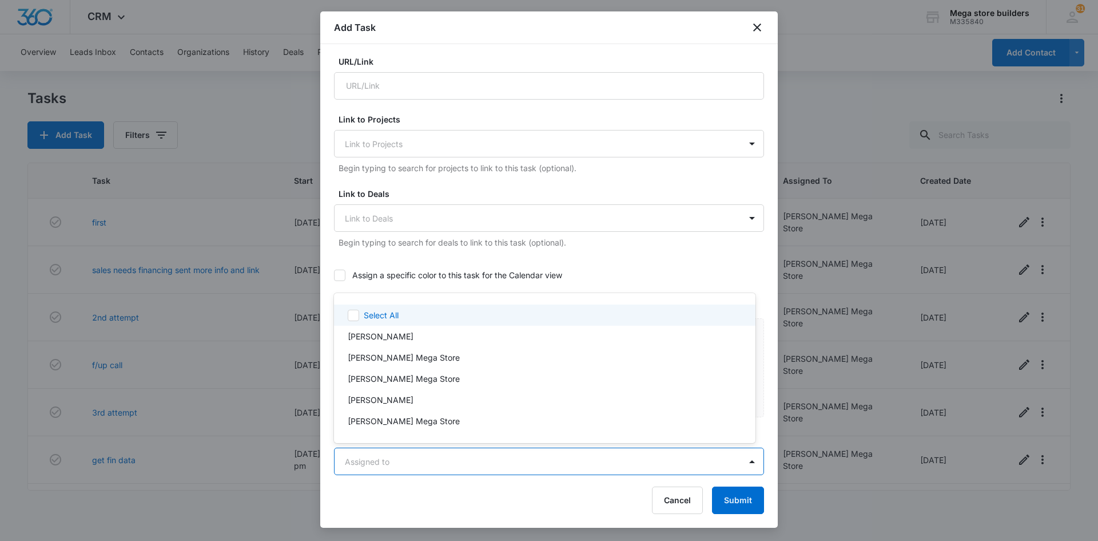
click at [423, 457] on body "CRM Apps Reputation Forms CRM Email Social Content Ads Intelligence Files Brand…" at bounding box center [549, 270] width 1098 height 541
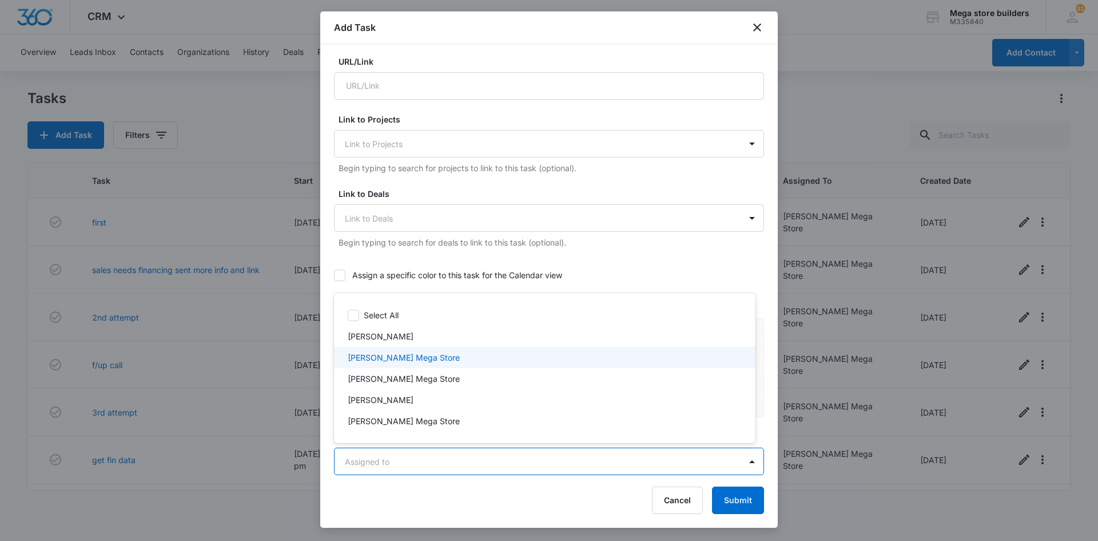
click at [392, 358] on p "[PERSON_NAME] Mega Store" at bounding box center [404, 357] width 112 height 12
click at [727, 502] on div at bounding box center [549, 270] width 1098 height 541
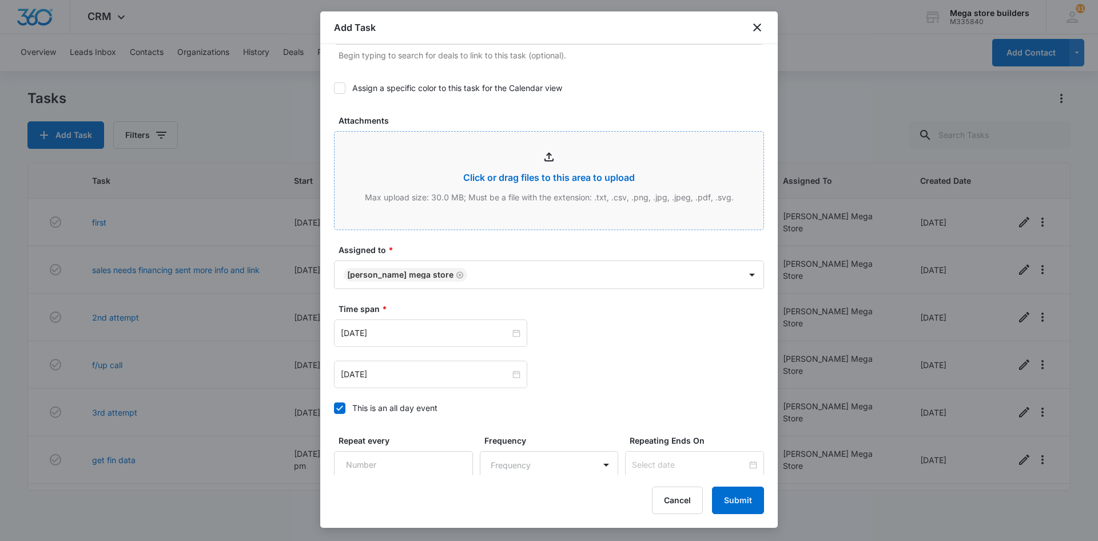
scroll to position [524, 0]
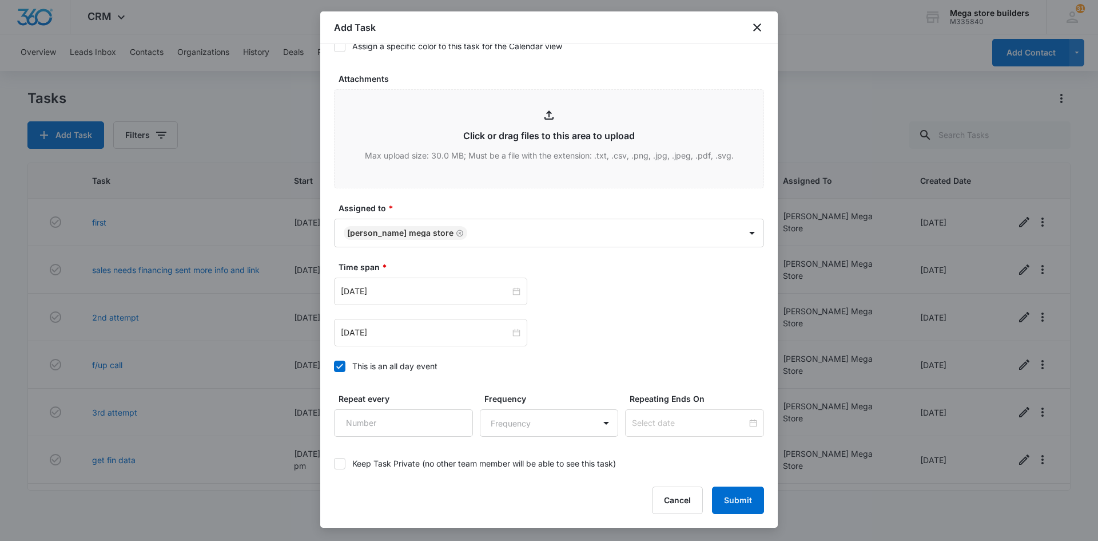
click at [345, 366] on div at bounding box center [339, 365] width 11 height 11
click at [334, 366] on input "This is an all day event" at bounding box center [334, 366] width 0 height 0
click at [495, 289] on input "[DATE]" at bounding box center [425, 291] width 169 height 13
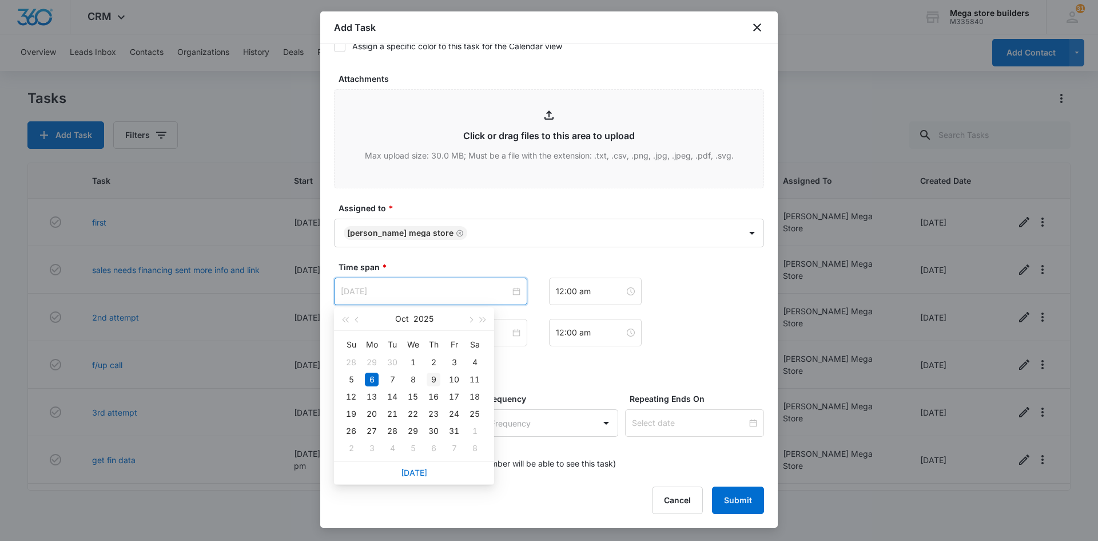
type input "[DATE]"
click at [434, 379] on div "9" at bounding box center [434, 379] width 14 height 14
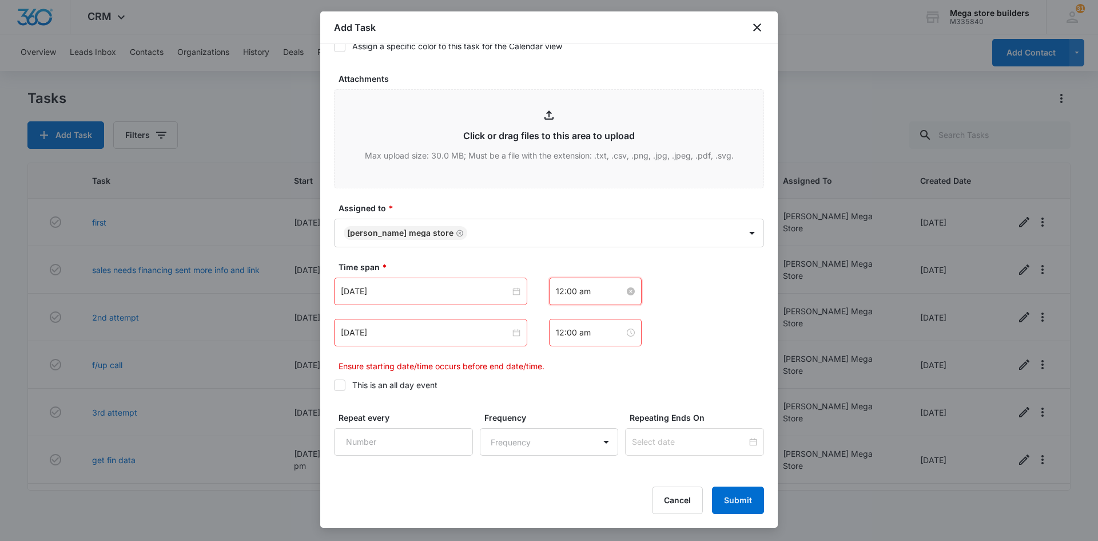
click at [573, 291] on input "12:00 am" at bounding box center [590, 291] width 69 height 13
click at [554, 346] on div "09" at bounding box center [561, 347] width 32 height 16
type input "9:00 am"
click at [622, 448] on span "OK" at bounding box center [623, 450] width 11 height 13
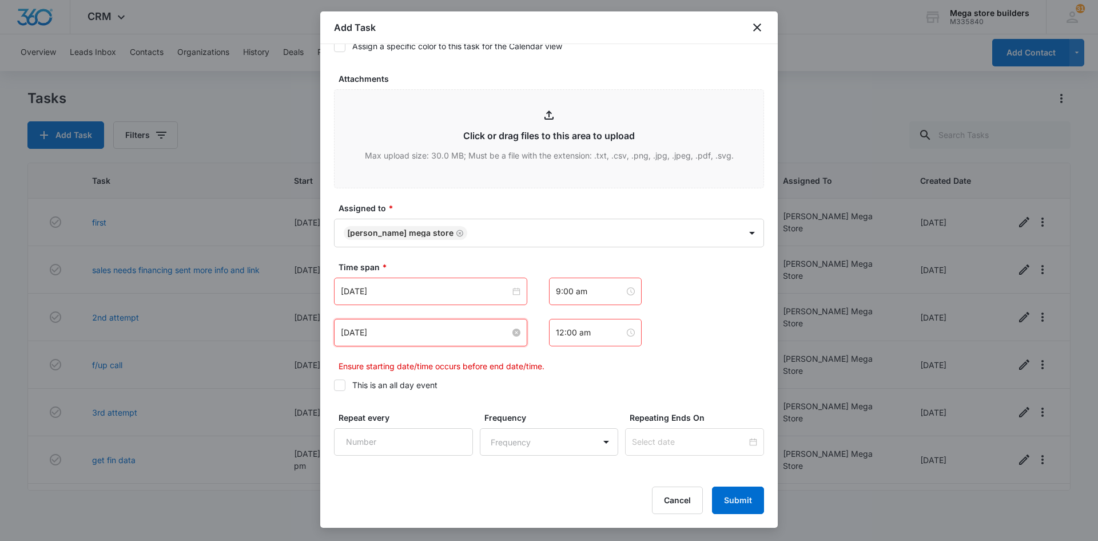
click at [430, 331] on input "[DATE]" at bounding box center [425, 332] width 169 height 13
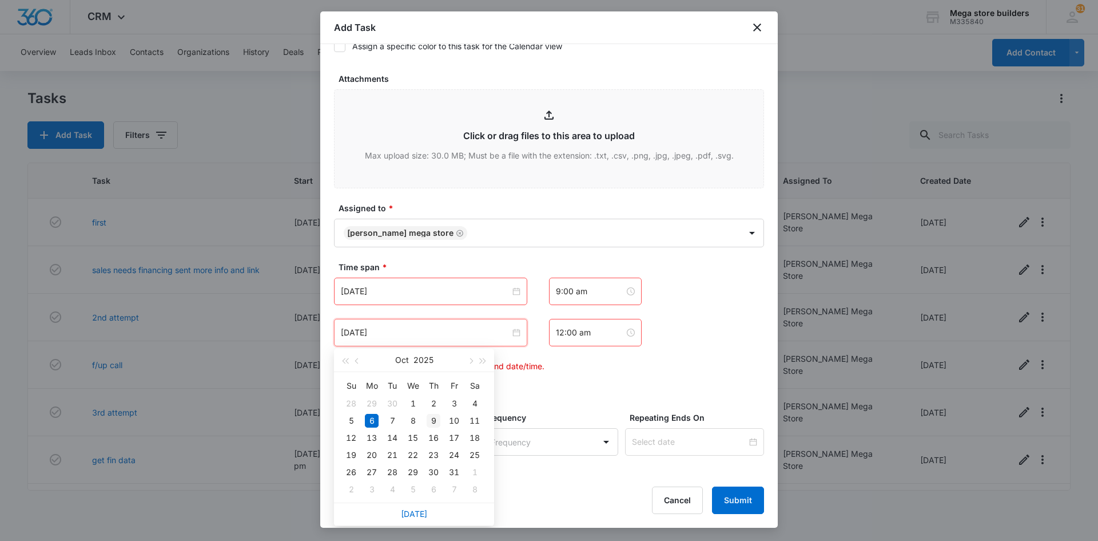
type input "[DATE]"
click at [432, 415] on div "9" at bounding box center [434, 421] width 14 height 14
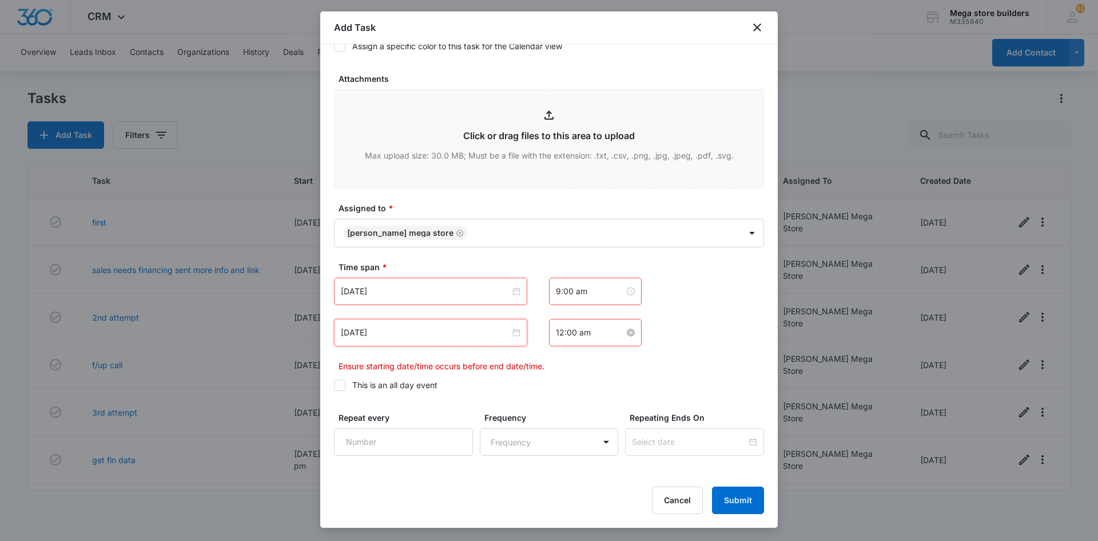
click at [582, 328] on input "12:00 am" at bounding box center [590, 332] width 69 height 13
click at [558, 405] on div "03" at bounding box center [561, 407] width 32 height 16
click at [594, 425] on div "15" at bounding box center [592, 427] width 31 height 16
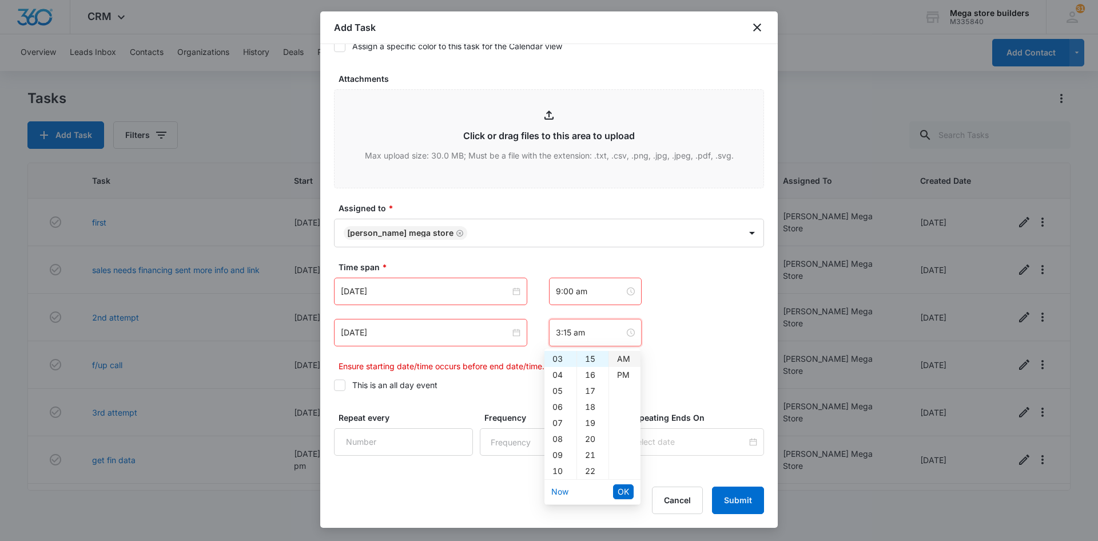
click at [623, 354] on div "AM" at bounding box center [624, 359] width 31 height 16
click at [622, 490] on span "OK" at bounding box center [623, 491] width 11 height 13
click at [561, 336] on input "3:15 am" at bounding box center [590, 332] width 69 height 13
click at [558, 398] on div "09" at bounding box center [561, 398] width 32 height 16
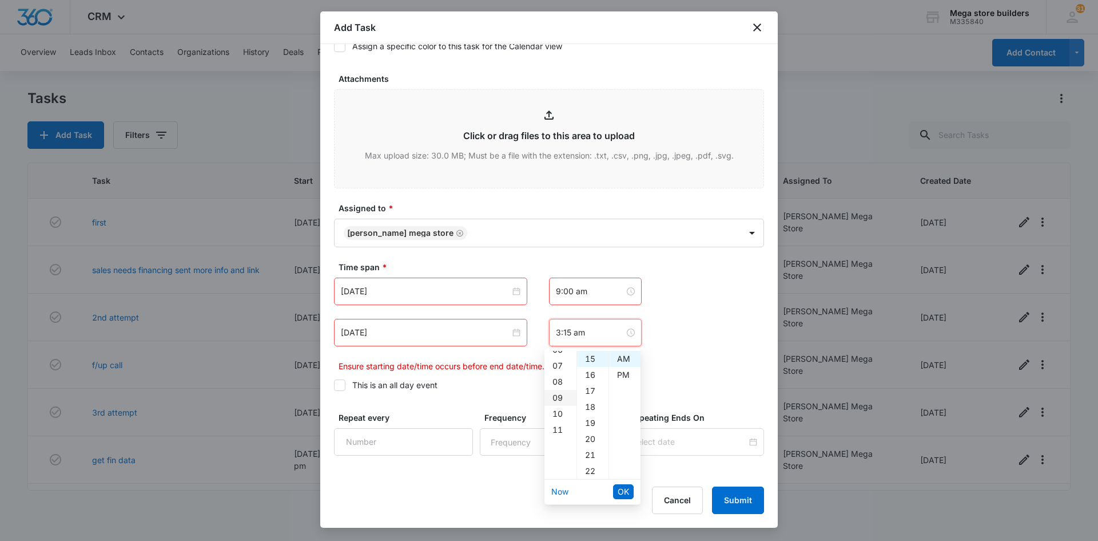
type input "9:15 am"
drag, startPoint x: 628, startPoint y: 493, endPoint x: 626, endPoint y: 487, distance: 6.7
click at [628, 492] on span "OK" at bounding box center [623, 491] width 11 height 13
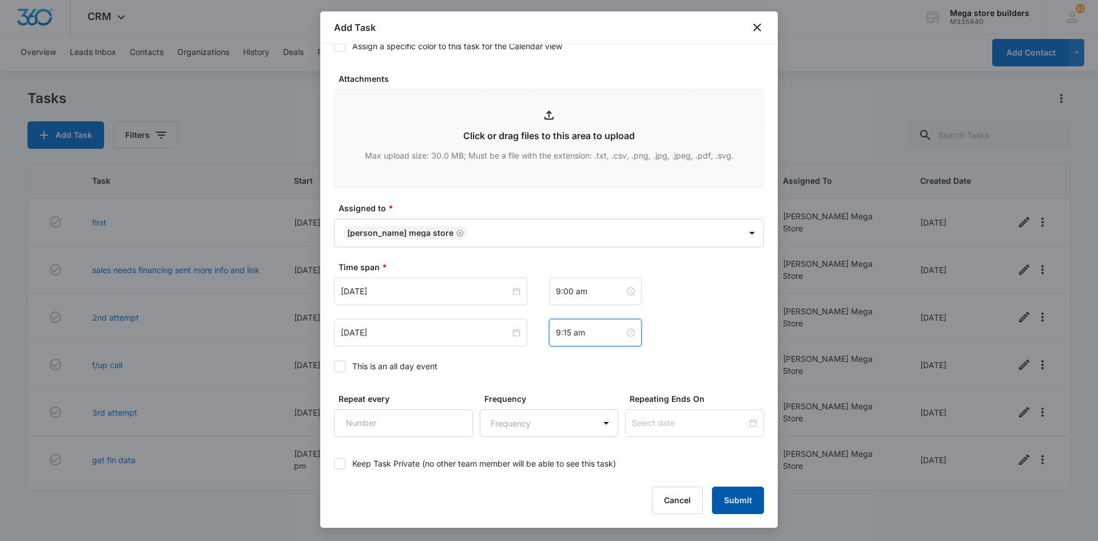
click at [733, 504] on button "Submit" at bounding box center [738, 499] width 52 height 27
